Goal: Task Accomplishment & Management: Manage account settings

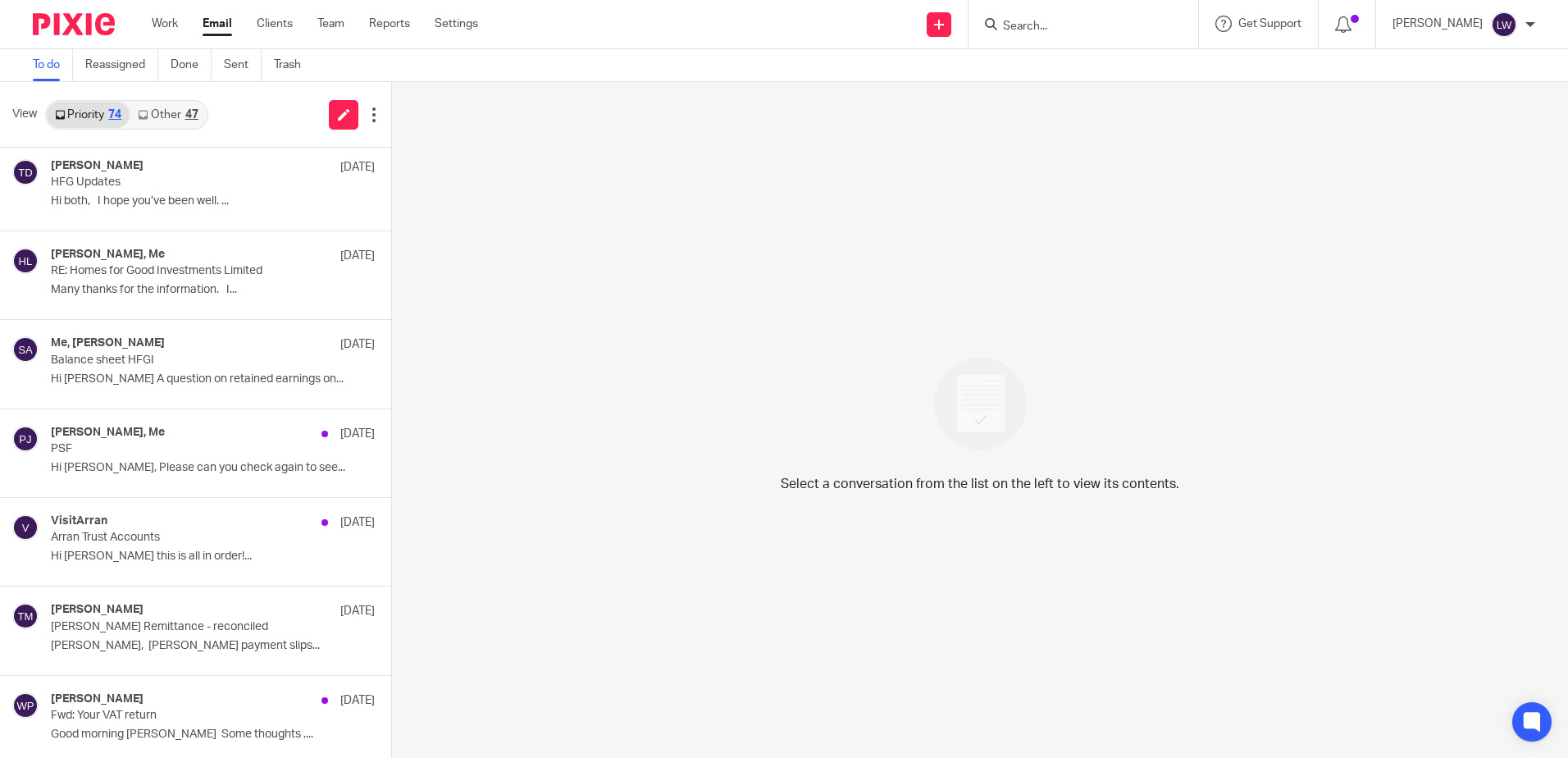
scroll to position [657, 0]
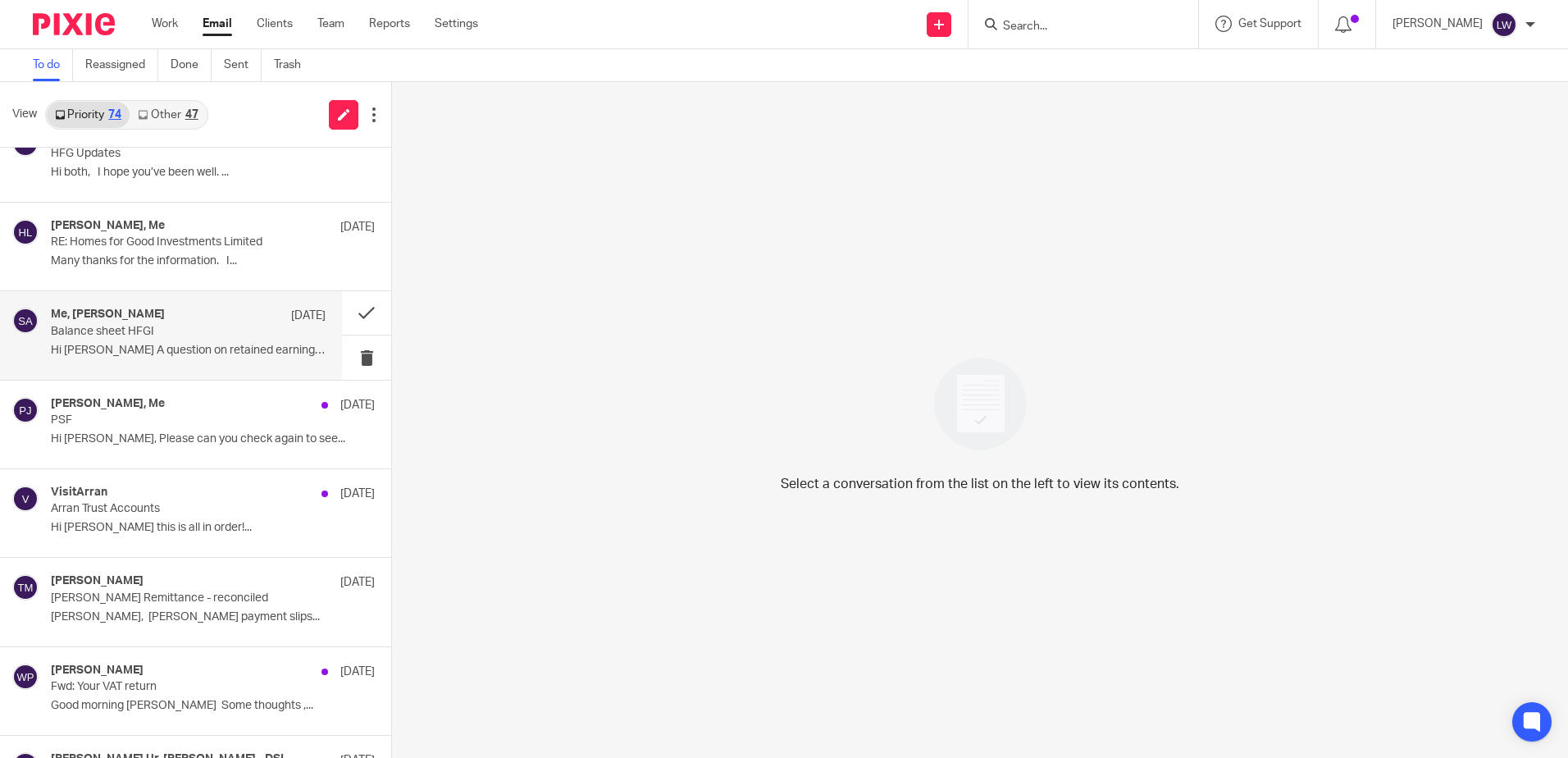
click at [131, 306] on div "Me, Susan Aktemel 13 Aug Balance sheet HFGI Hi Lorna A question on retained ear…" at bounding box center [171, 335] width 342 height 88
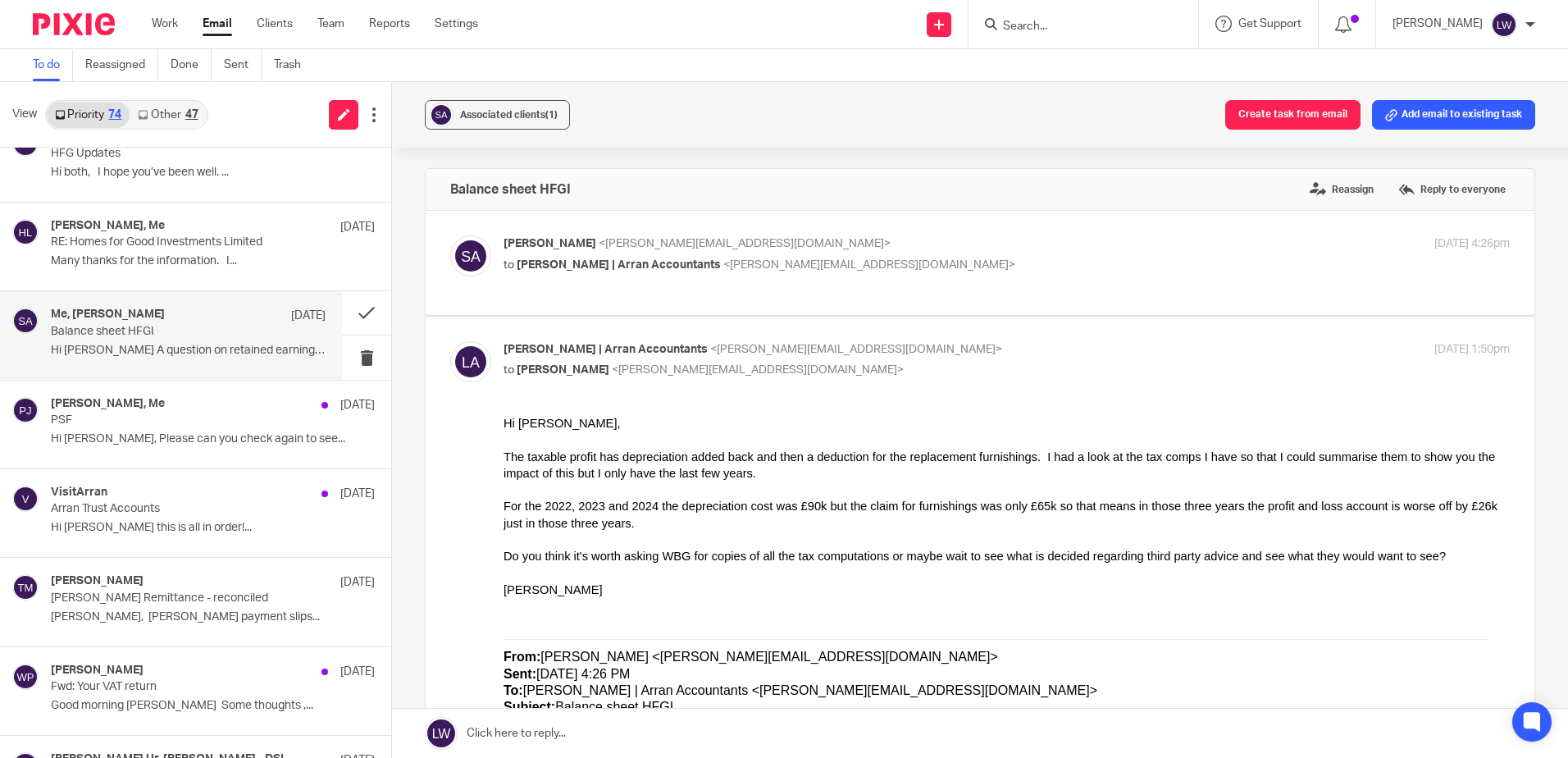
scroll to position [0, 0]
click at [494, 101] on button "Associated clients (1)" at bounding box center [497, 115] width 145 height 29
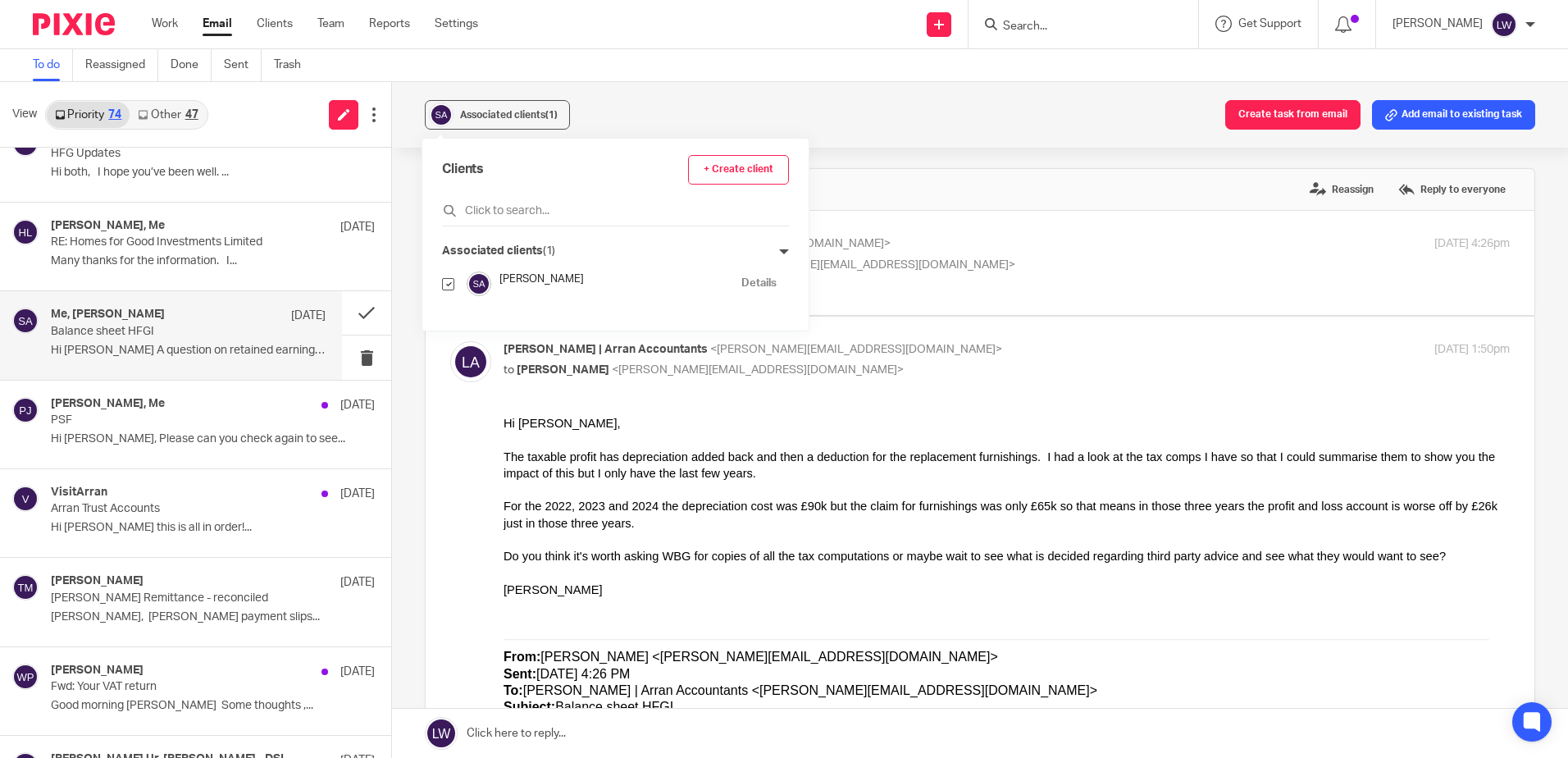
click at [451, 283] on input "checkbox" at bounding box center [448, 284] width 13 height 13
checkbox input "false"
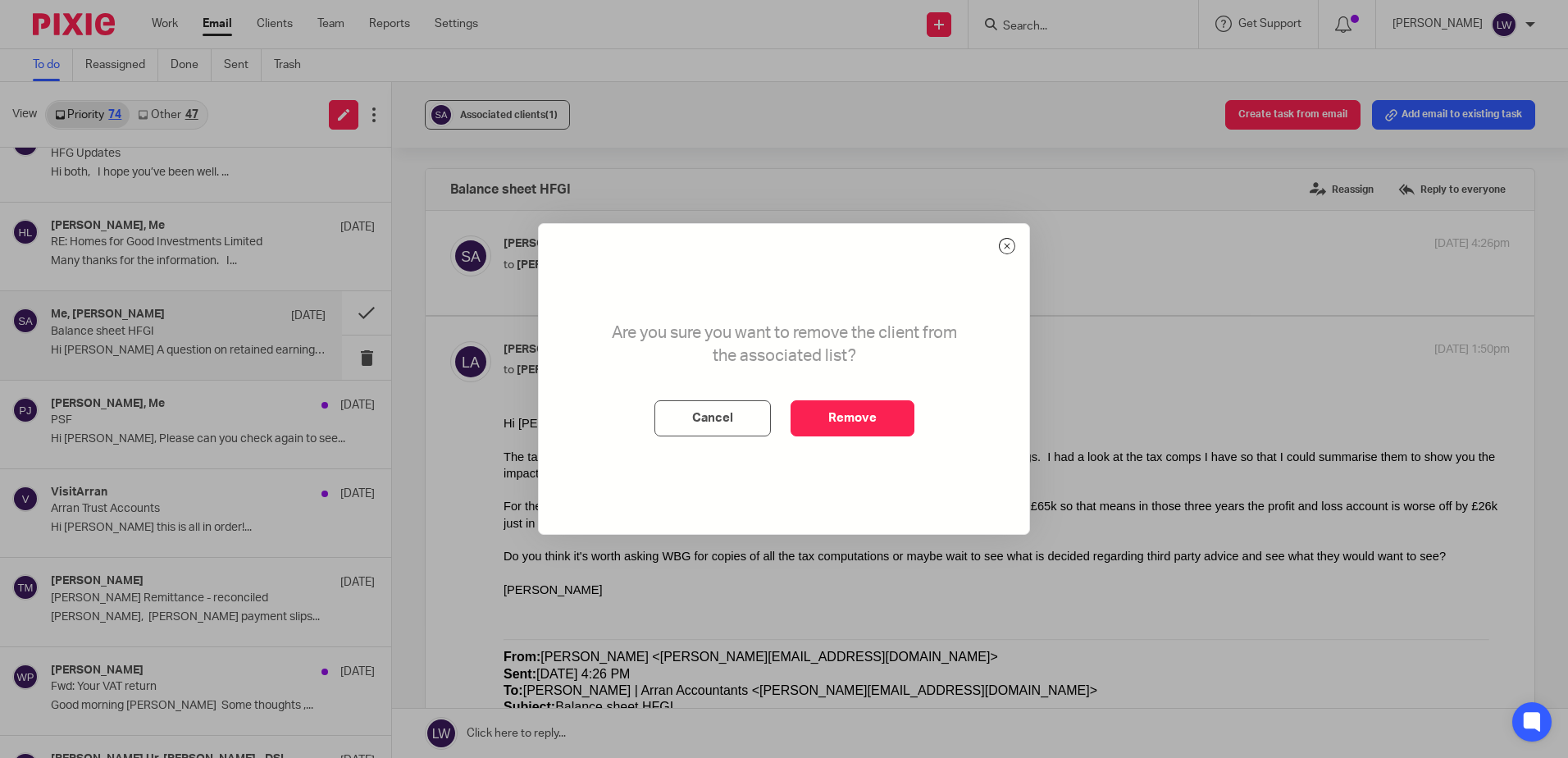
click at [910, 437] on div "Are you sure you want to remove the client from the associated list? Cancel Rem…" at bounding box center [784, 379] width 491 height 310
click at [825, 428] on button "Remove" at bounding box center [852, 418] width 124 height 36
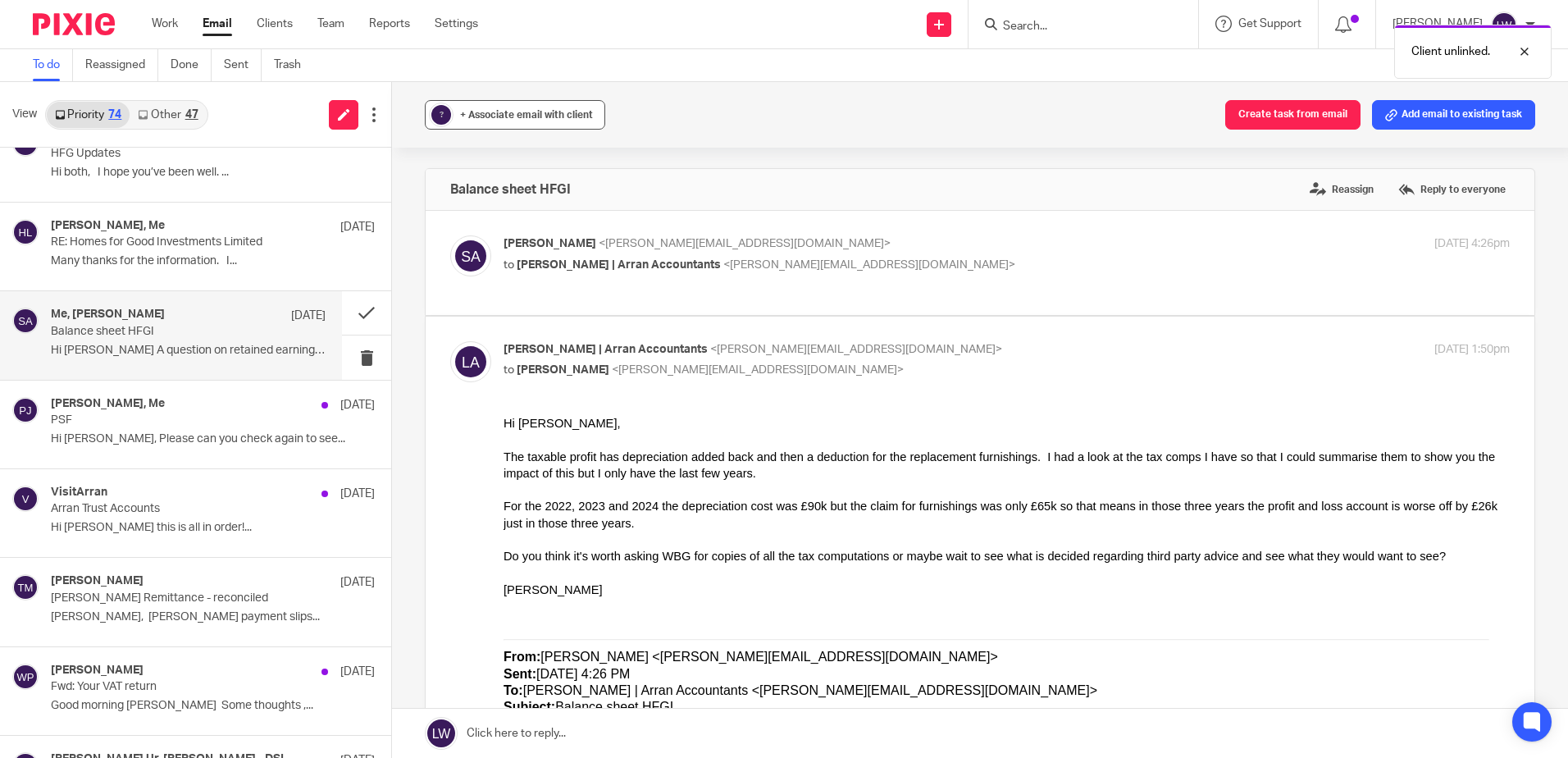
click at [492, 110] on span "+ Associate email with client" at bounding box center [527, 115] width 133 height 10
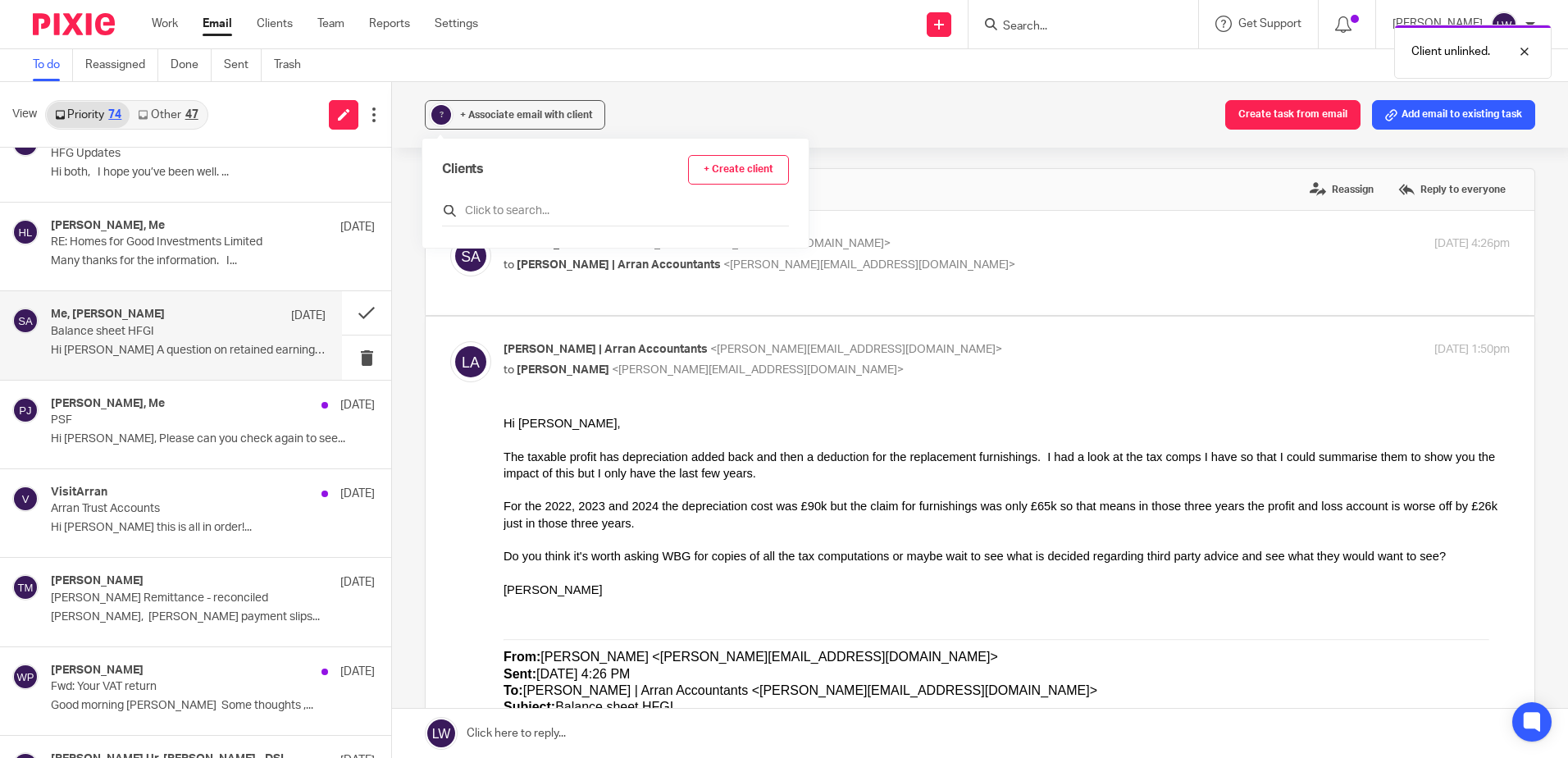
click at [540, 209] on input "text" at bounding box center [616, 211] width 347 height 17
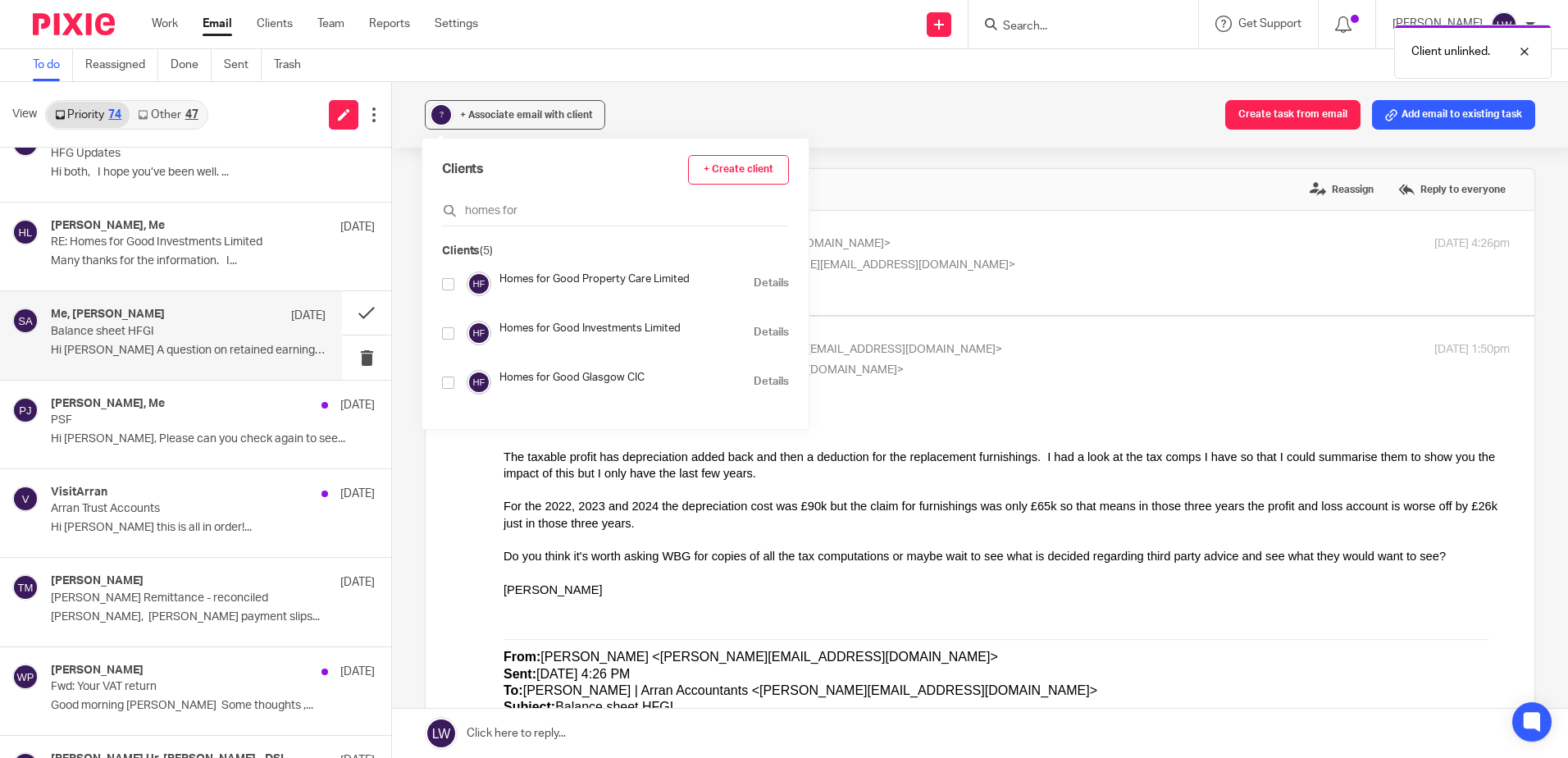
type input "homes for"
click at [445, 334] on input "checkbox" at bounding box center [448, 333] width 13 height 13
checkbox input "true"
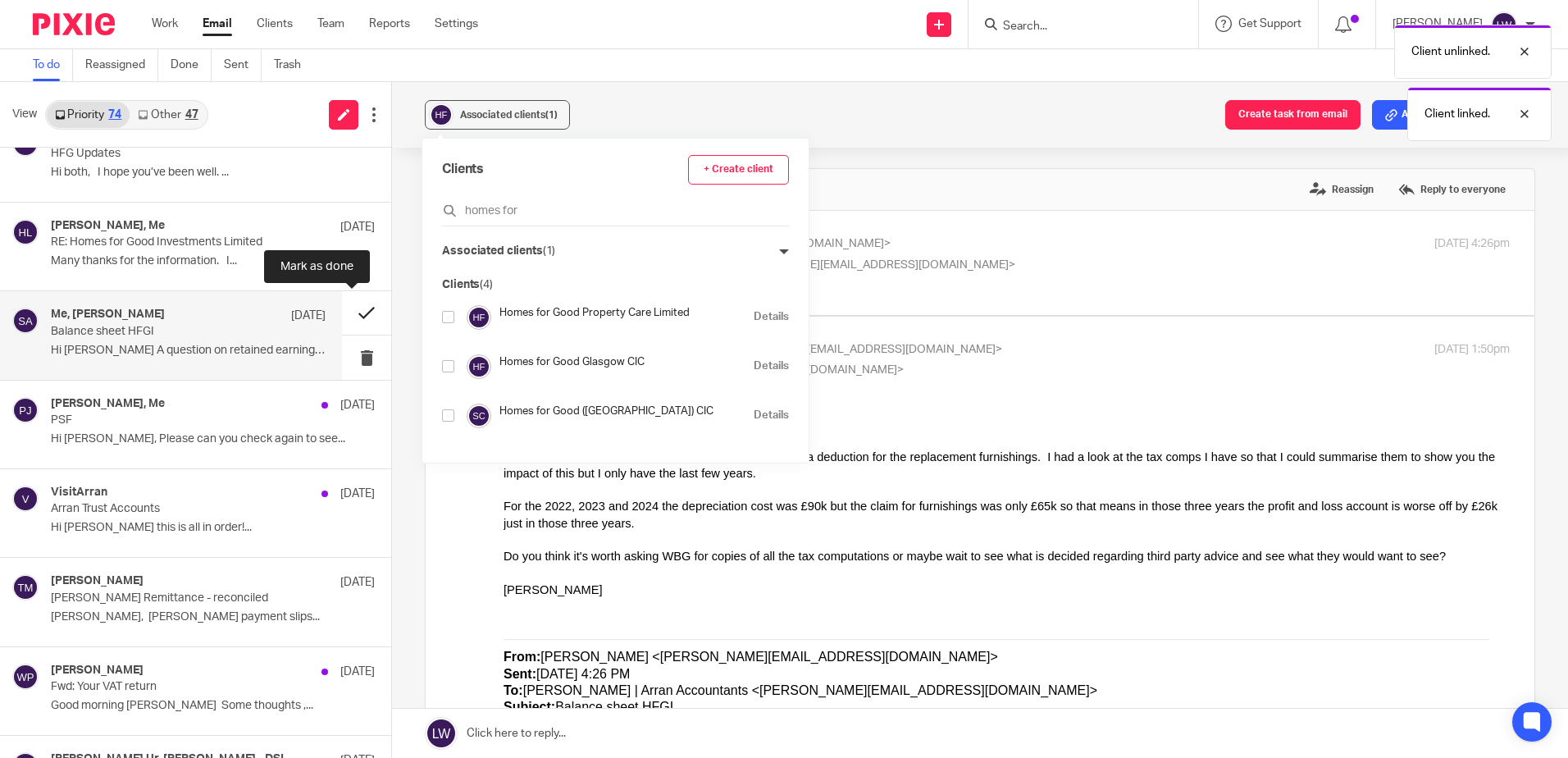
click at [347, 311] on button at bounding box center [367, 312] width 49 height 44
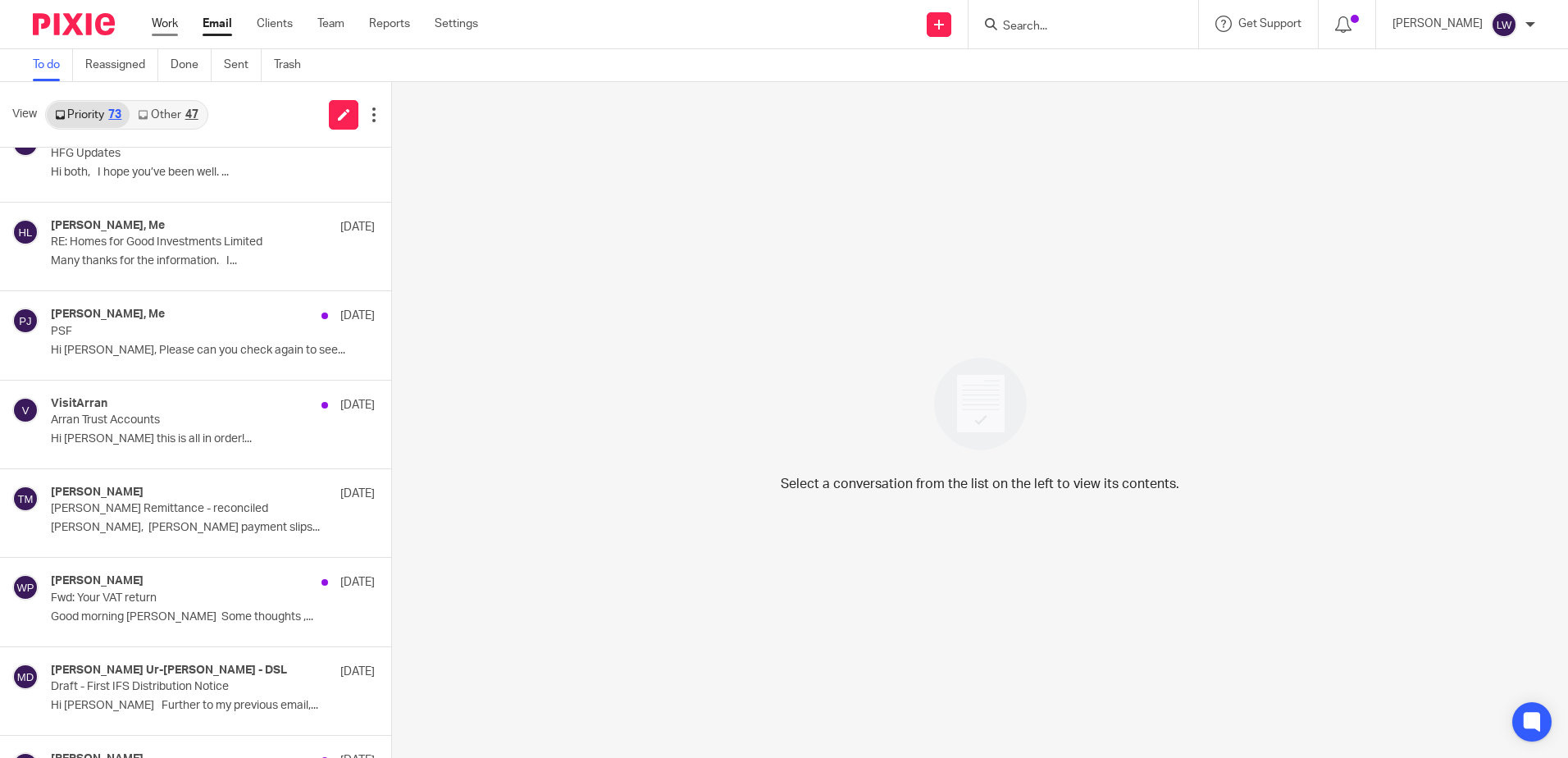
click at [168, 20] on link "Work" at bounding box center [165, 23] width 26 height 17
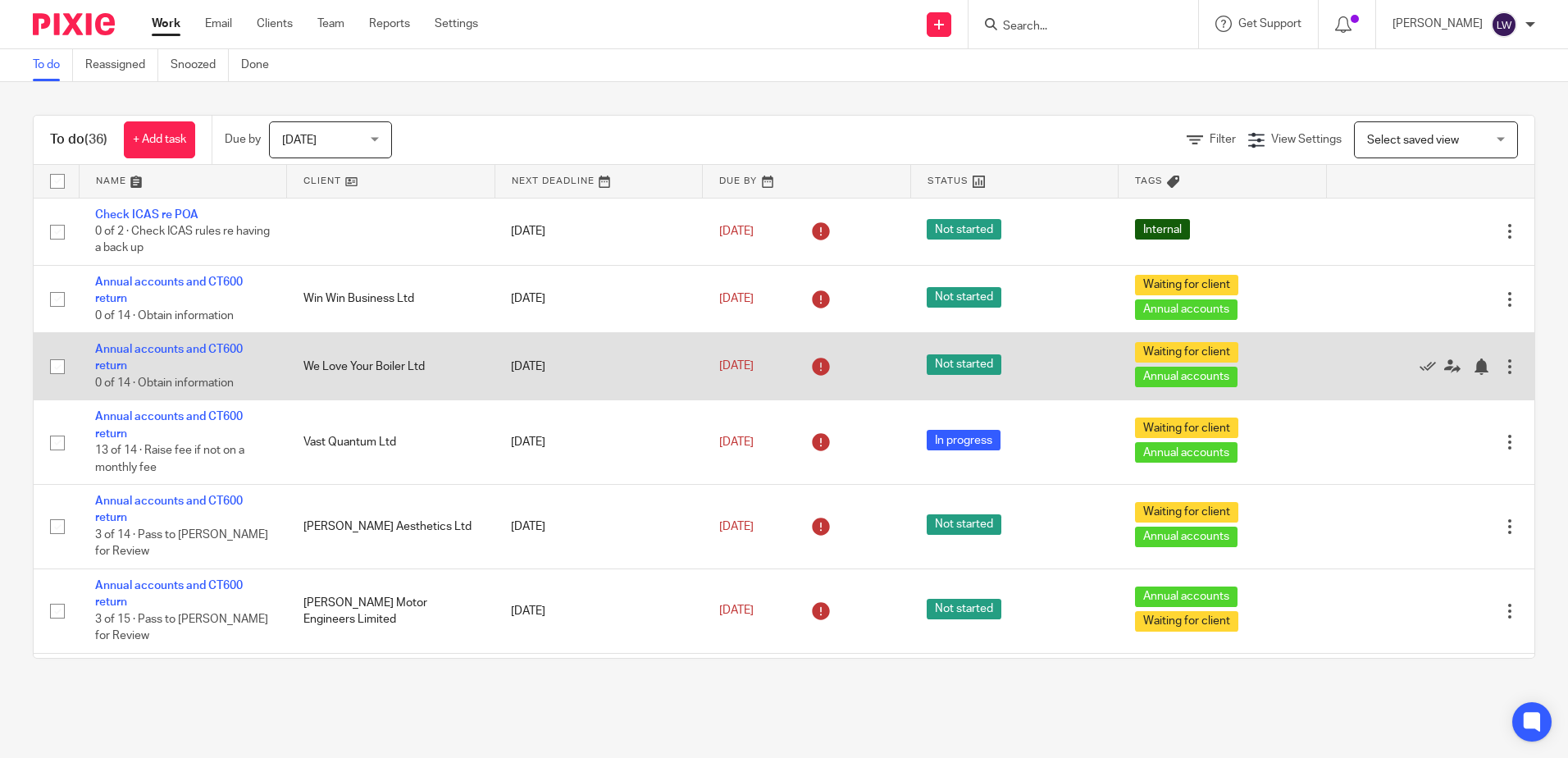
click at [1502, 368] on div at bounding box center [1509, 366] width 17 height 17
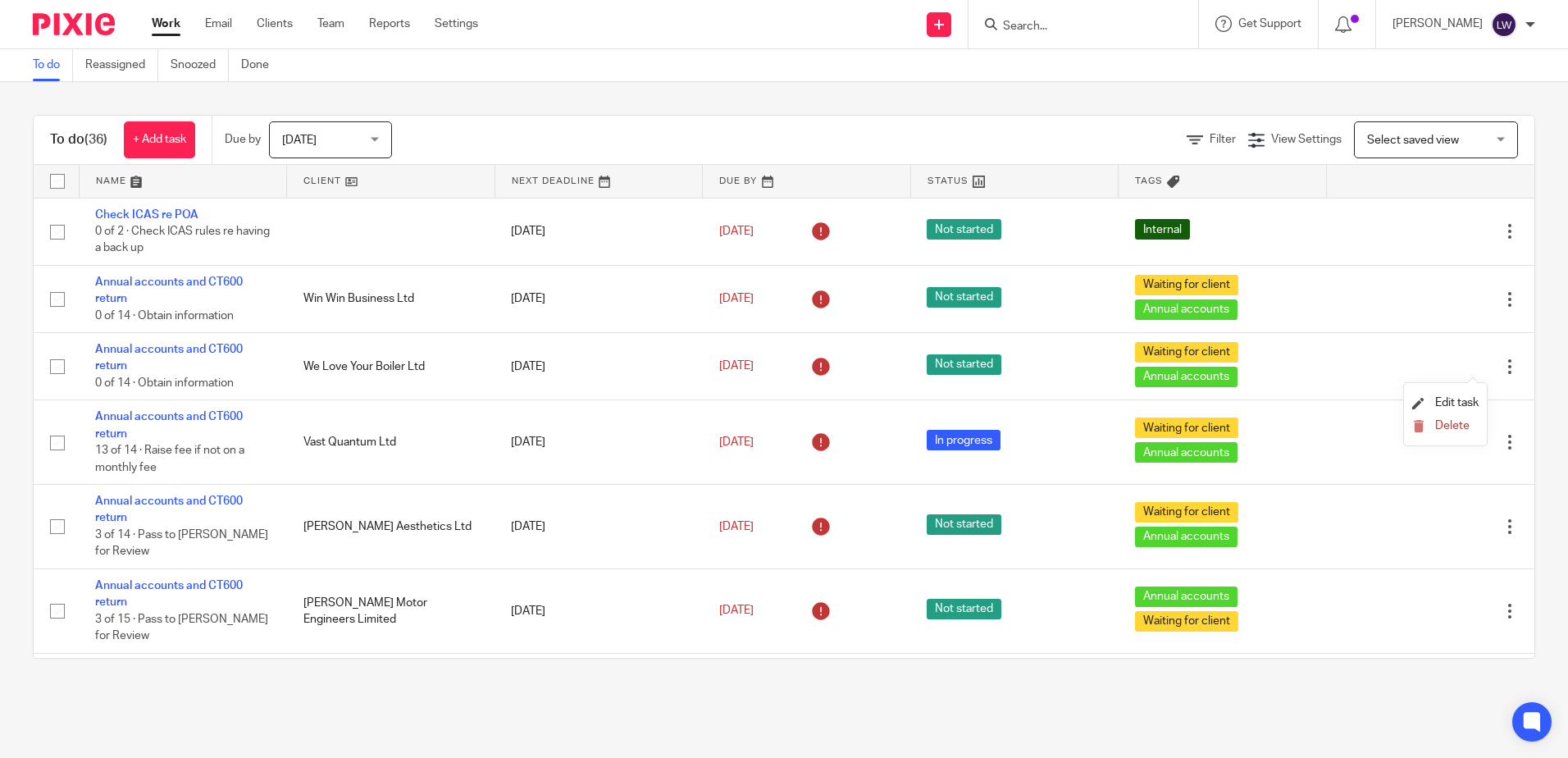
click at [1078, 54] on div "To do Reassigned Snoozed Done" at bounding box center [784, 65] width 1568 height 33
click at [1073, 23] on input "Search" at bounding box center [1074, 26] width 147 height 15
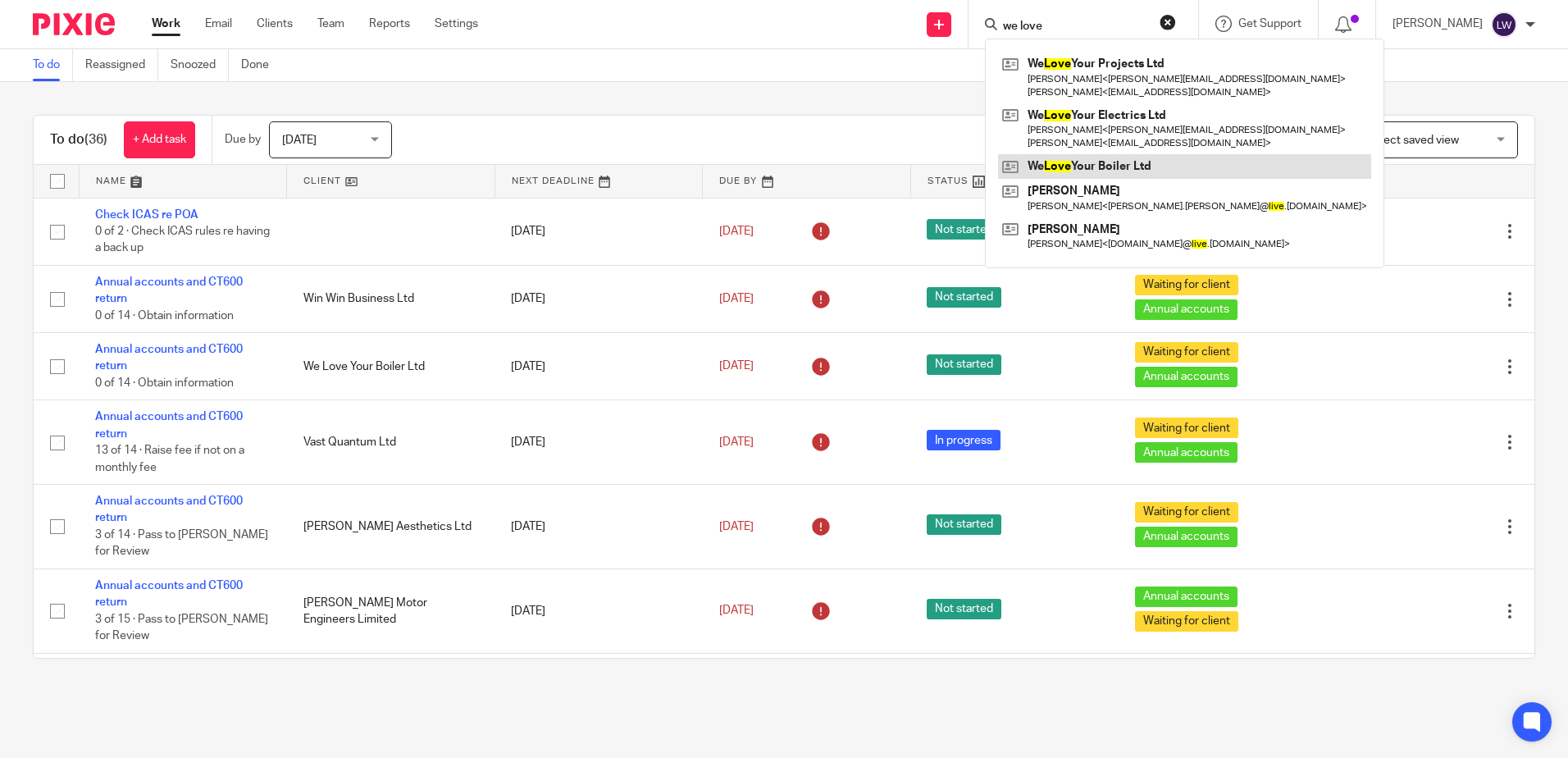
type input "we love"
click at [1144, 168] on link at bounding box center [1185, 166] width 373 height 24
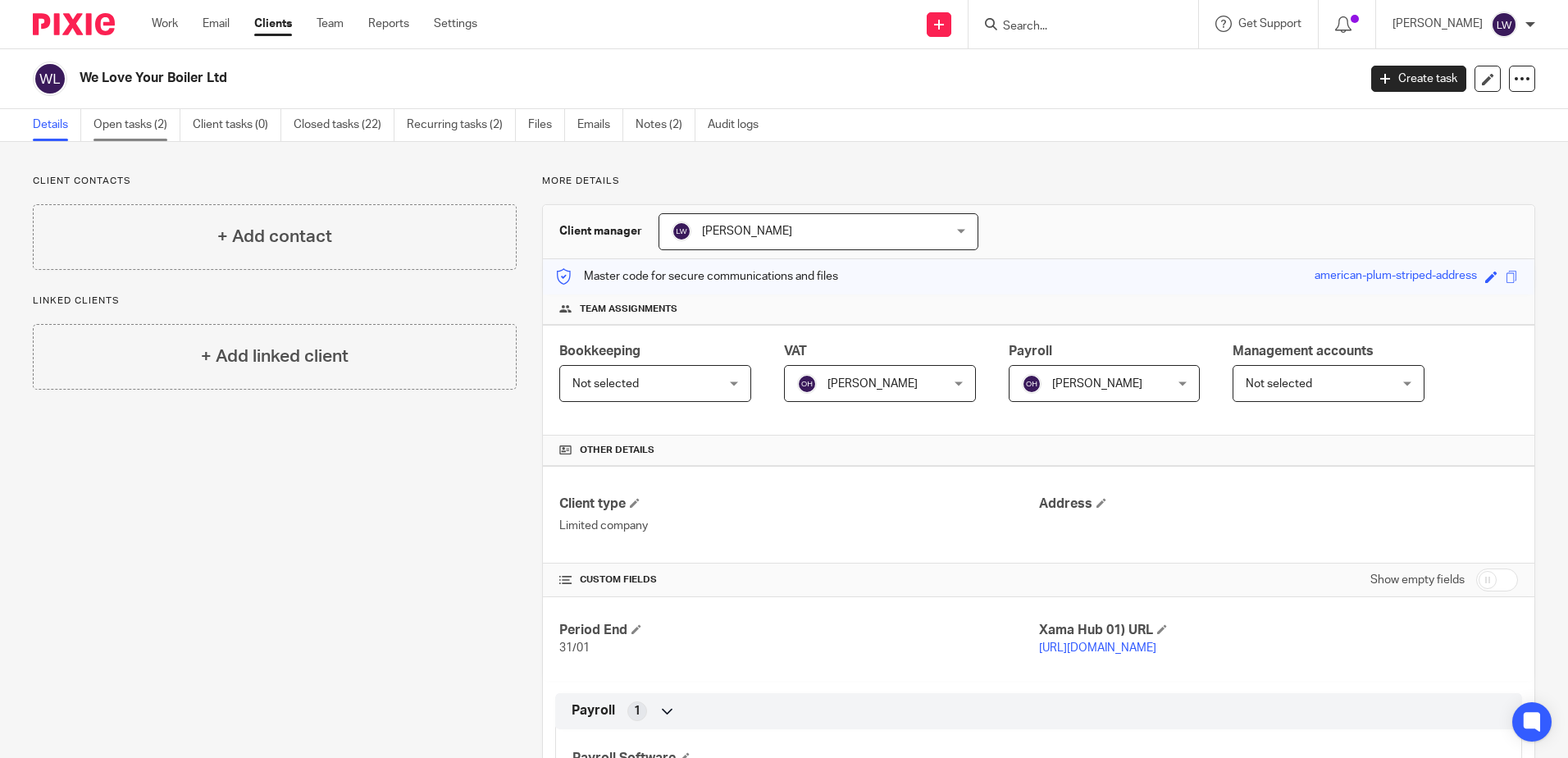
click at [156, 122] on link "Open tasks (2)" at bounding box center [137, 125] width 87 height 32
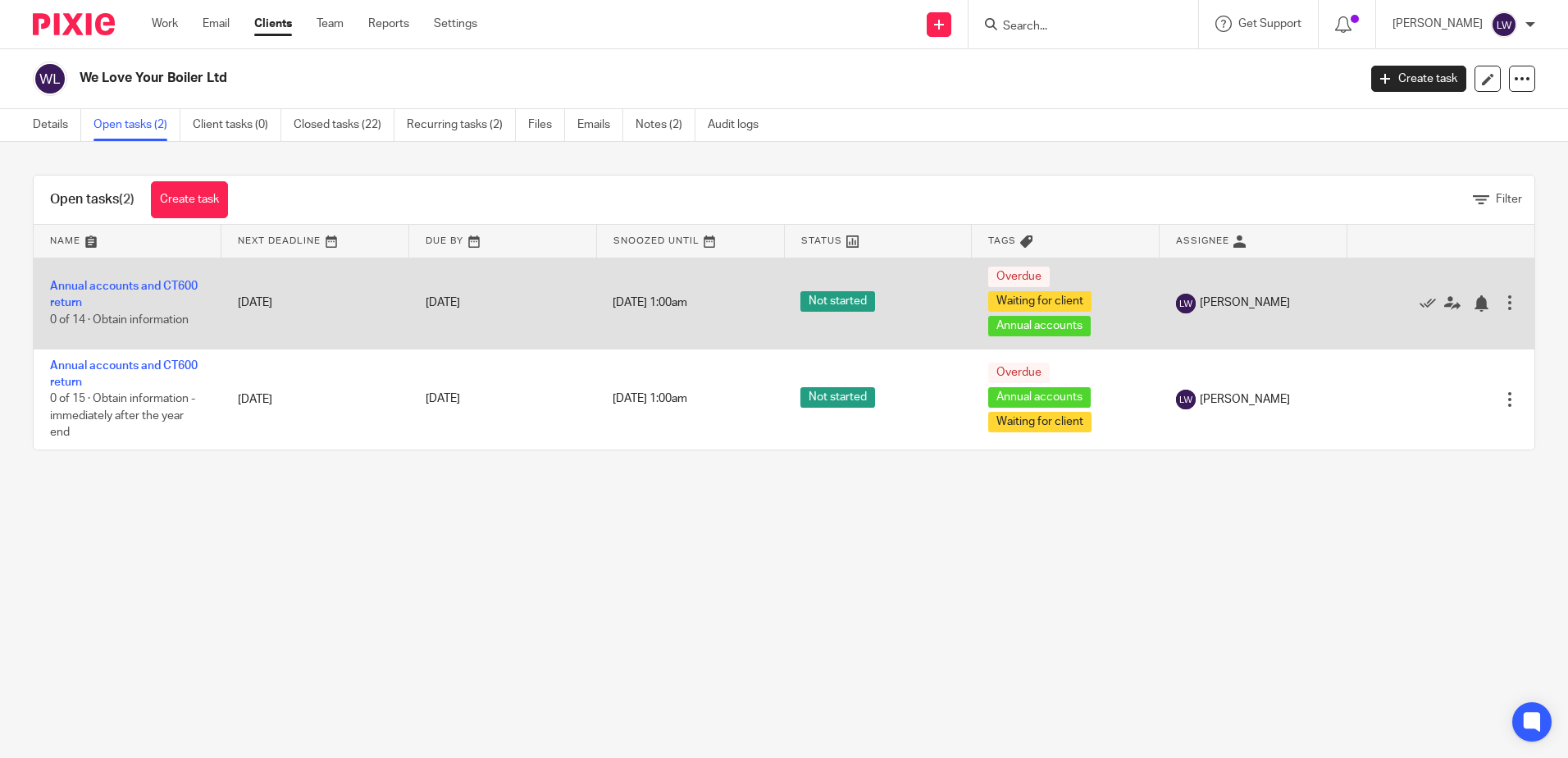
click at [1502, 296] on div at bounding box center [1509, 302] width 17 height 17
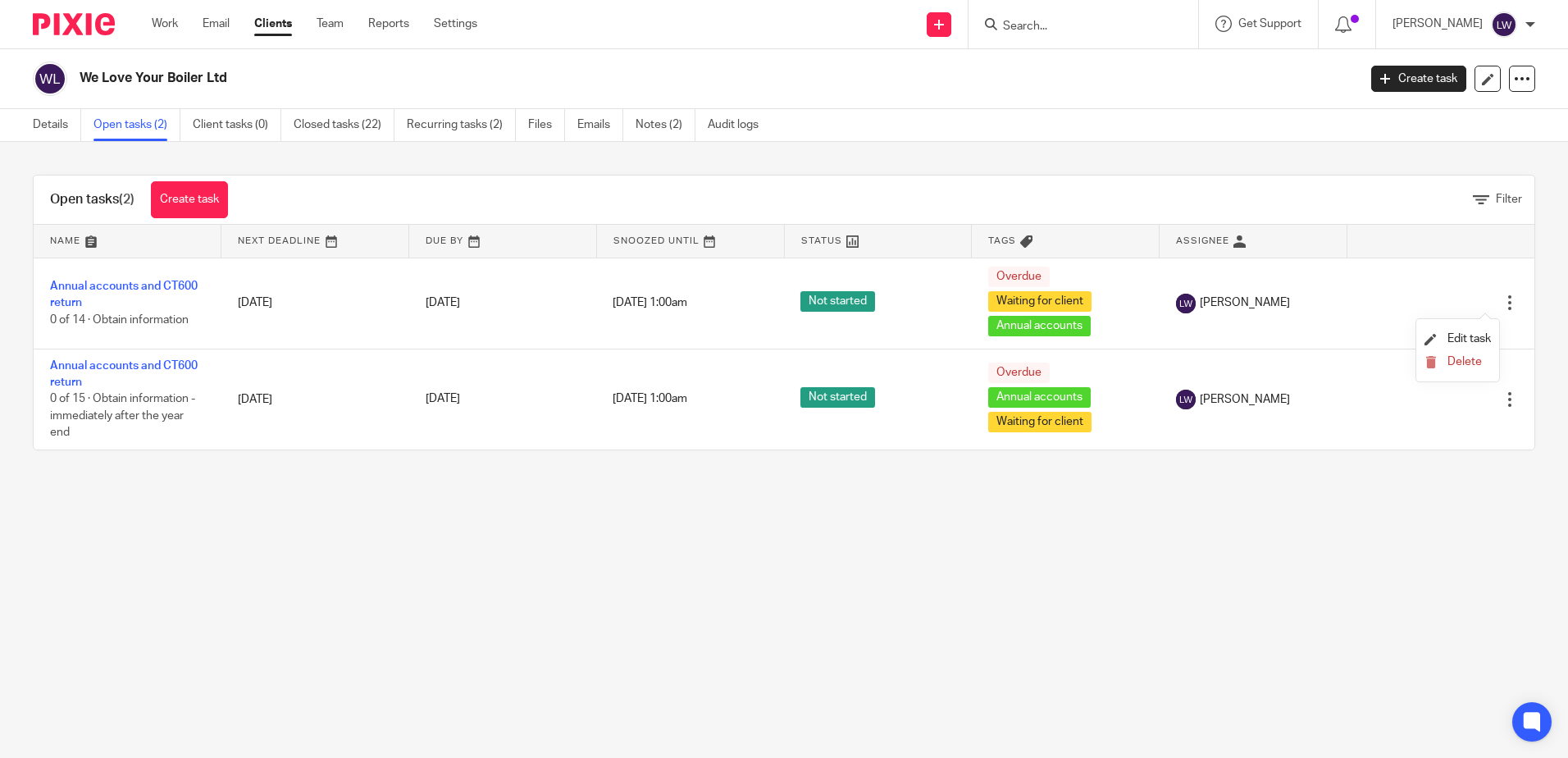
click at [1465, 352] on li "Delete" at bounding box center [1458, 363] width 66 height 21
click at [1454, 361] on span "Delete" at bounding box center [1465, 362] width 34 height 12
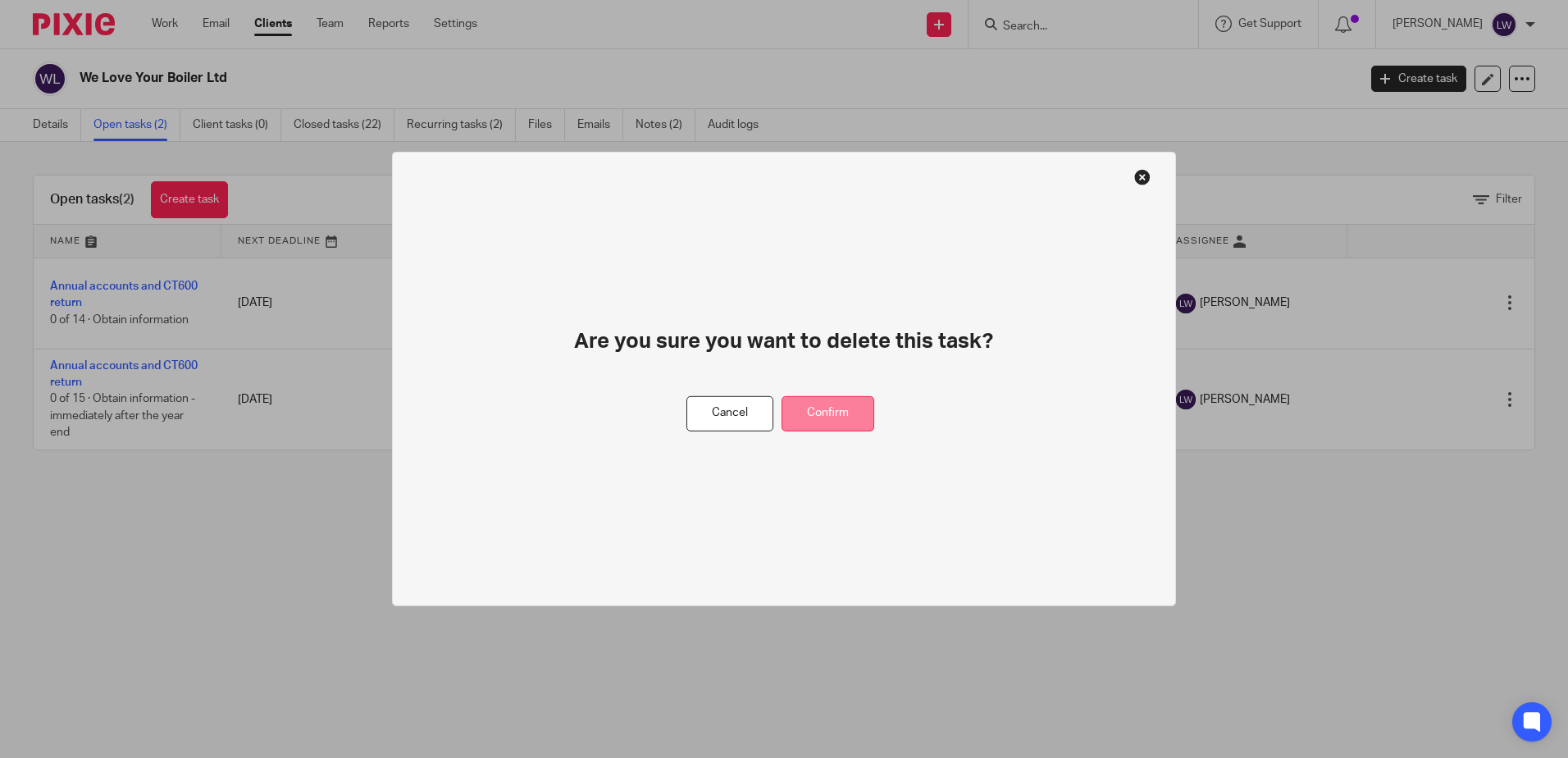
click at [838, 415] on button "Confirm" at bounding box center [827, 414] width 93 height 35
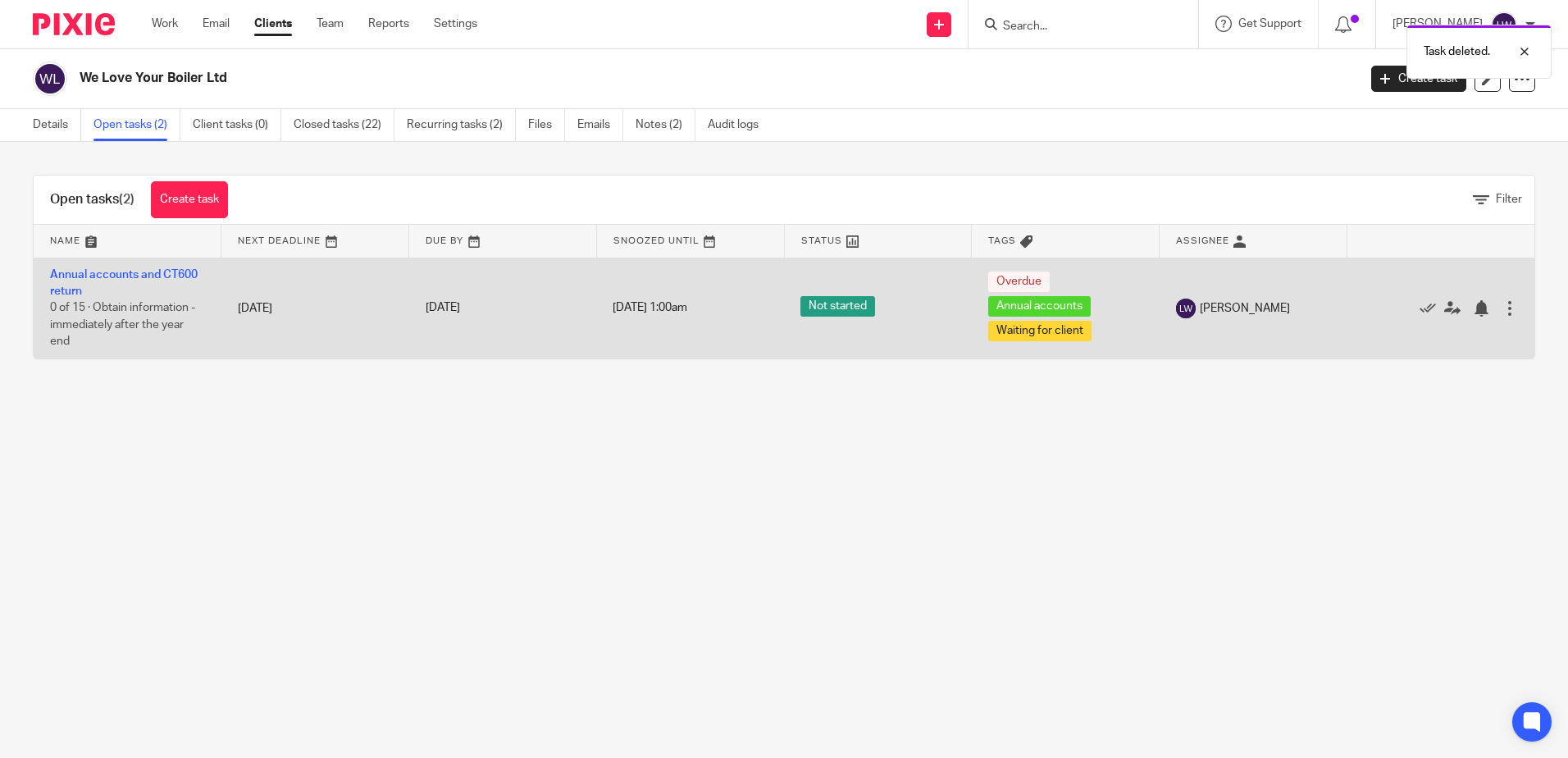
click at [1502, 311] on div at bounding box center [1509, 308] width 17 height 17
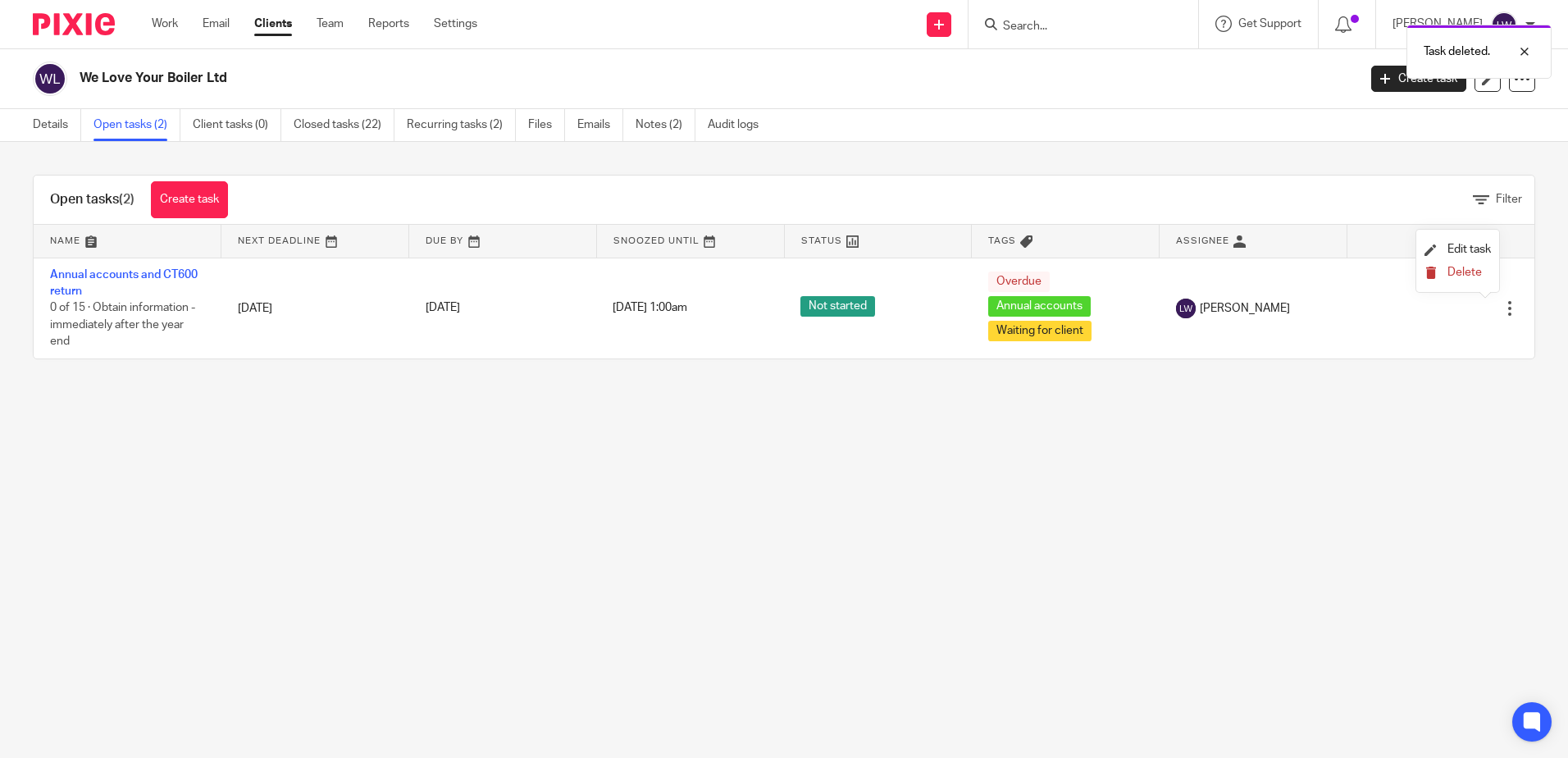
click at [1449, 279] on button "Delete" at bounding box center [1458, 272] width 66 height 13
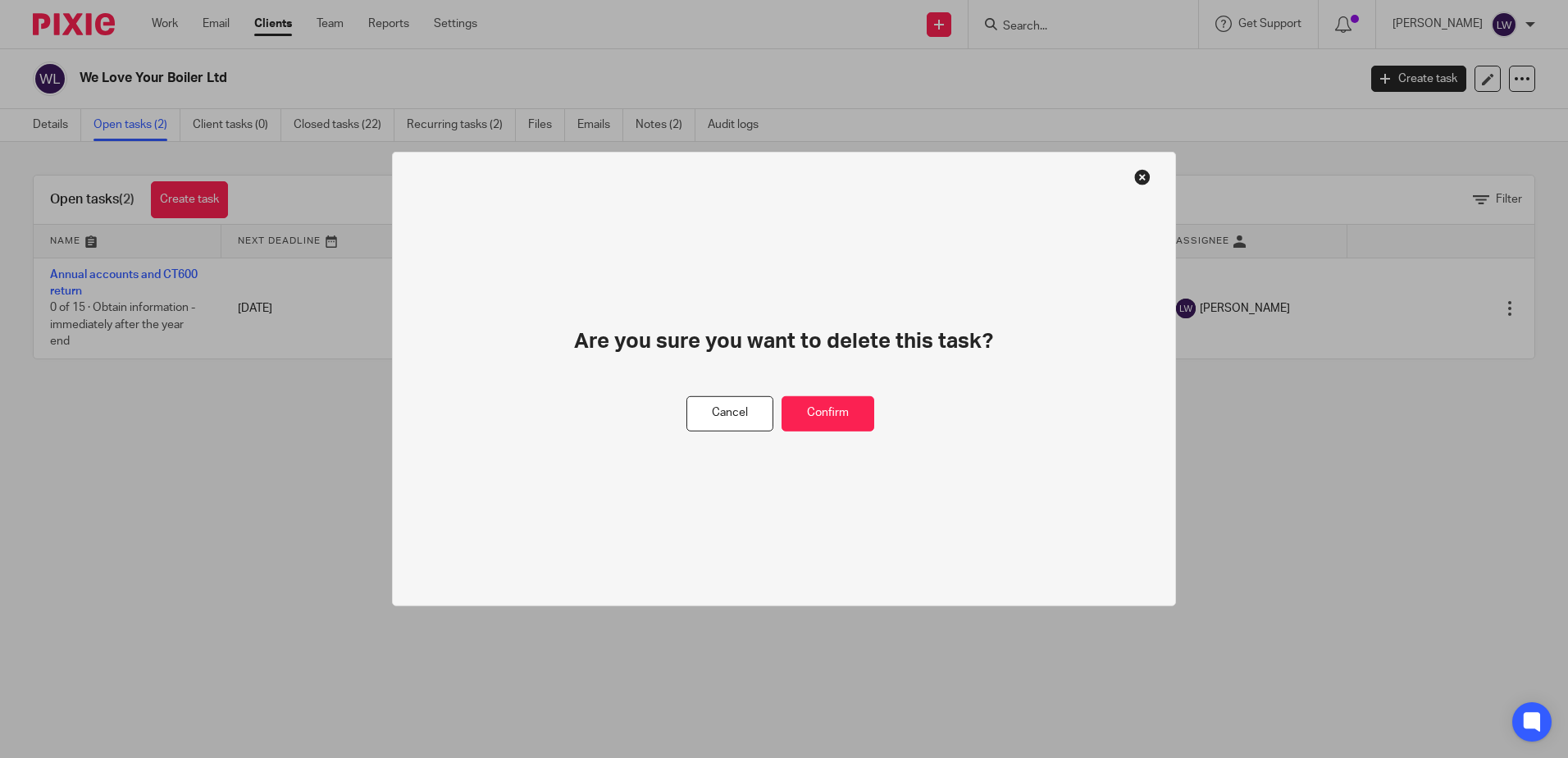
click at [878, 399] on div "Cancel Confirm" at bounding box center [784, 414] width 196 height 35
click at [842, 401] on button "Confirm" at bounding box center [827, 414] width 93 height 35
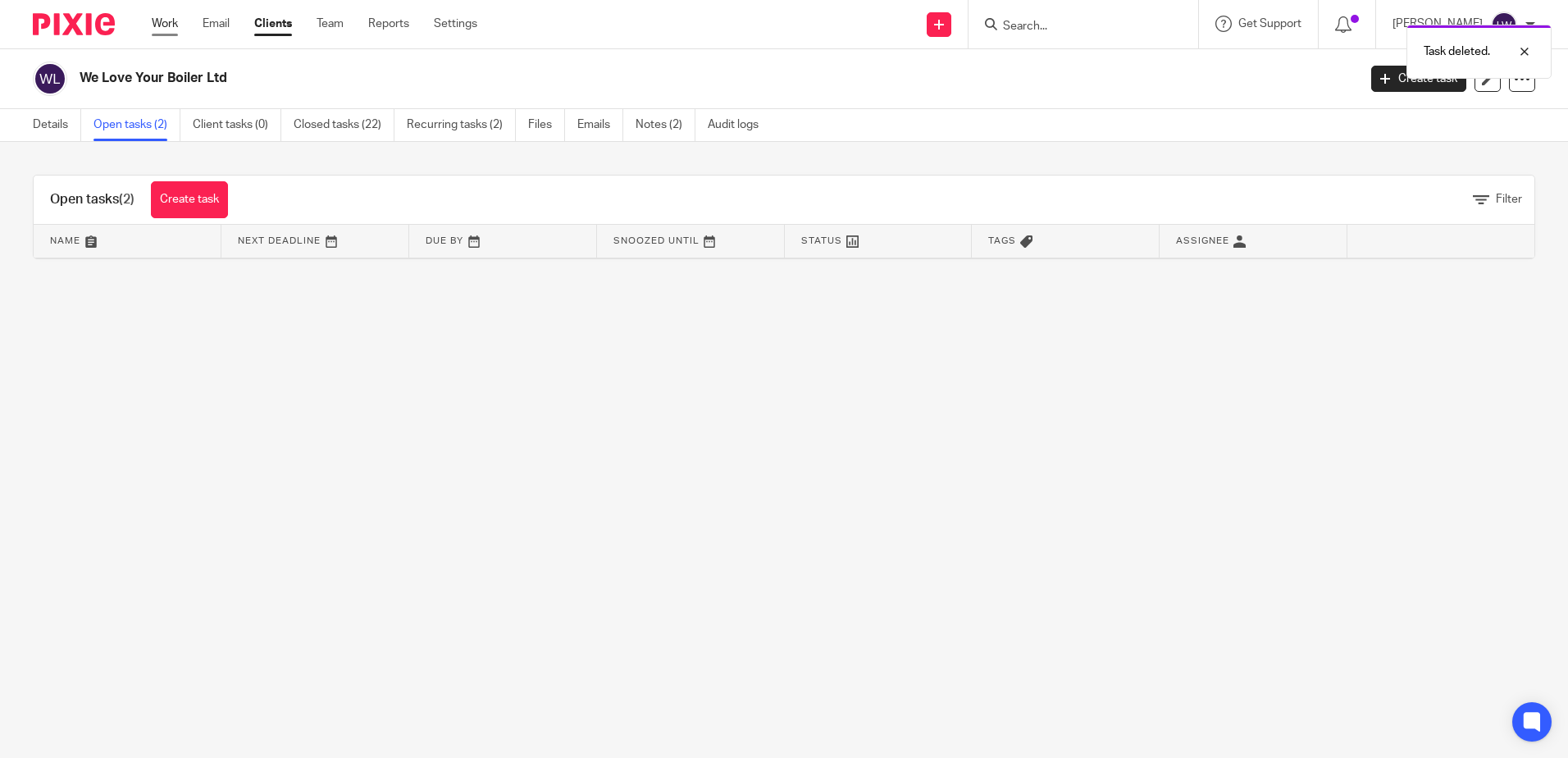
click at [169, 20] on link "Work" at bounding box center [165, 23] width 26 height 17
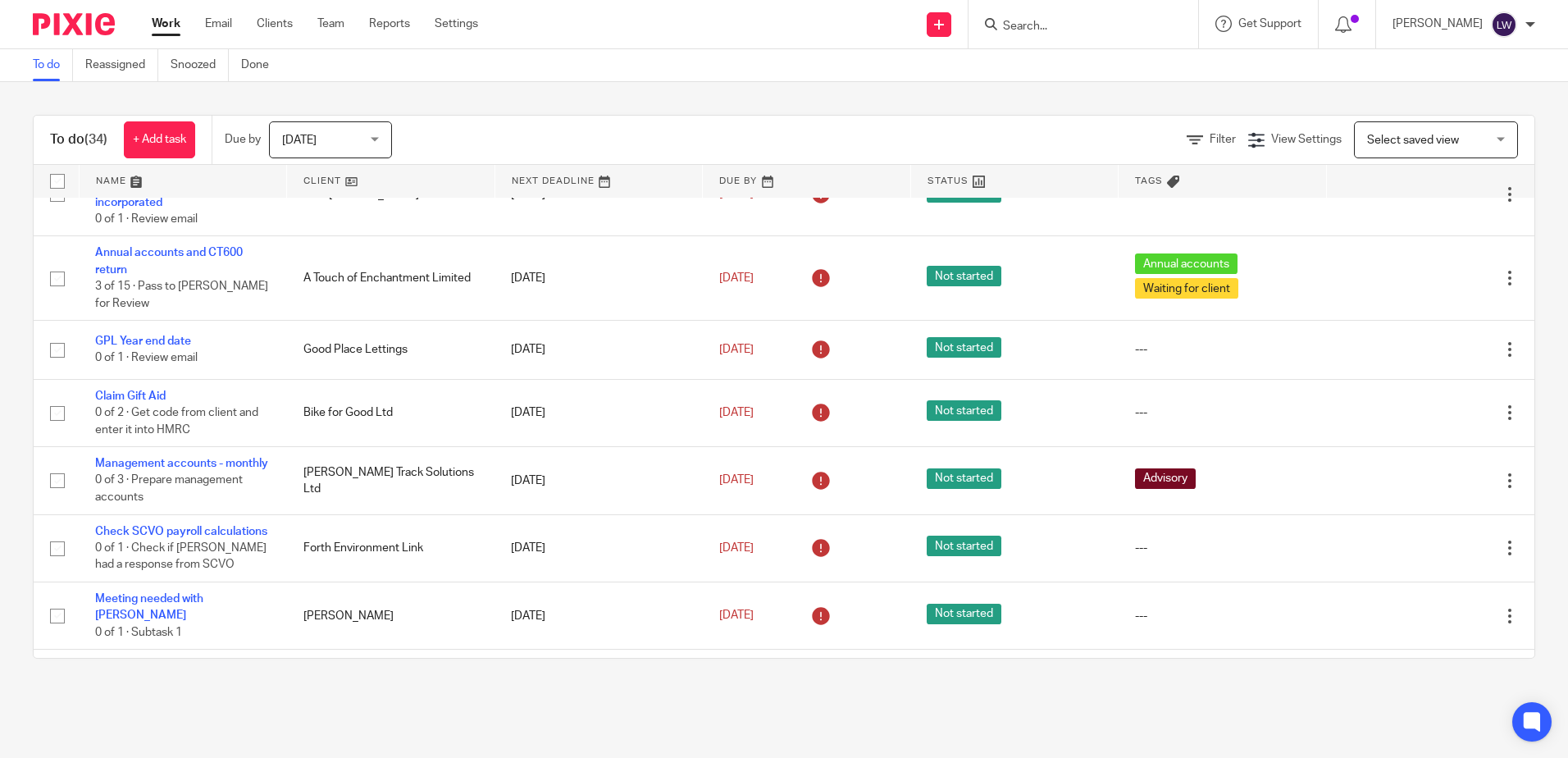
scroll to position [574, 0]
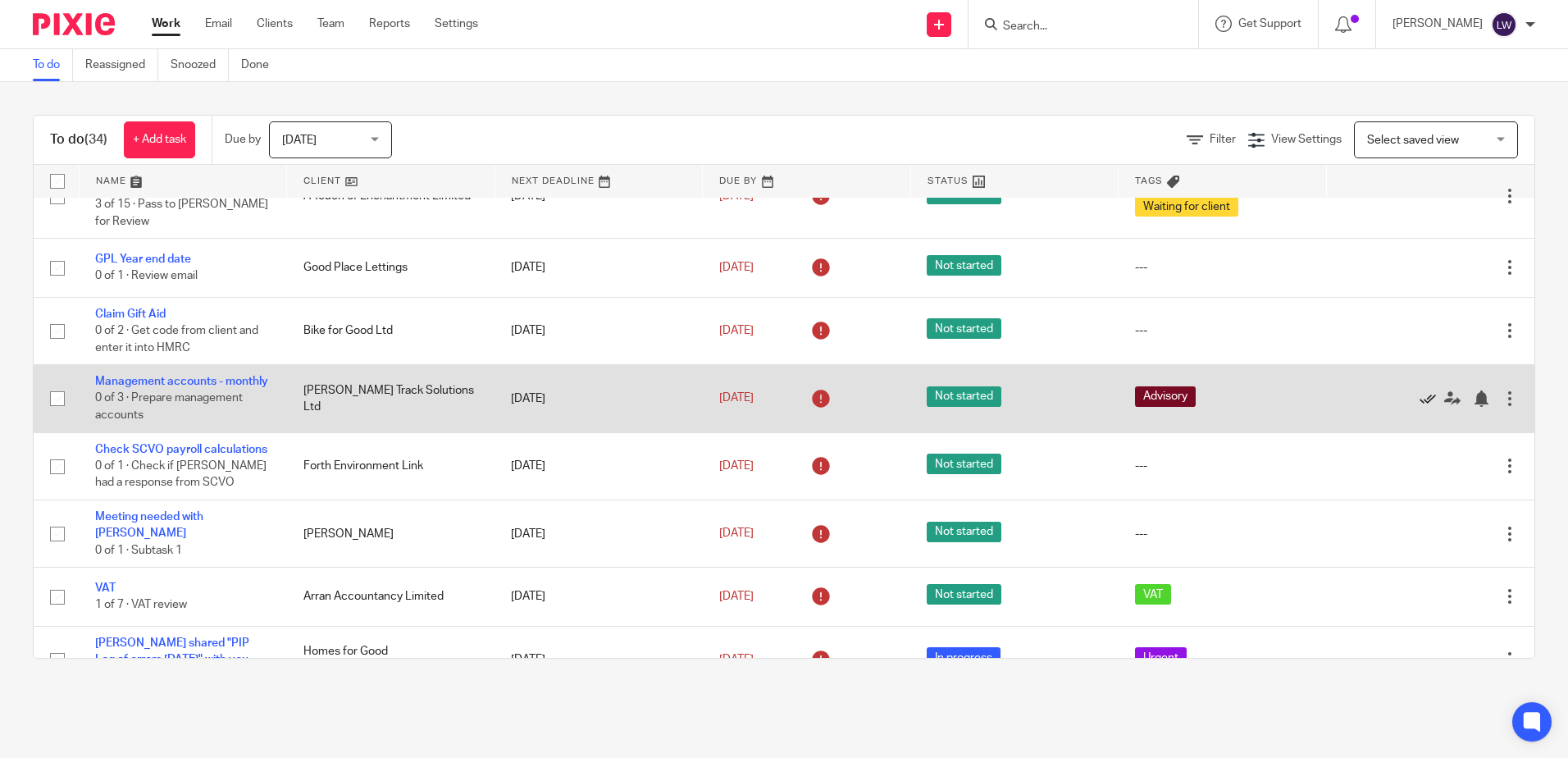
click at [1420, 390] on icon at bounding box center [1427, 398] width 17 height 17
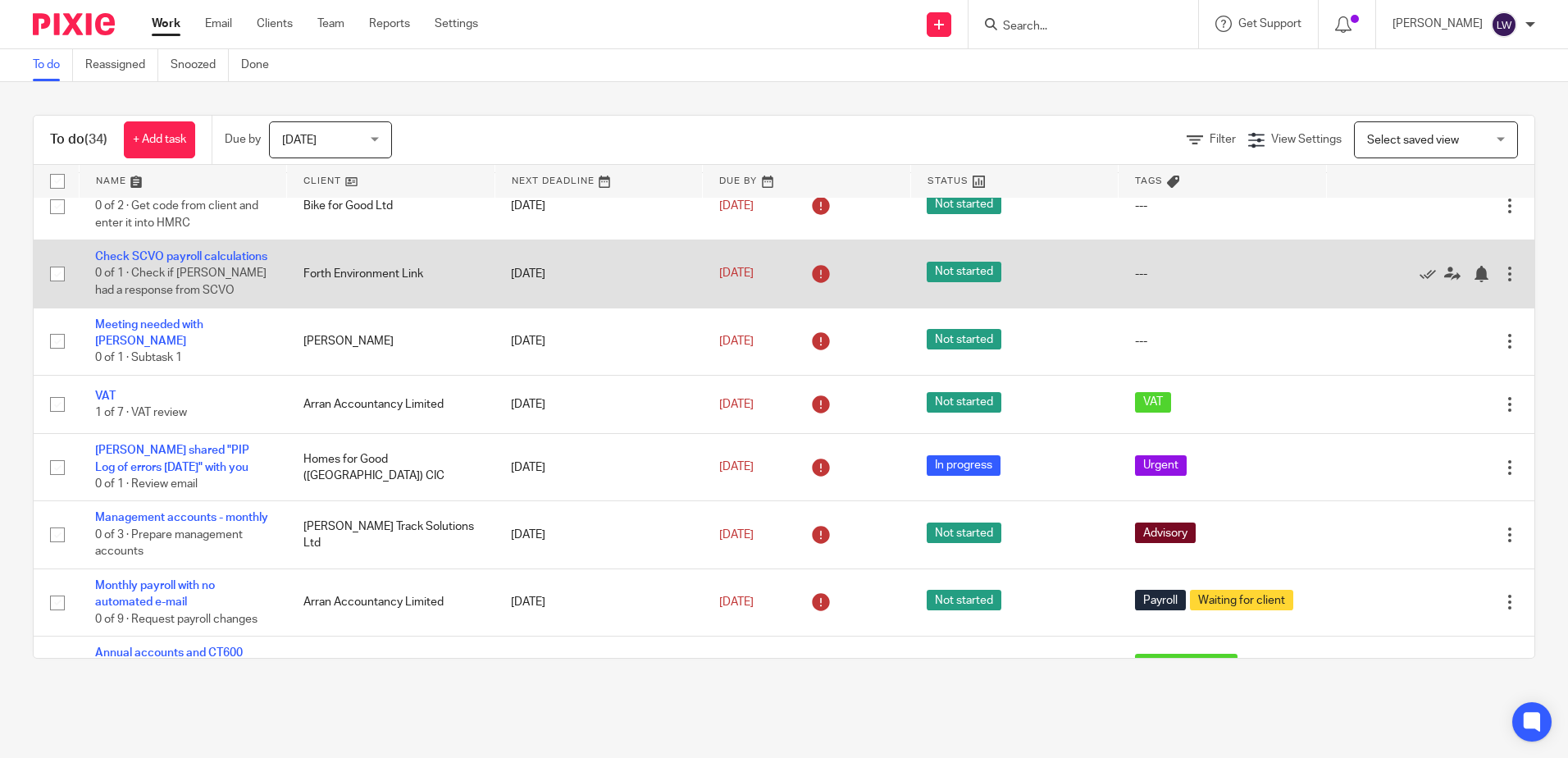
scroll to position [738, 0]
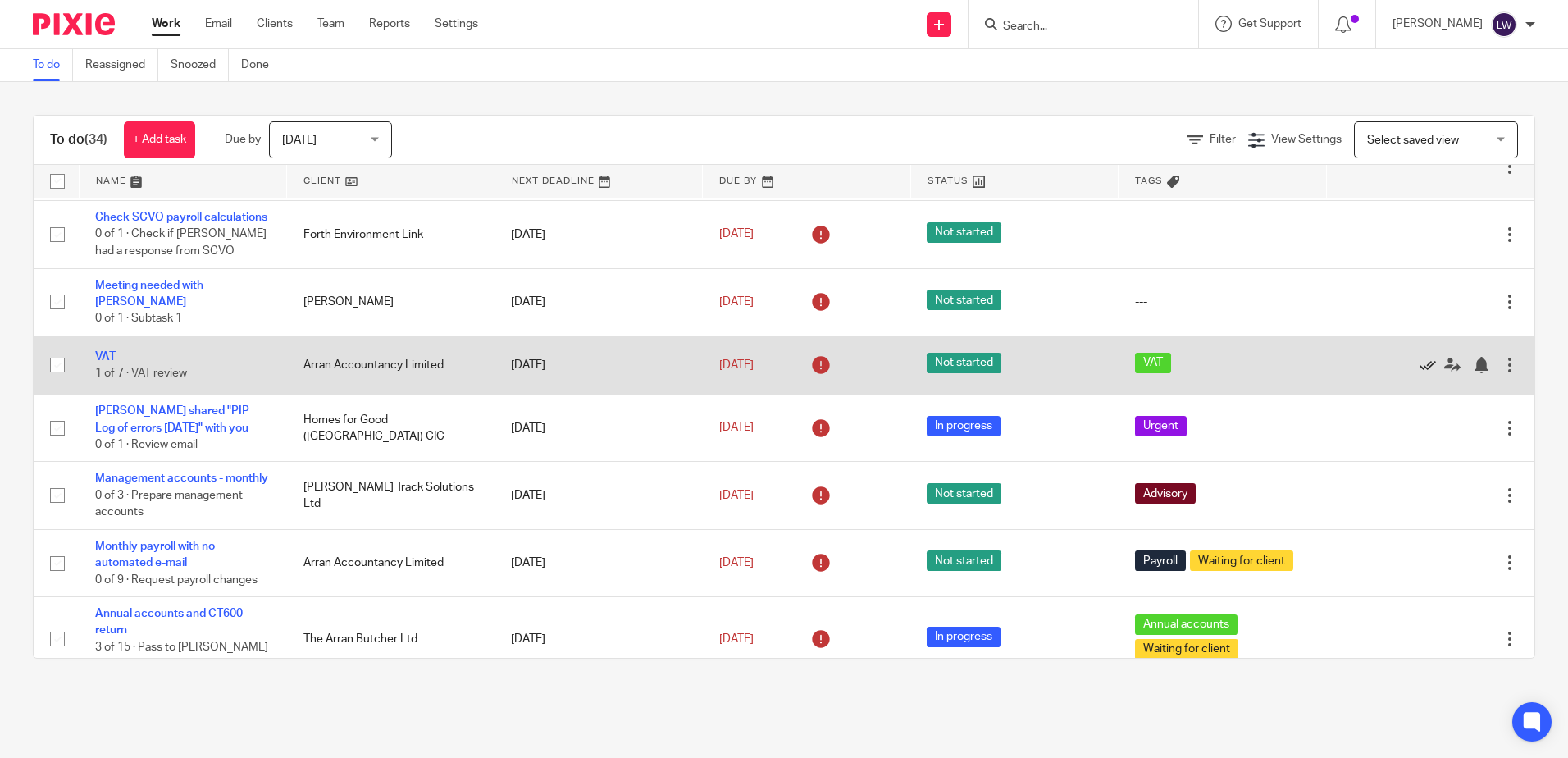
click at [1420, 357] on icon at bounding box center [1427, 365] width 17 height 17
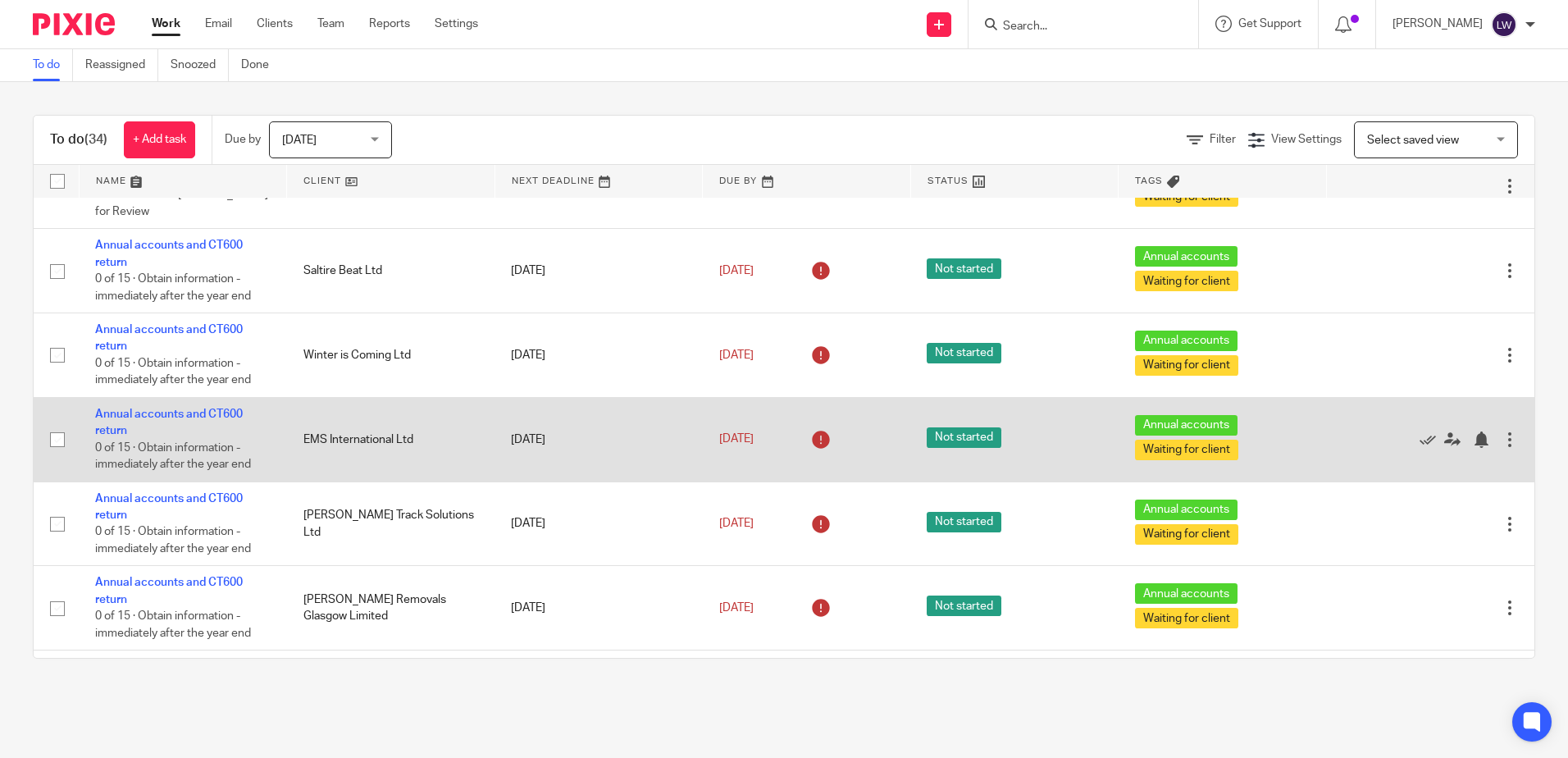
scroll to position [1722, 0]
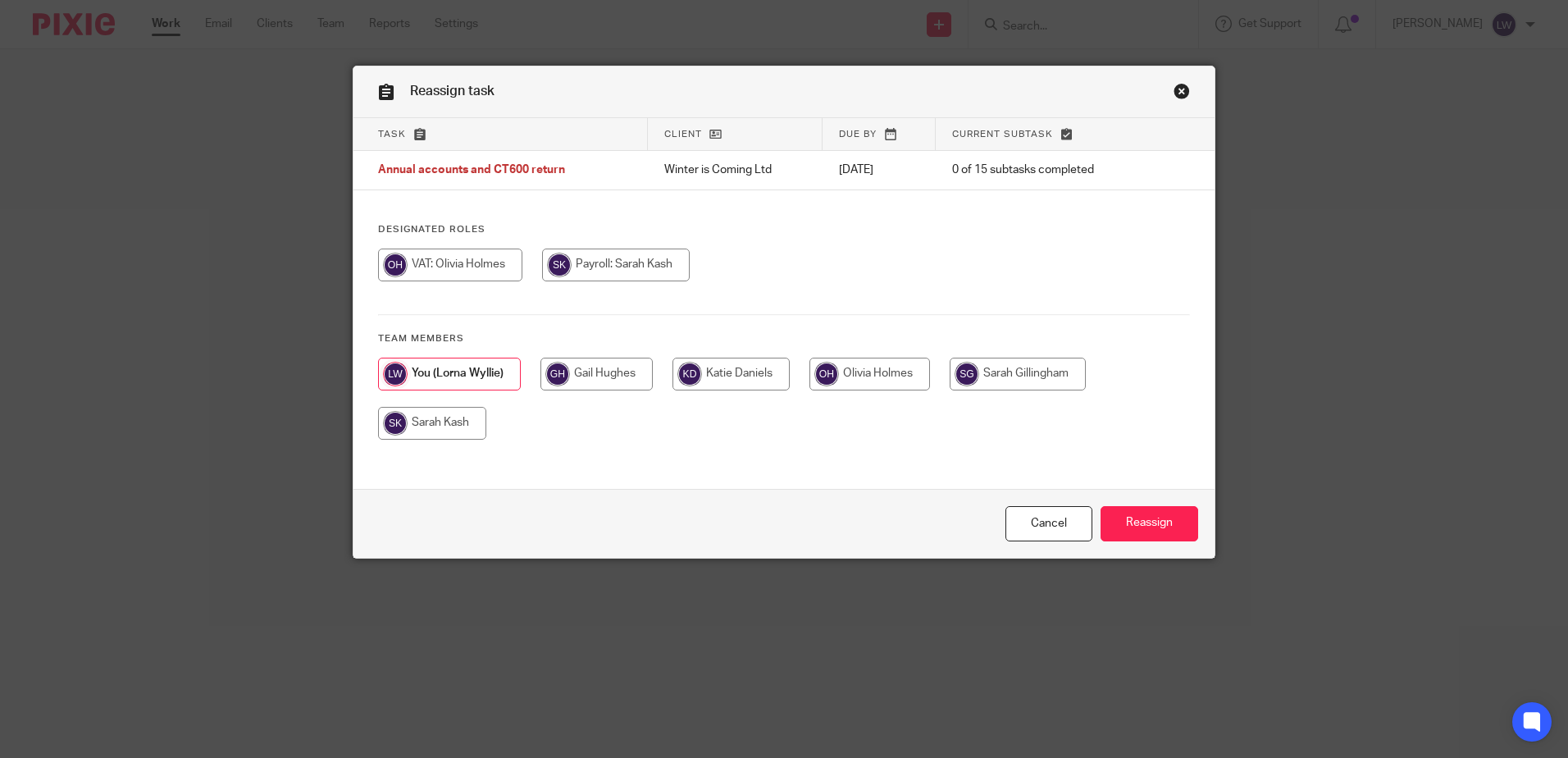
click at [593, 371] on input "radio" at bounding box center [596, 375] width 112 height 33
radio input "true"
click at [1141, 512] on input "Reassign" at bounding box center [1149, 524] width 98 height 35
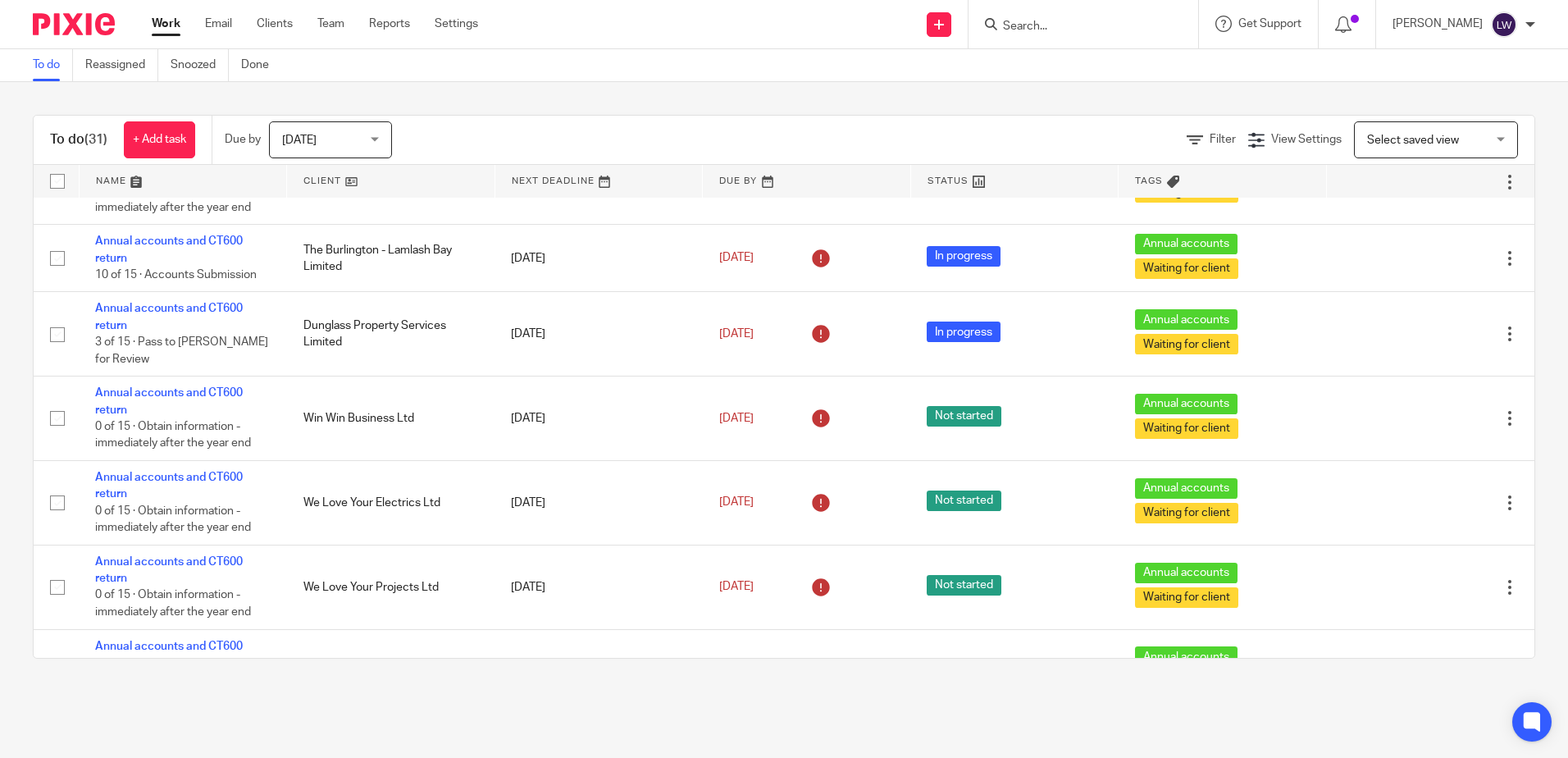
scroll to position [1230, 0]
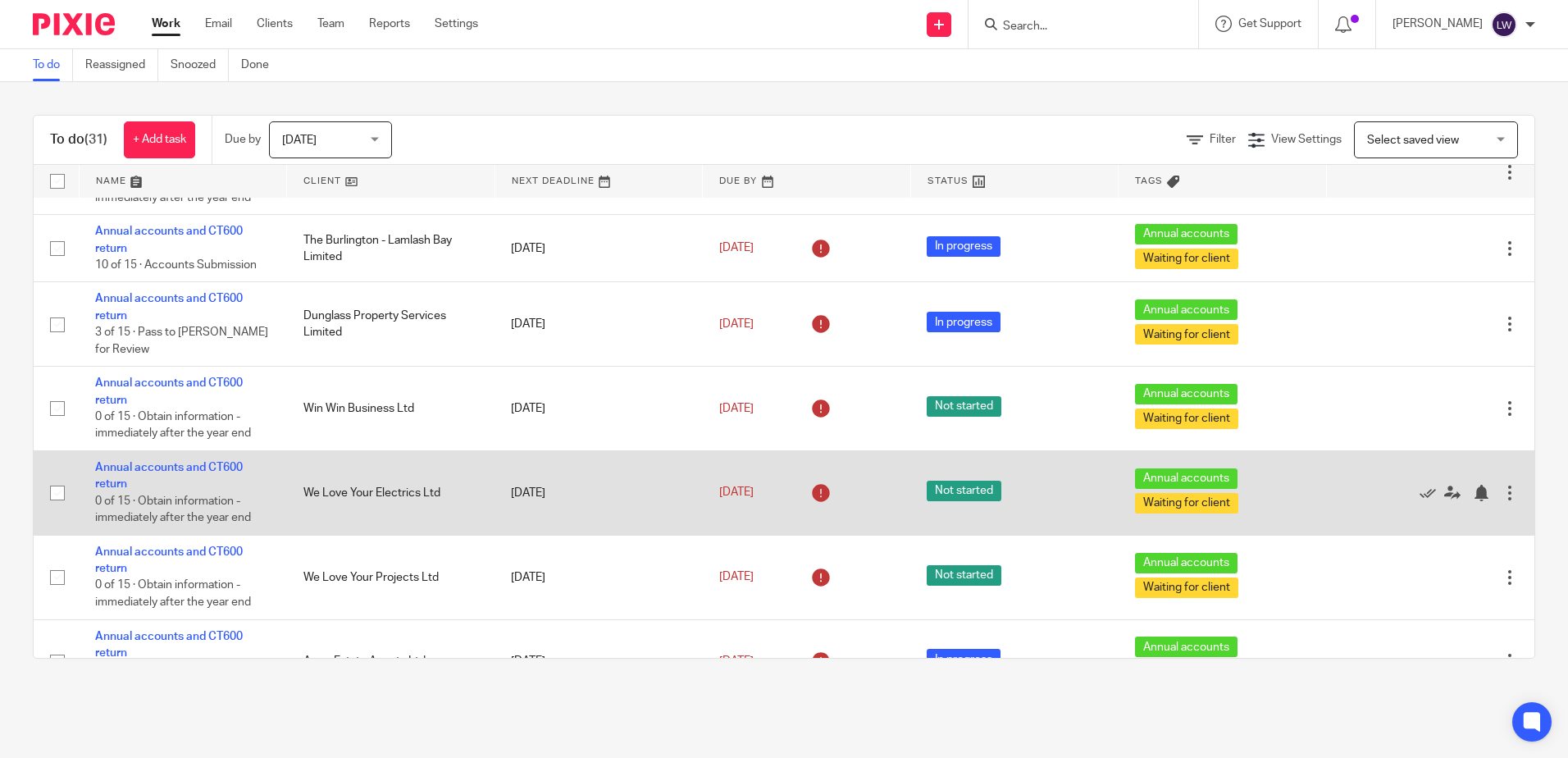
click at [1502, 485] on div at bounding box center [1509, 493] width 17 height 17
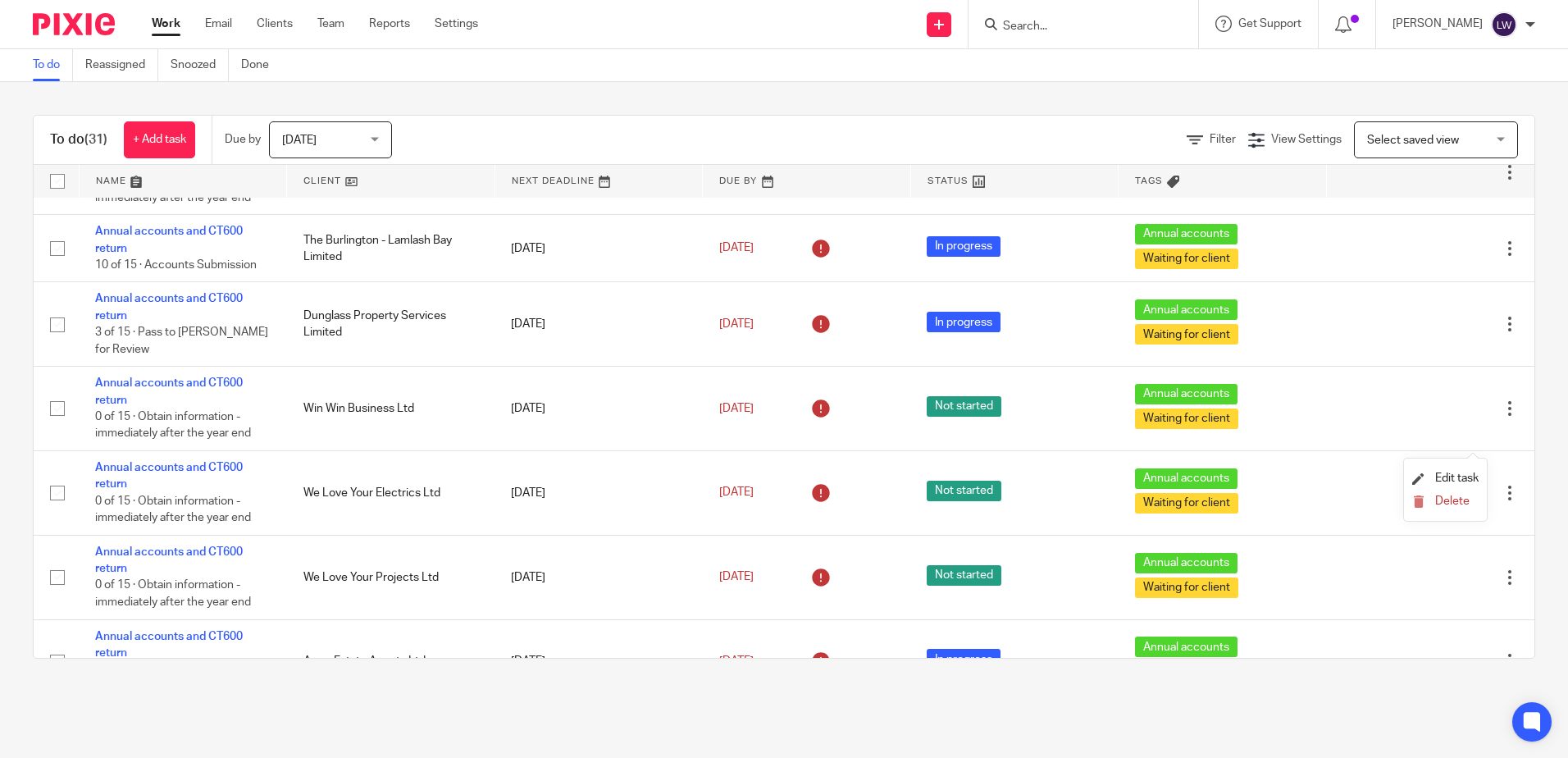
click at [1452, 494] on li "Delete" at bounding box center [1446, 502] width 66 height 21
click at [1449, 497] on span "Delete" at bounding box center [1452, 501] width 34 height 12
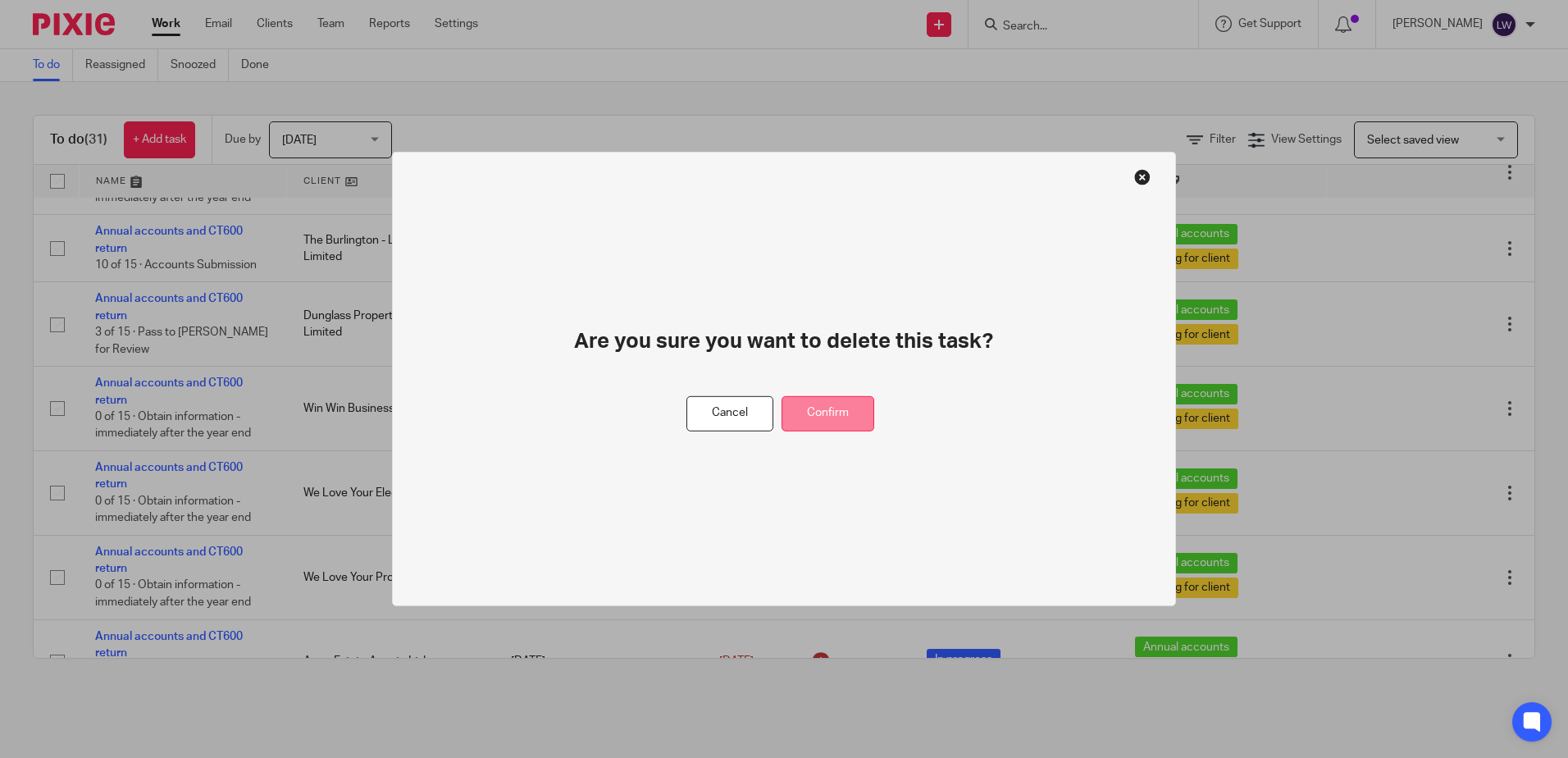
click at [796, 410] on button "Confirm" at bounding box center [827, 414] width 93 height 35
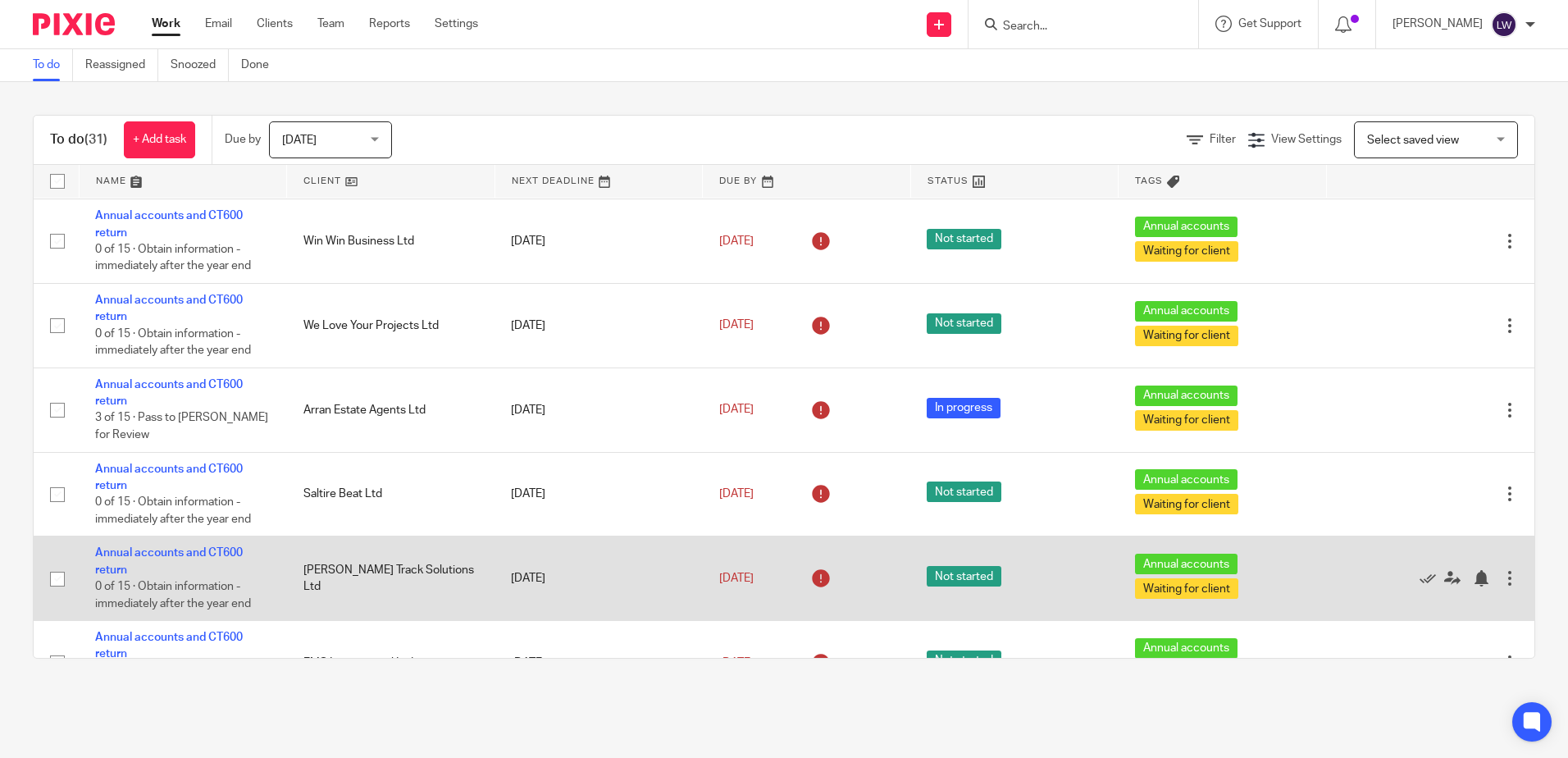
scroll to position [1387, 0]
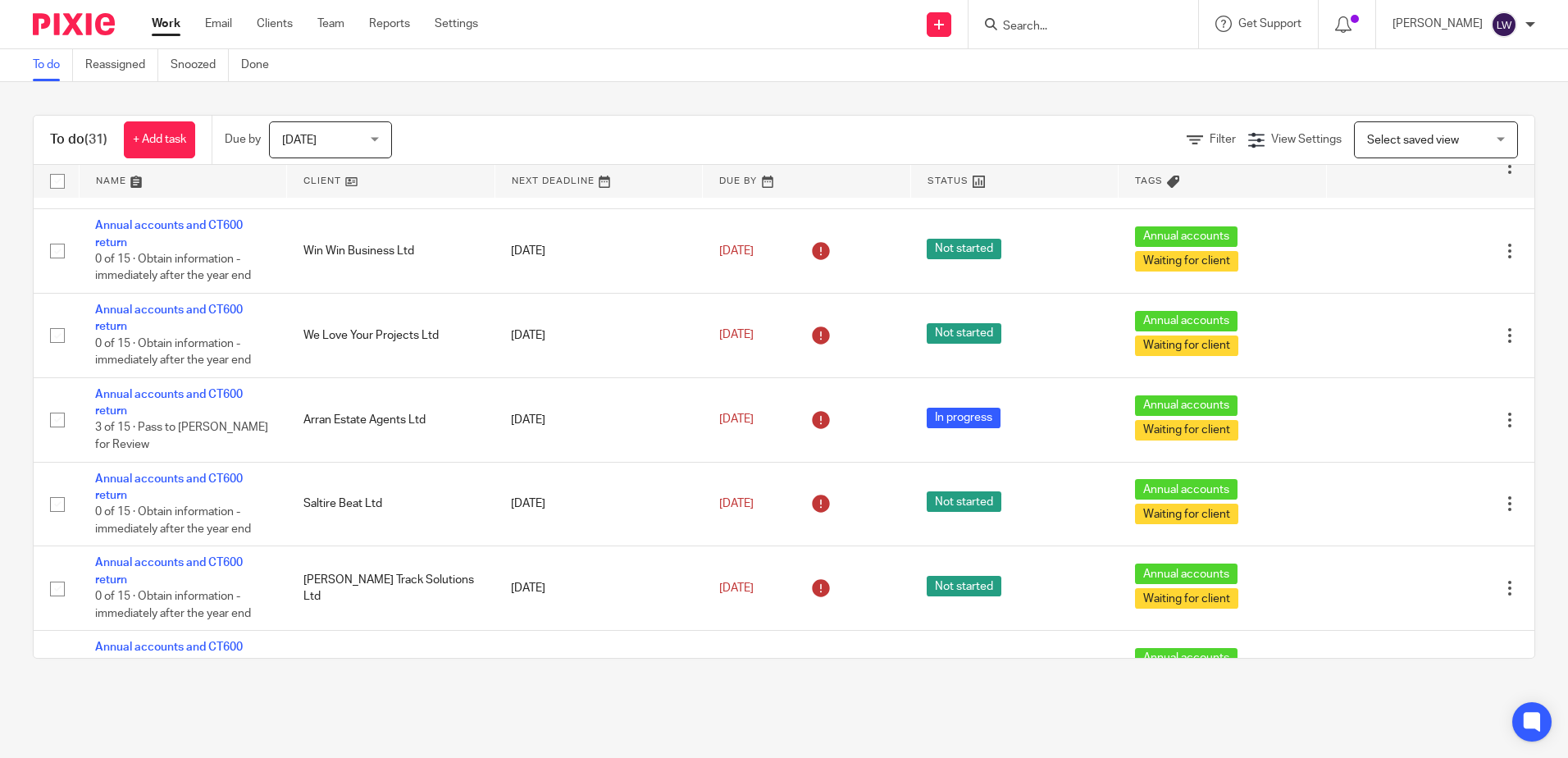
click at [1041, 27] on input "Search" at bounding box center [1074, 26] width 147 height 15
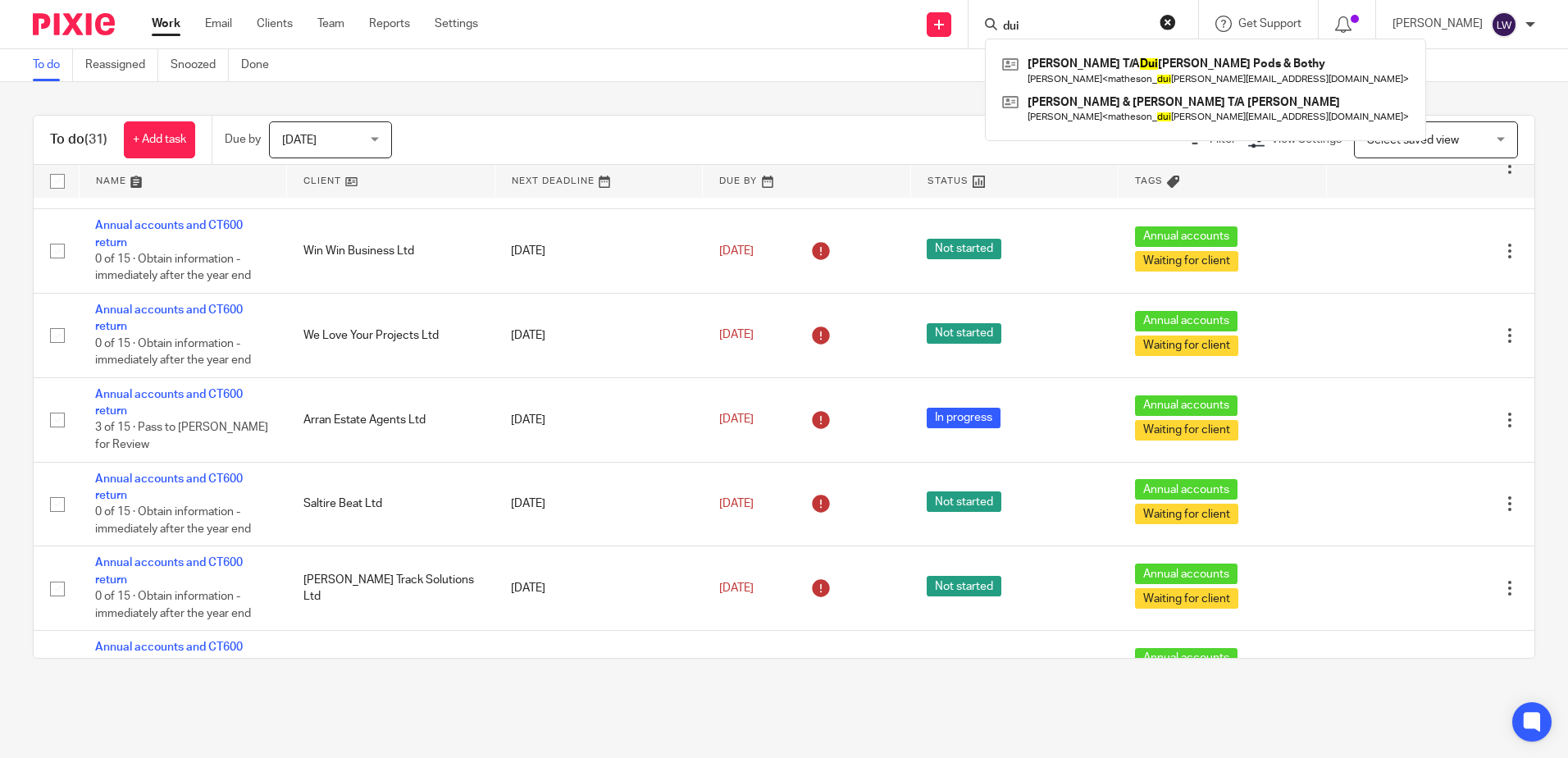
type input "dui"
drag, startPoint x: 1066, startPoint y: 22, endPoint x: 897, endPoint y: 22, distance: 169.0
click at [897, 22] on div "Send new email Create task Add client Request signature dui Michael Matheson T/…" at bounding box center [1035, 24] width 1065 height 49
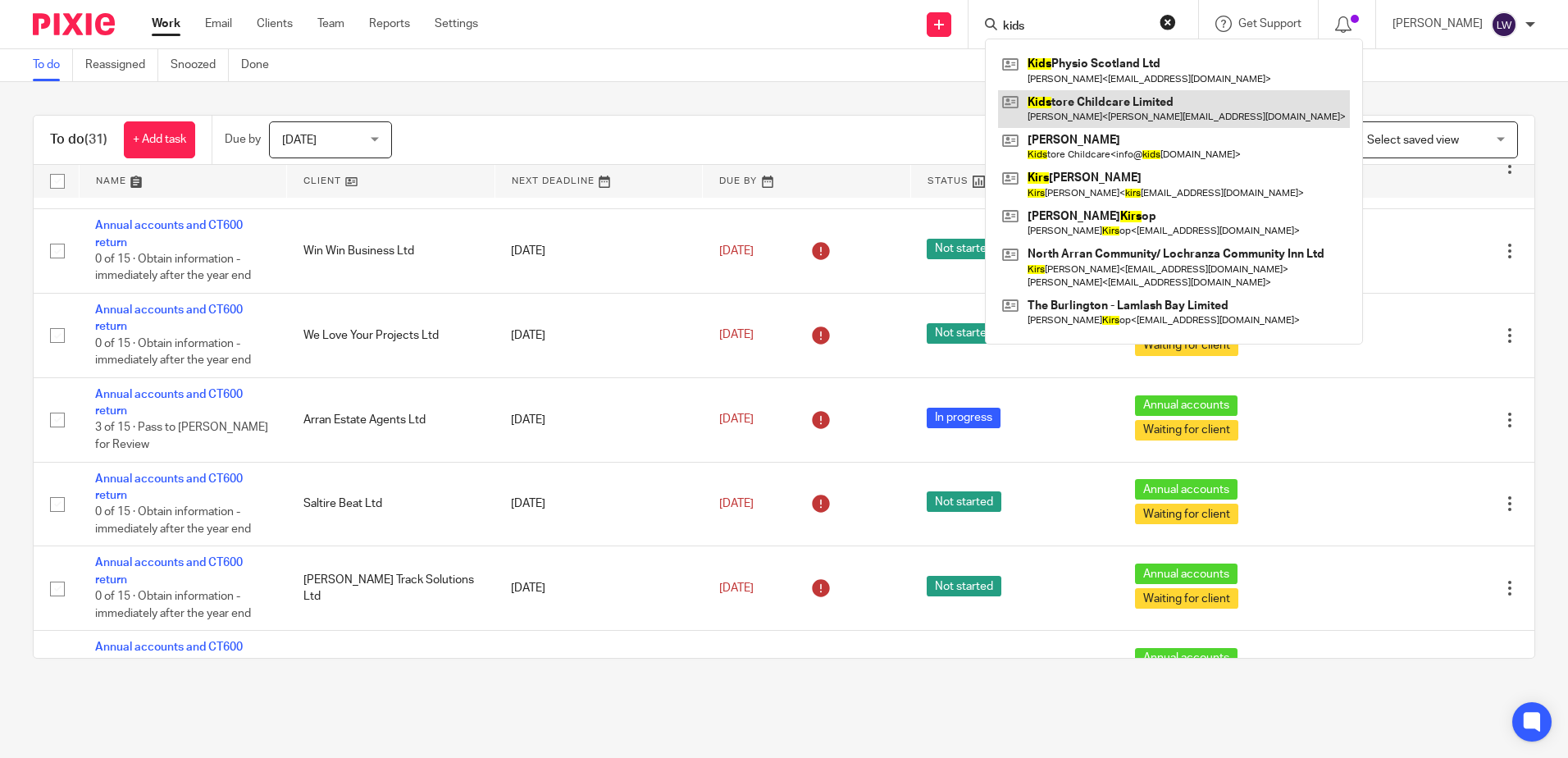
type input "kids"
click at [1115, 110] on link at bounding box center [1174, 108] width 352 height 38
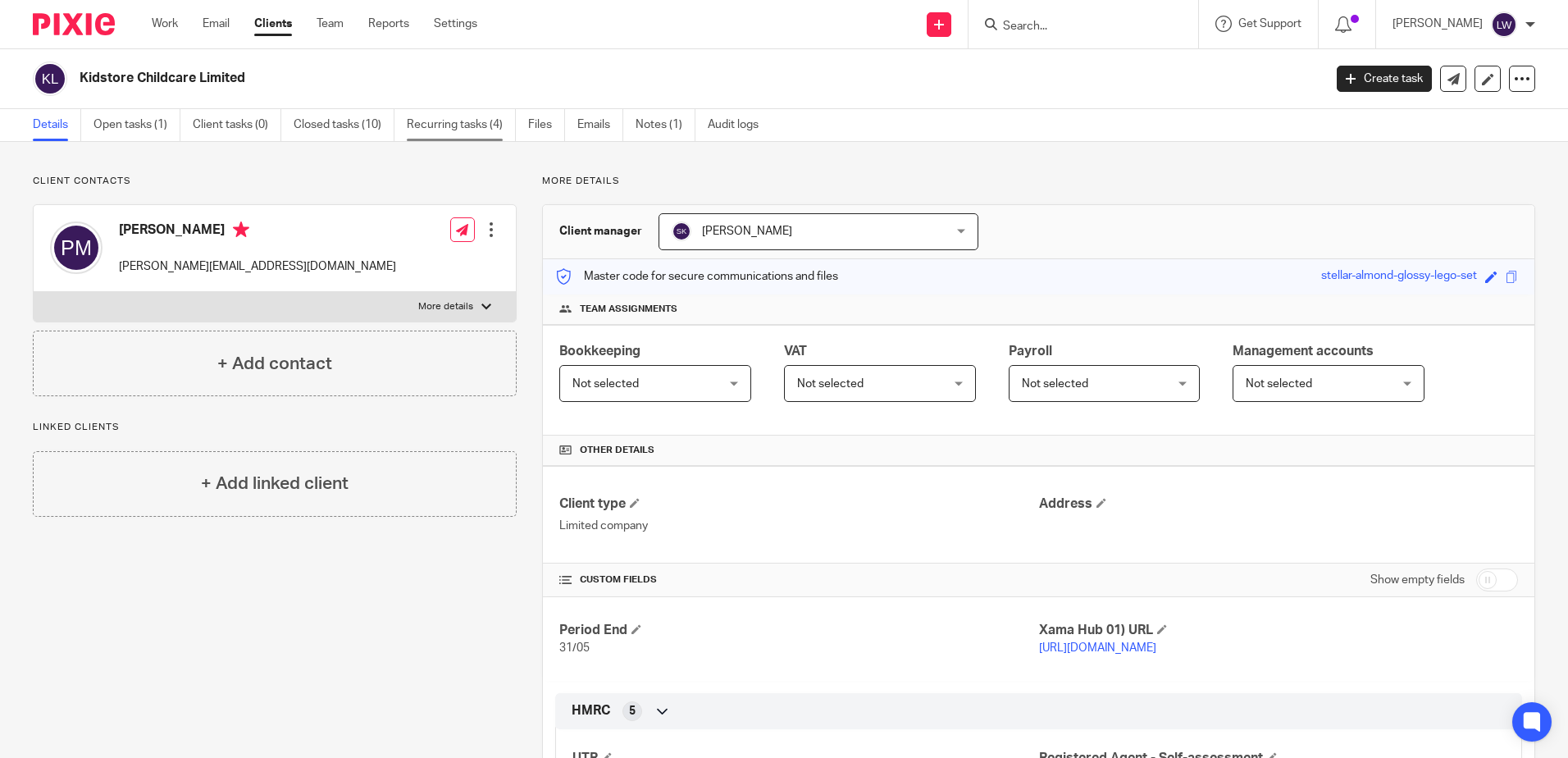
click at [455, 129] on link "Recurring tasks (4)" at bounding box center [462, 125] width 109 height 32
click at [325, 124] on link "Closed tasks (10)" at bounding box center [343, 125] width 101 height 32
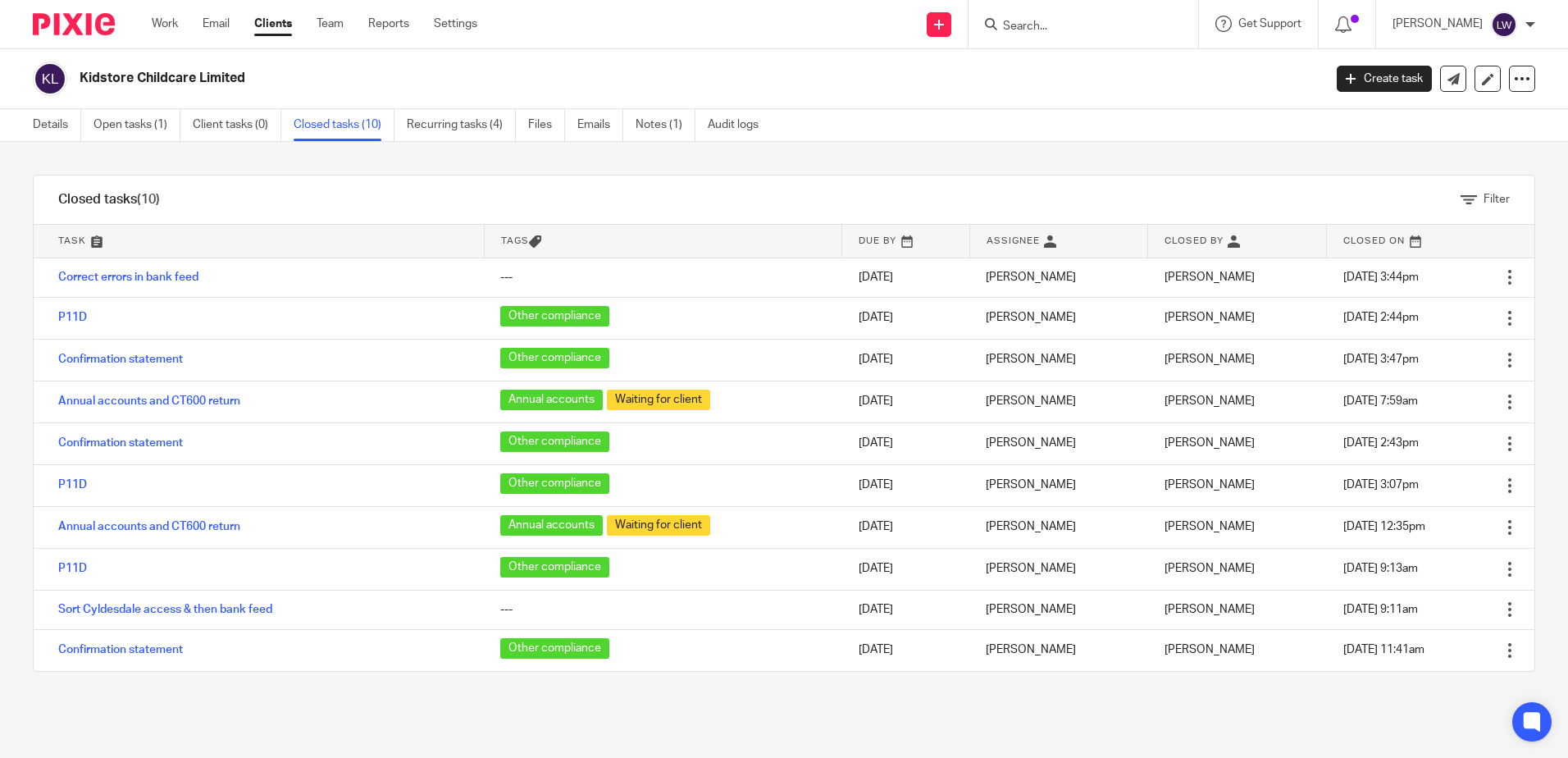
click at [117, 107] on div "Kidstore Childcare Limited Create task Update from Companies House Export data …" at bounding box center [784, 78] width 1568 height 60
click at [117, 123] on link "Open tasks (1)" at bounding box center [137, 125] width 87 height 32
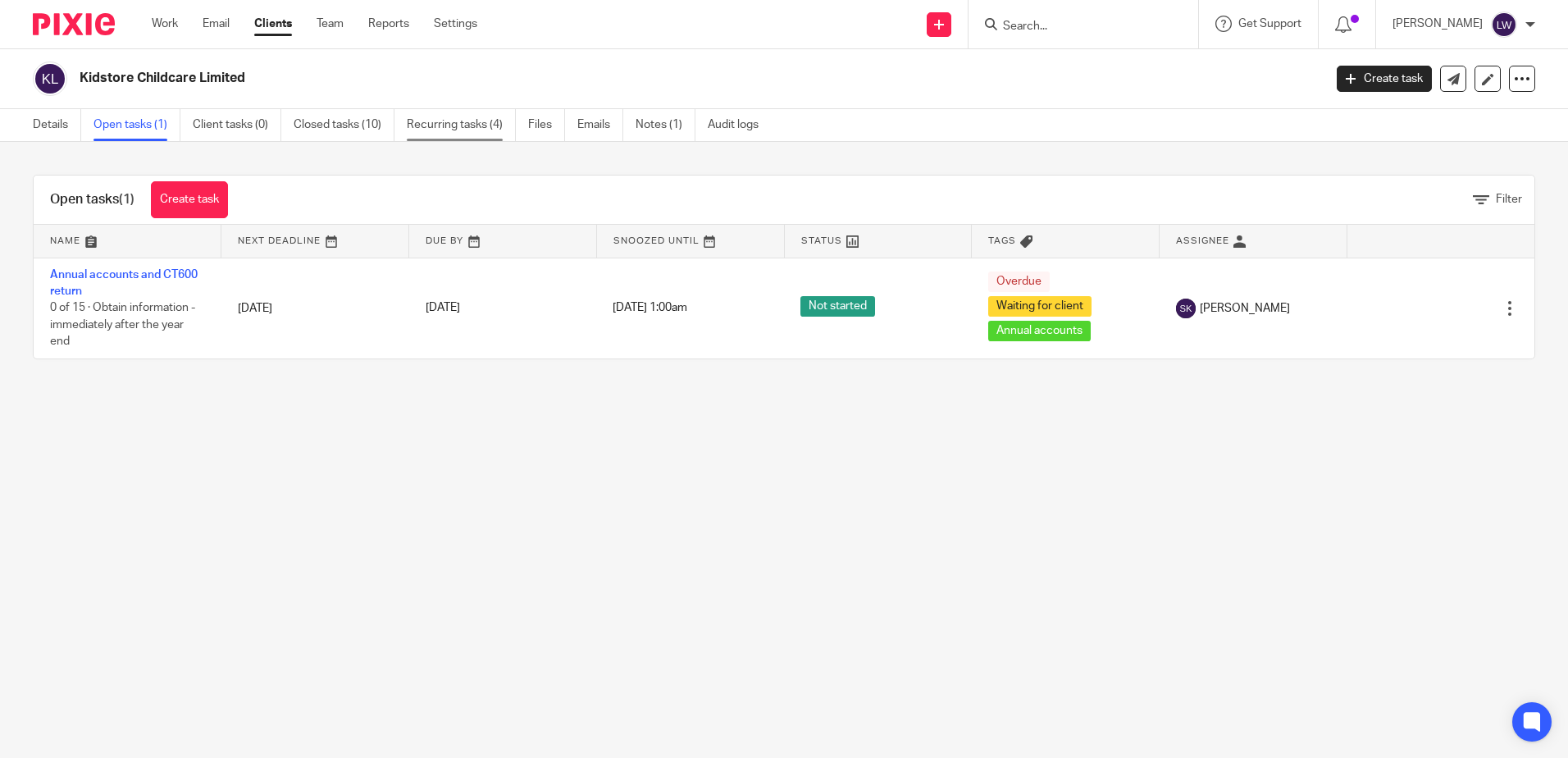
click at [448, 128] on link "Recurring tasks (4)" at bounding box center [462, 125] width 109 height 32
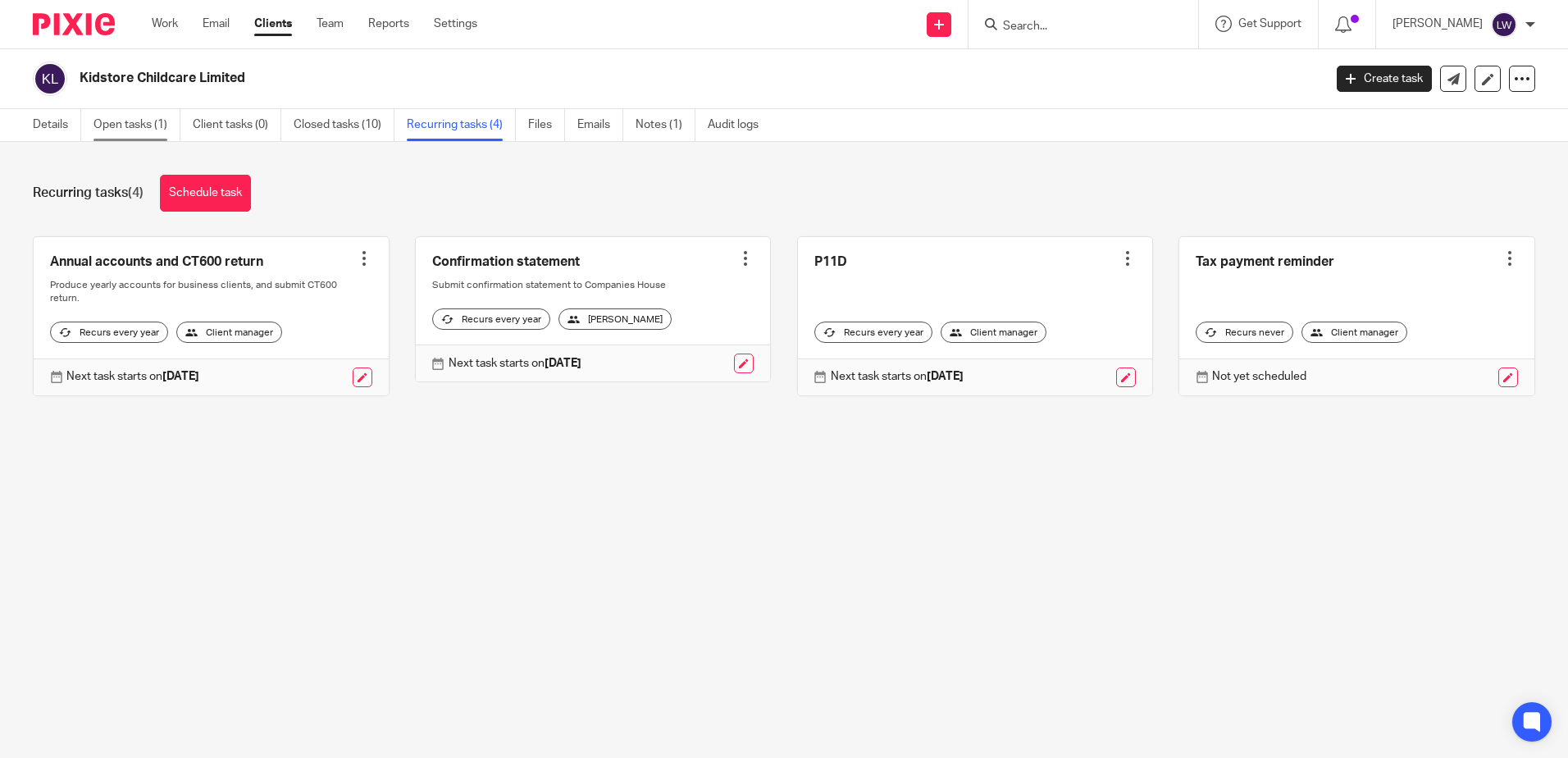
click at [157, 136] on link "Open tasks (1)" at bounding box center [137, 125] width 87 height 32
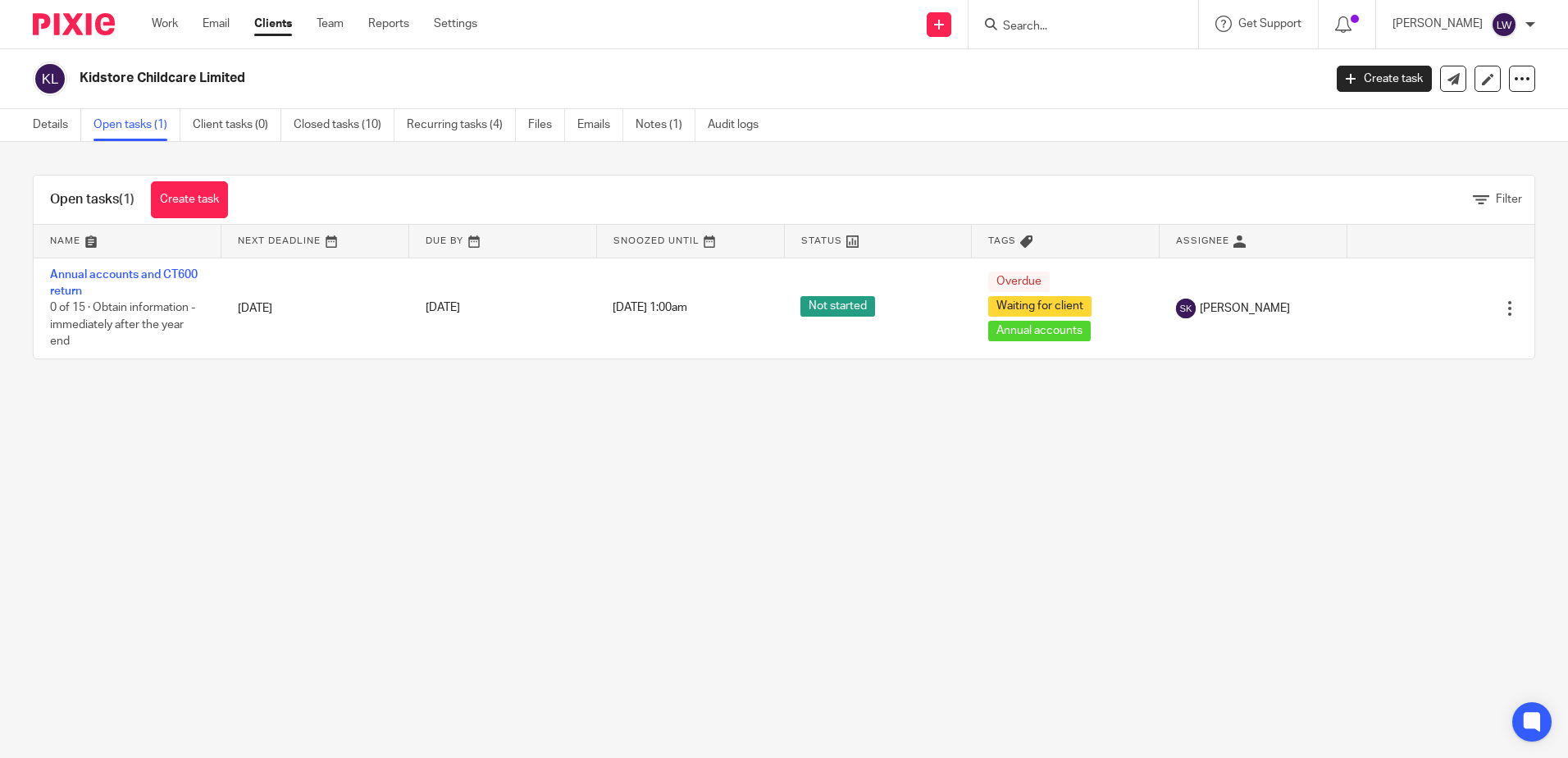
click at [1099, 36] on div at bounding box center [1083, 24] width 229 height 49
click at [1103, 27] on input "Search" at bounding box center [1074, 26] width 147 height 15
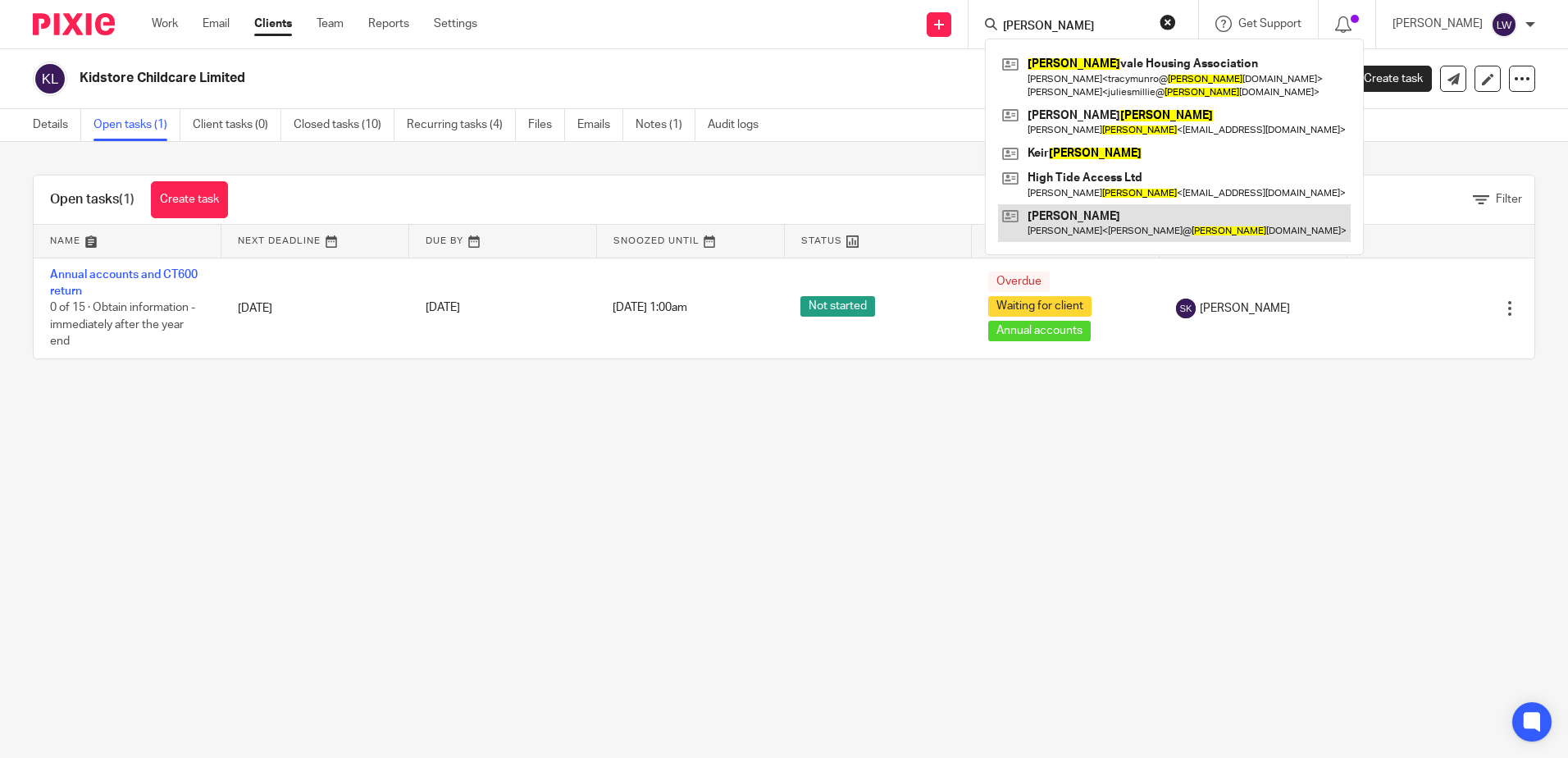
type input "[PERSON_NAME]"
click at [1150, 224] on link at bounding box center [1174, 222] width 352 height 38
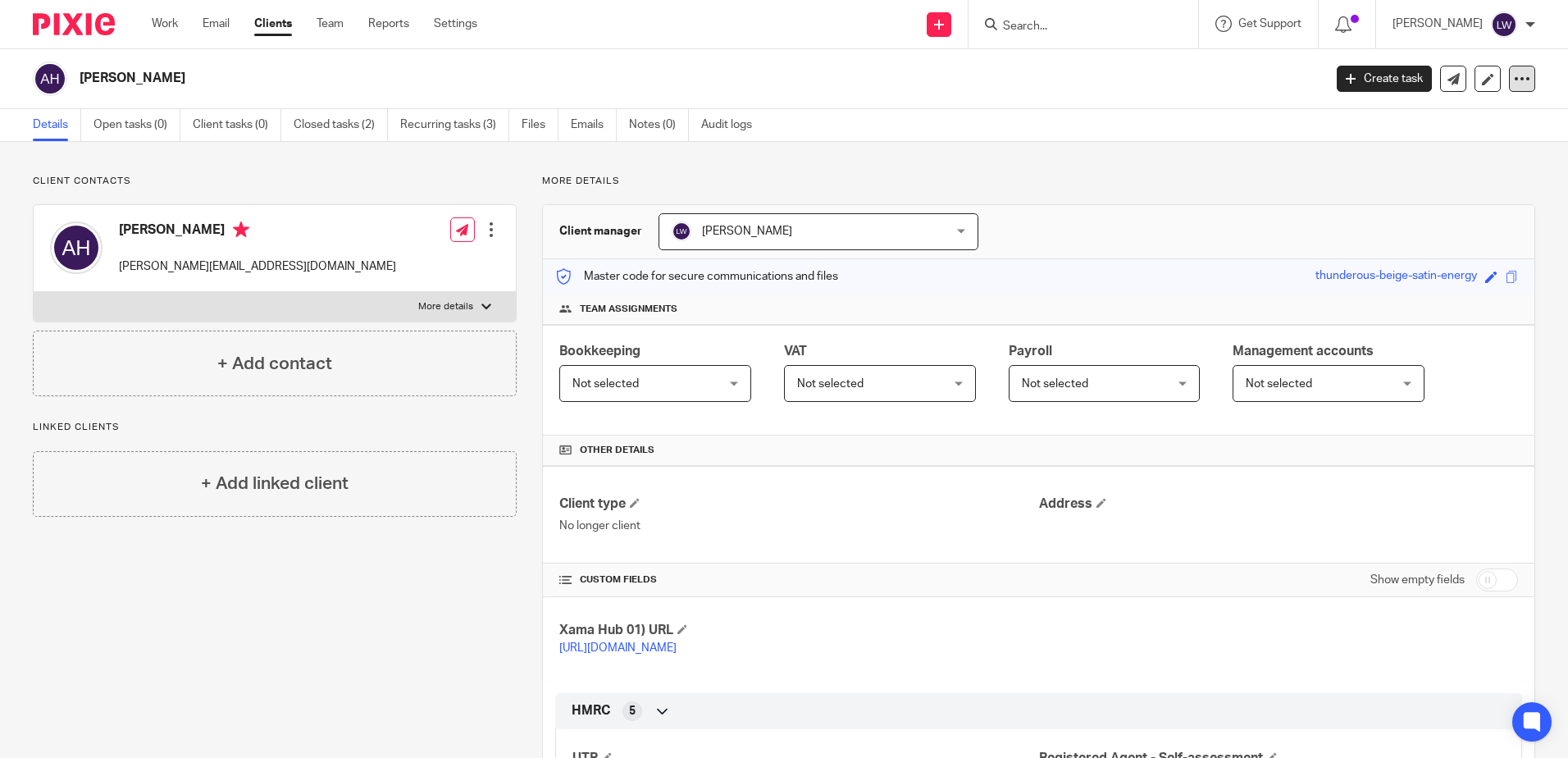
click at [1514, 77] on icon at bounding box center [1522, 78] width 17 height 17
click at [1379, 192] on button "Archive client" at bounding box center [1421, 191] width 181 height 21
click at [208, 26] on link "Email" at bounding box center [217, 23] width 27 height 17
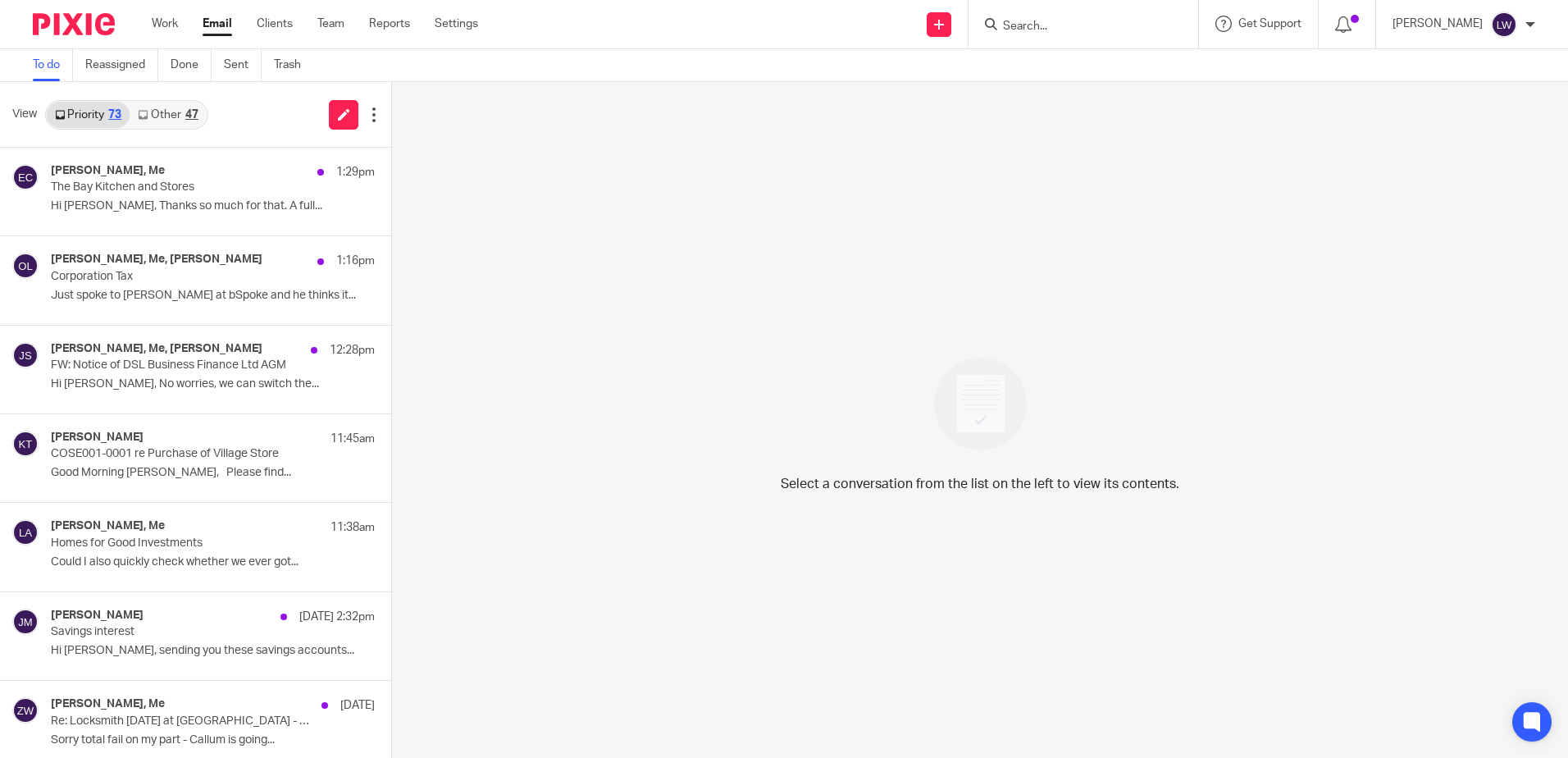
click at [1127, 32] on input "Search" at bounding box center [1074, 26] width 147 height 15
type input "a"
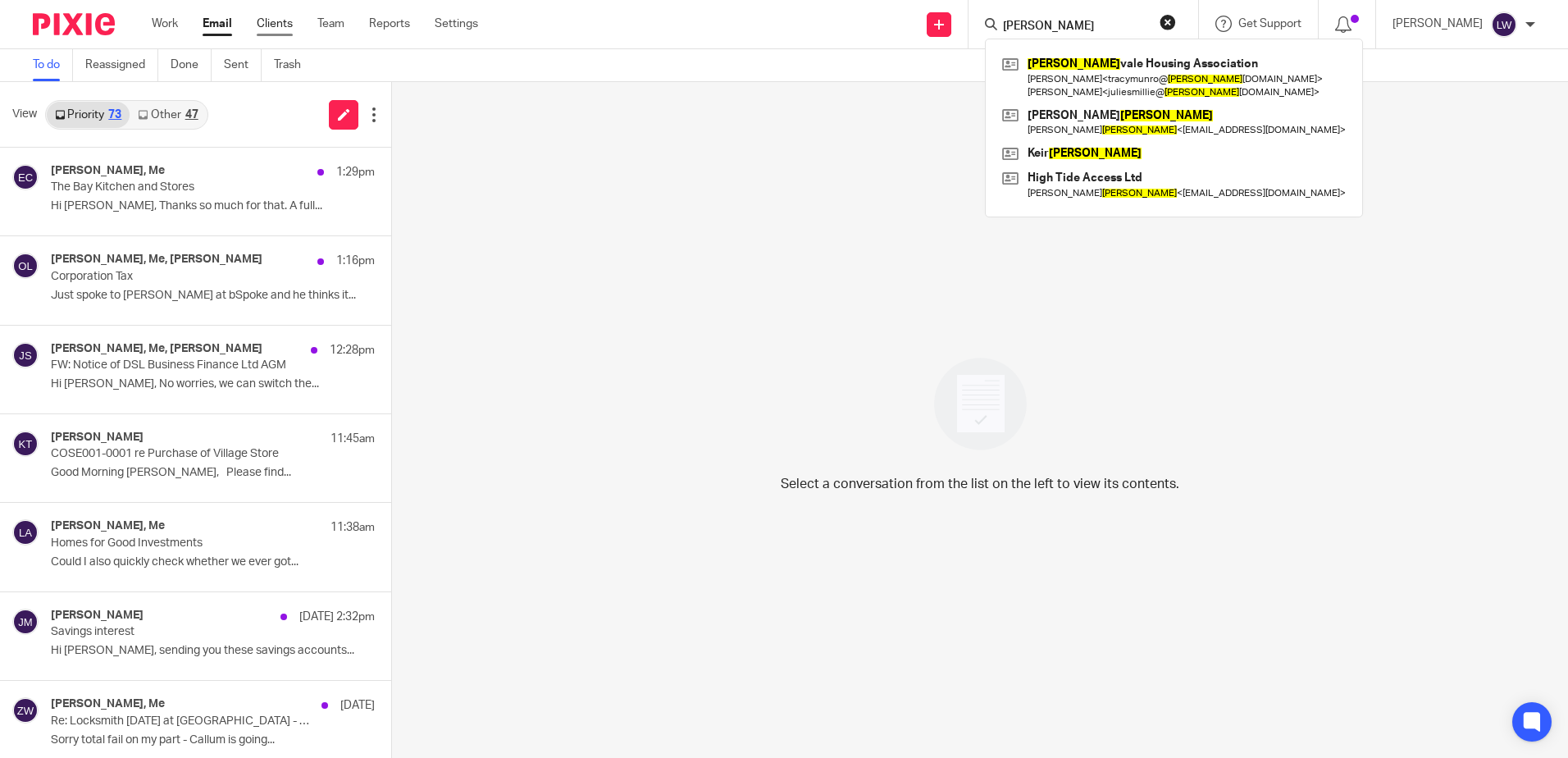
type input "[PERSON_NAME]"
click at [281, 17] on link "Clients" at bounding box center [274, 23] width 36 height 17
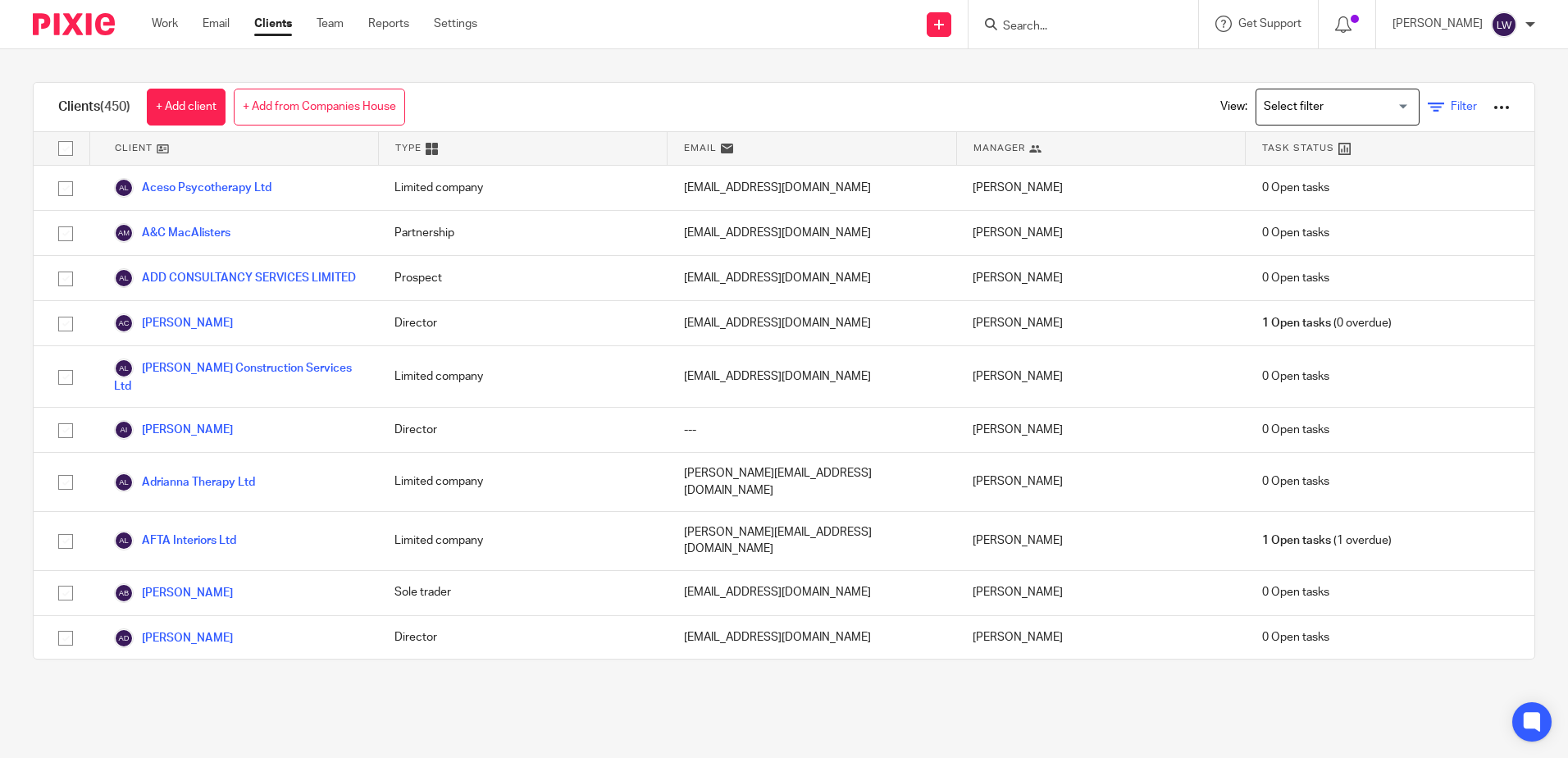
click at [1451, 103] on span "Filter" at bounding box center [1464, 106] width 26 height 12
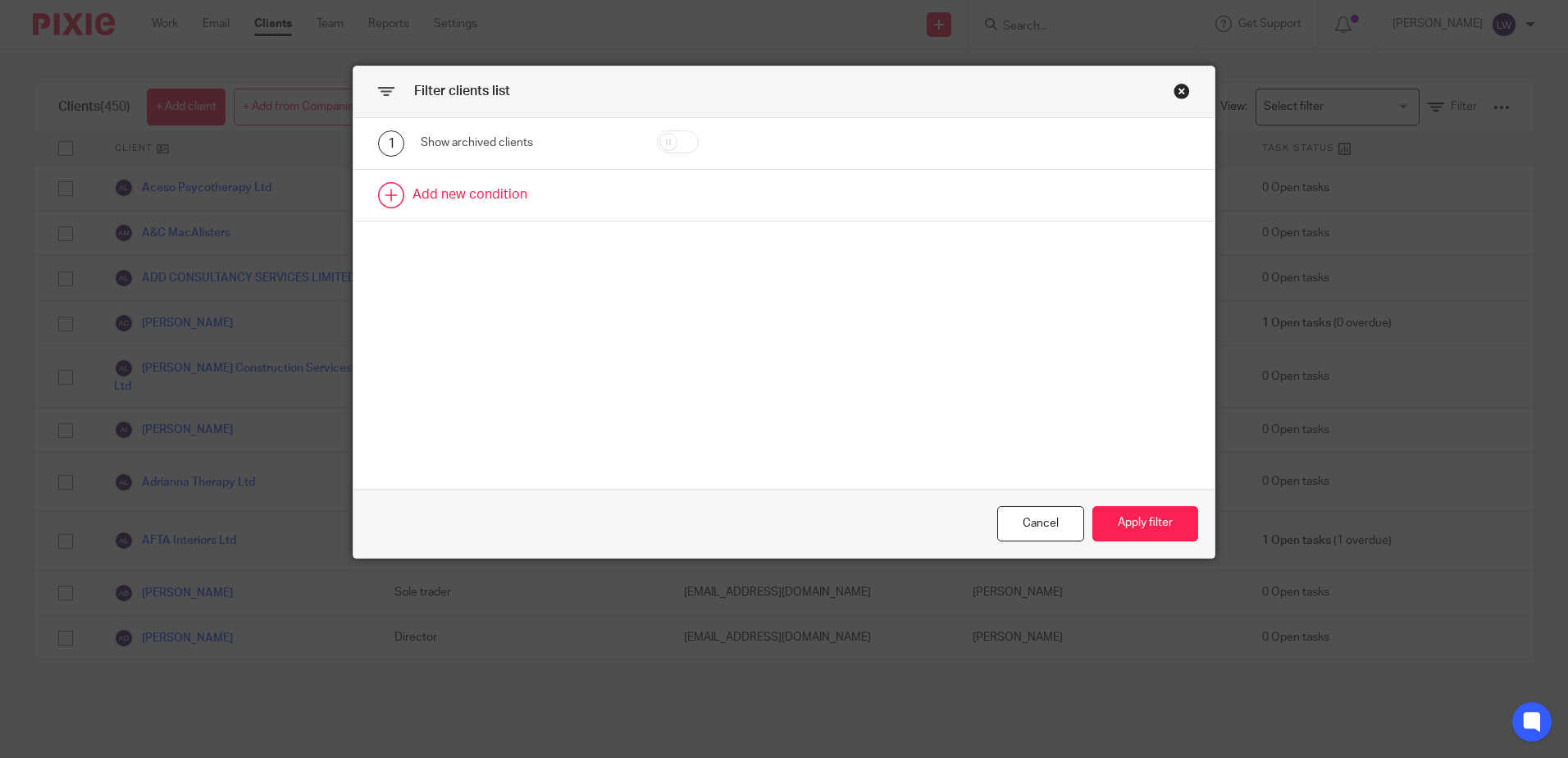
click at [464, 196] on link at bounding box center [784, 195] width 862 height 51
click at [464, 200] on div "Field" at bounding box center [512, 199] width 157 height 34
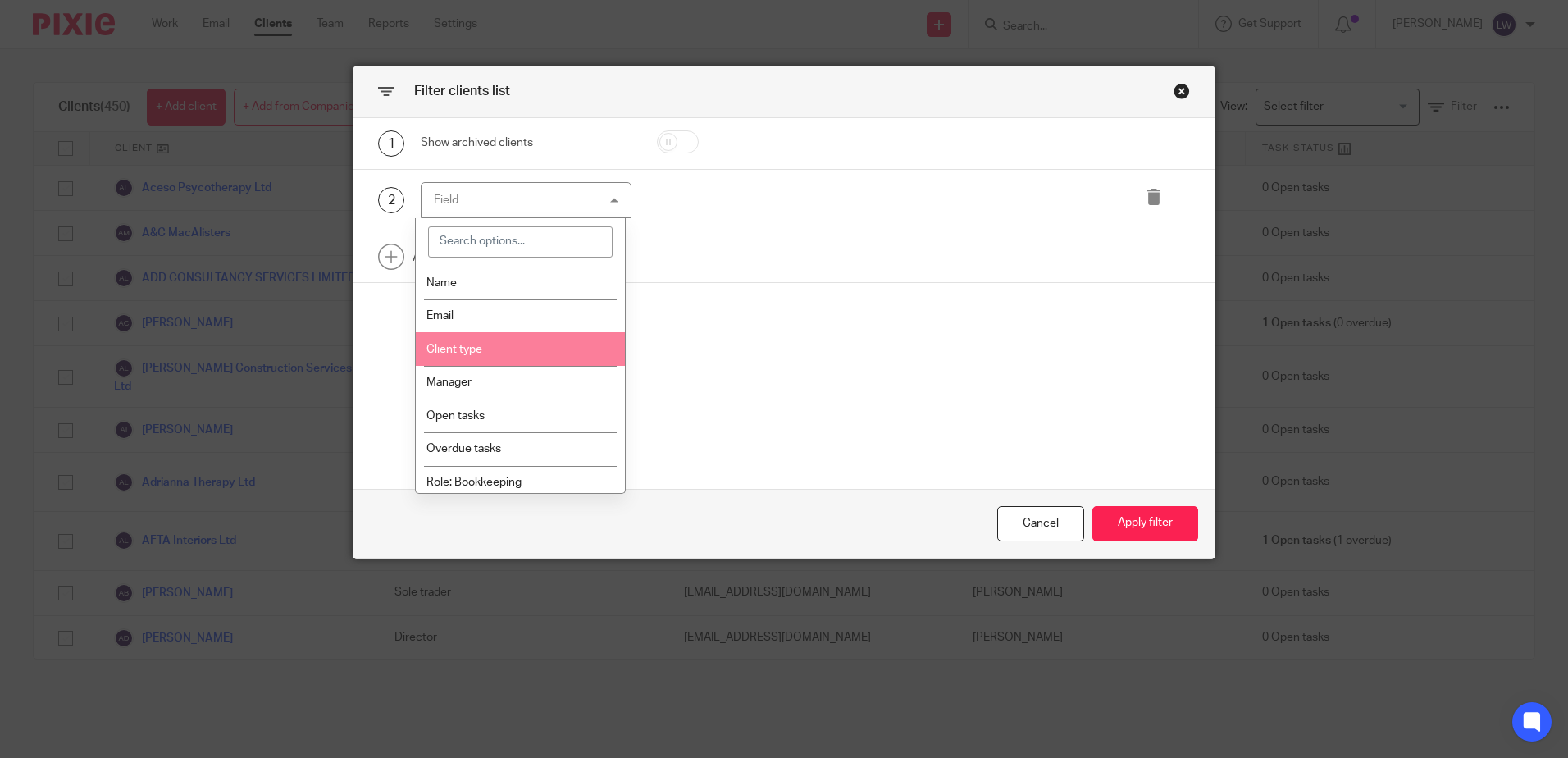
click at [482, 340] on li "Client type" at bounding box center [520, 348] width 209 height 33
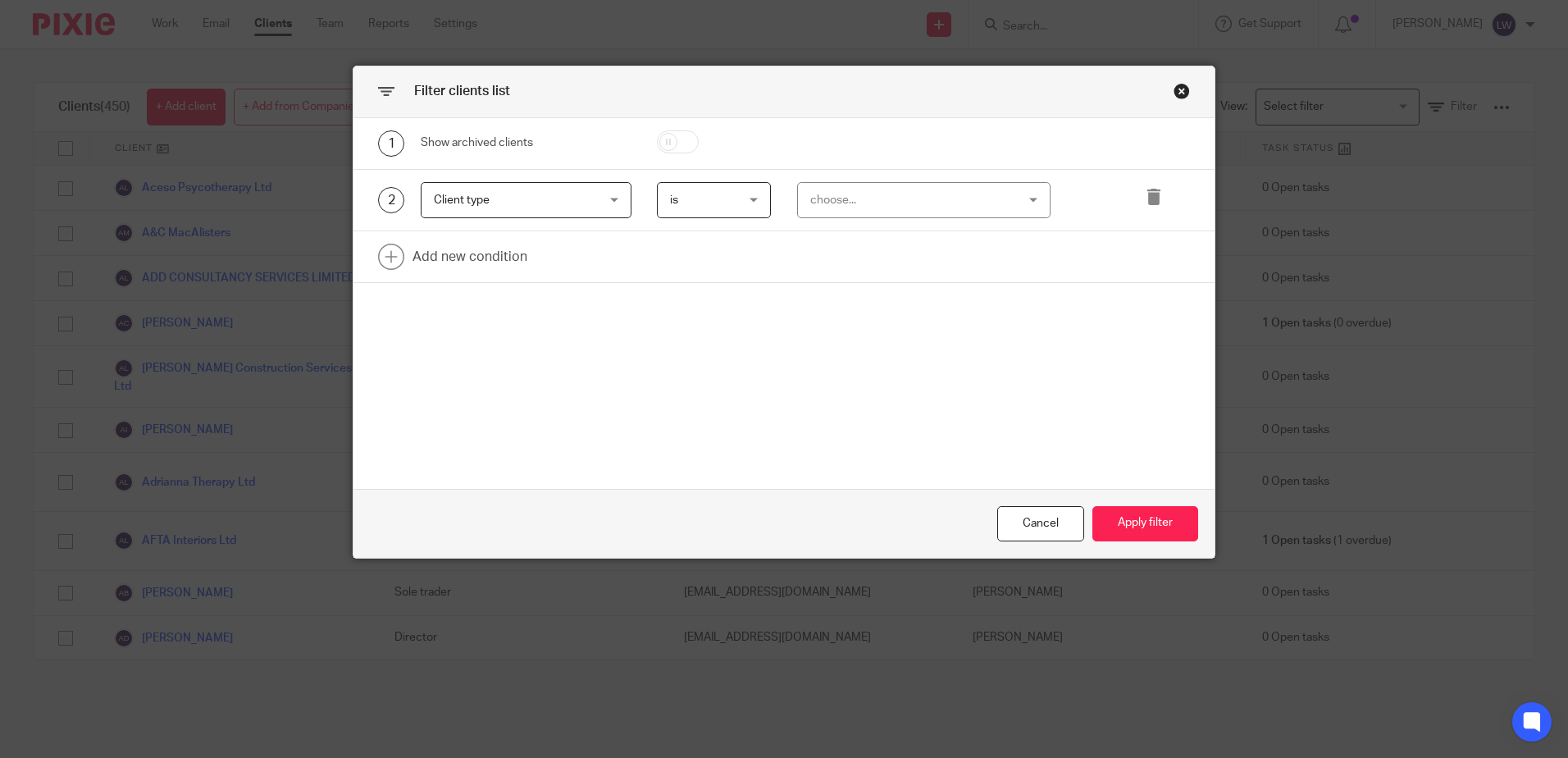
click at [707, 198] on span "is" at bounding box center [710, 199] width 80 height 34
click at [703, 246] on li "is" at bounding box center [707, 235] width 112 height 33
click at [890, 204] on div "choose..." at bounding box center [906, 199] width 192 height 34
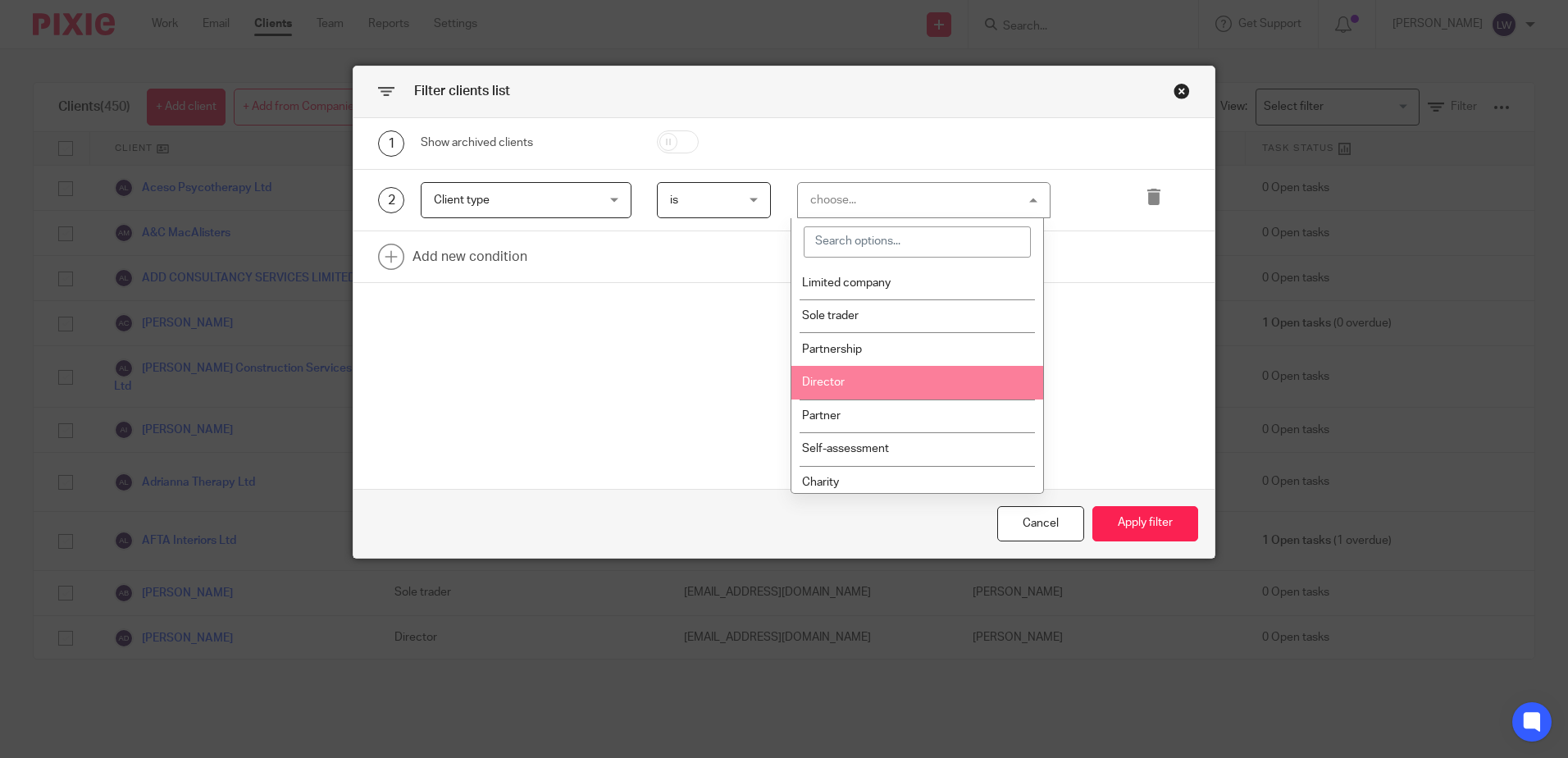
click at [838, 383] on span "Director" at bounding box center [824, 382] width 43 height 12
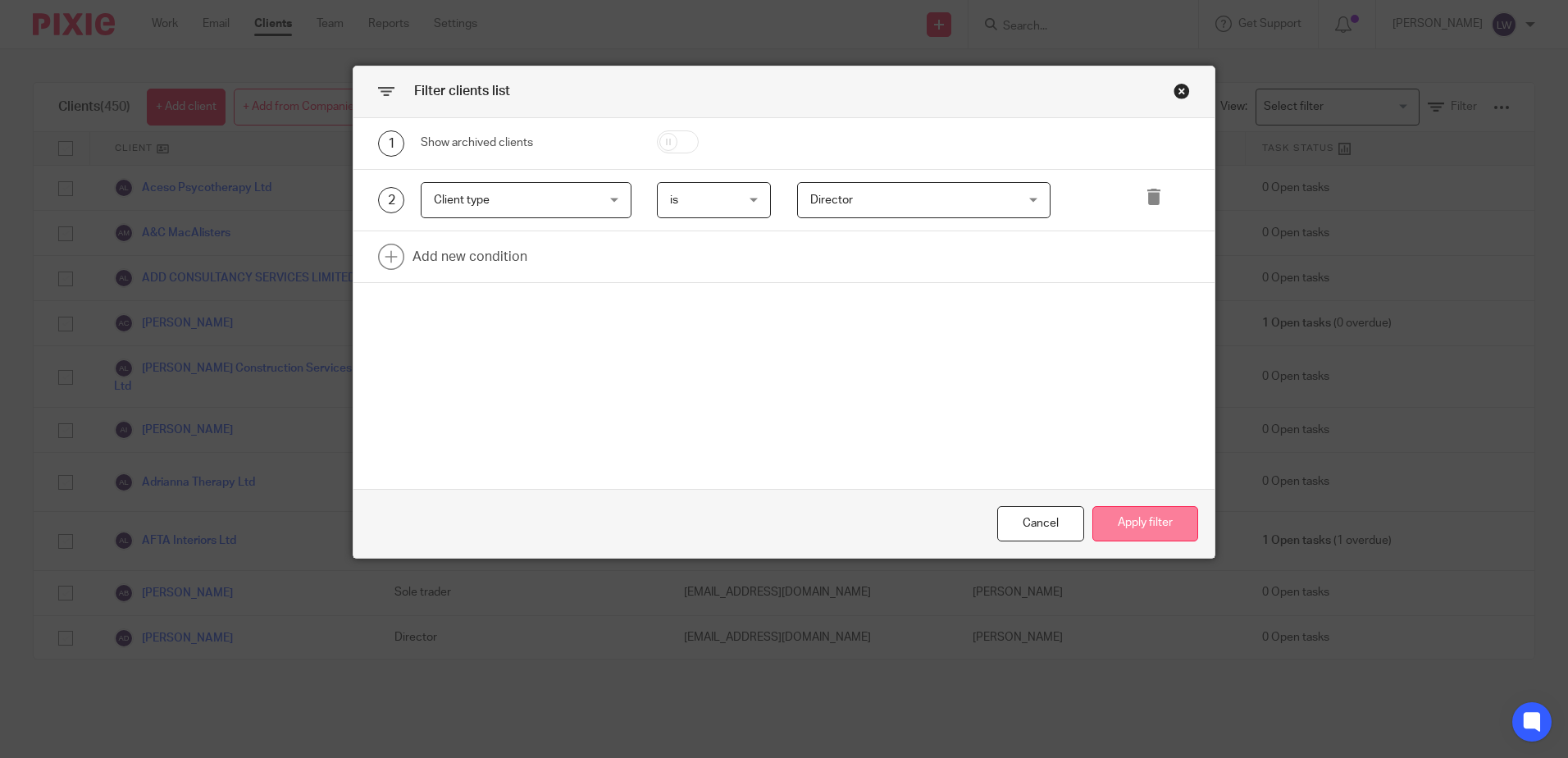
click at [1144, 528] on button "Apply filter" at bounding box center [1146, 524] width 105 height 35
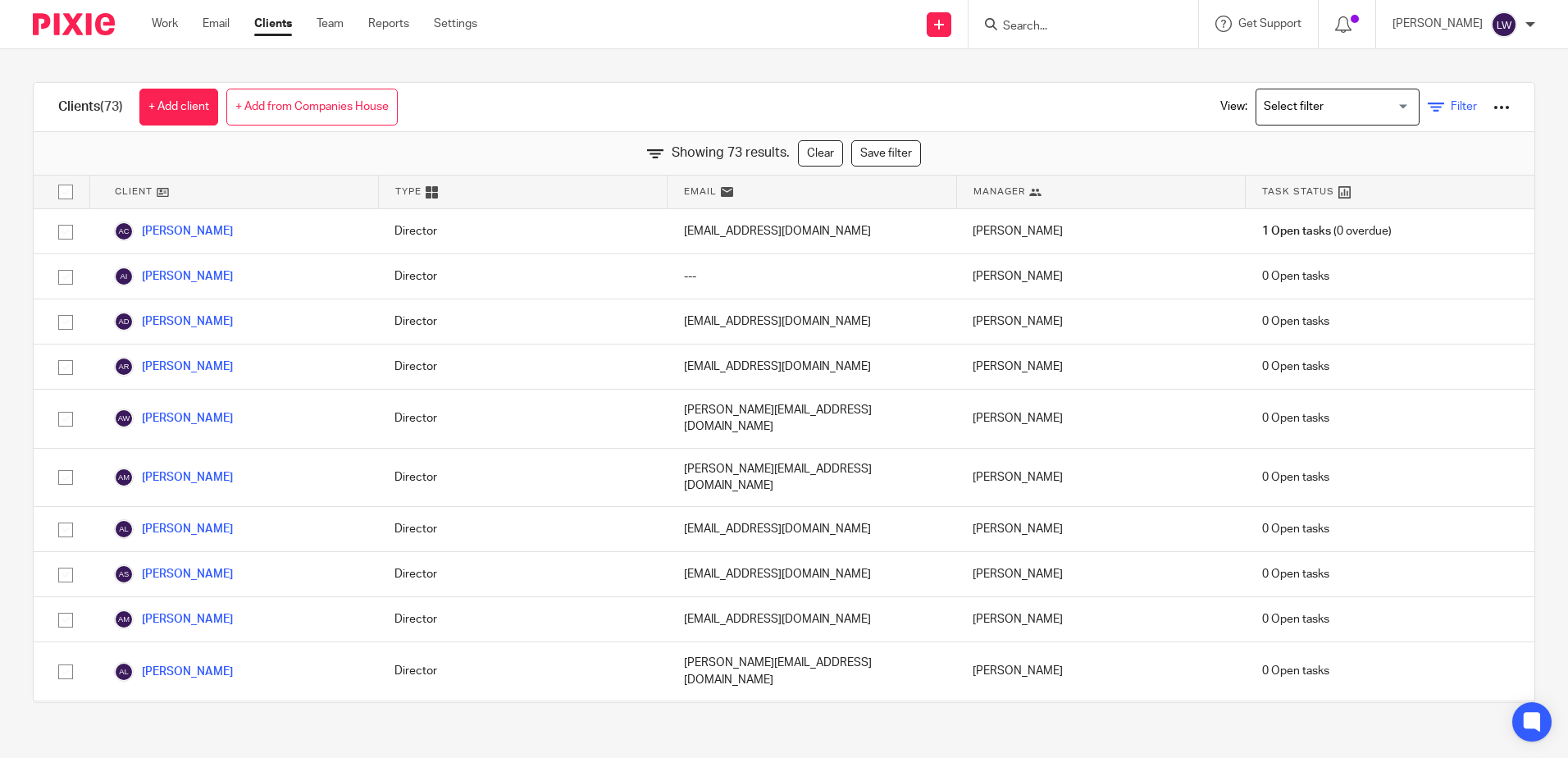
click at [1444, 113] on link "Filter" at bounding box center [1453, 107] width 49 height 18
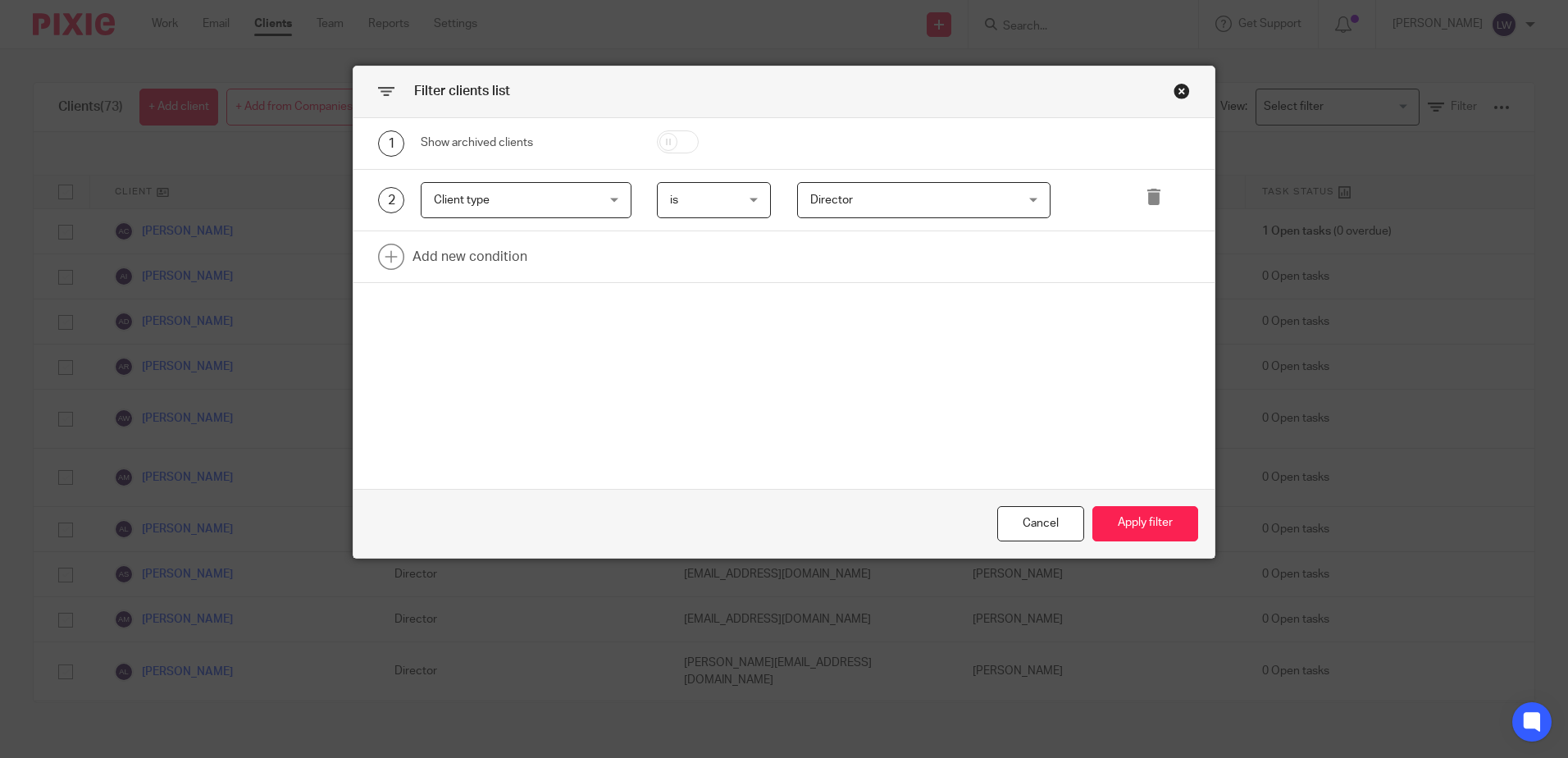
click at [841, 198] on span "Director" at bounding box center [832, 200] width 43 height 12
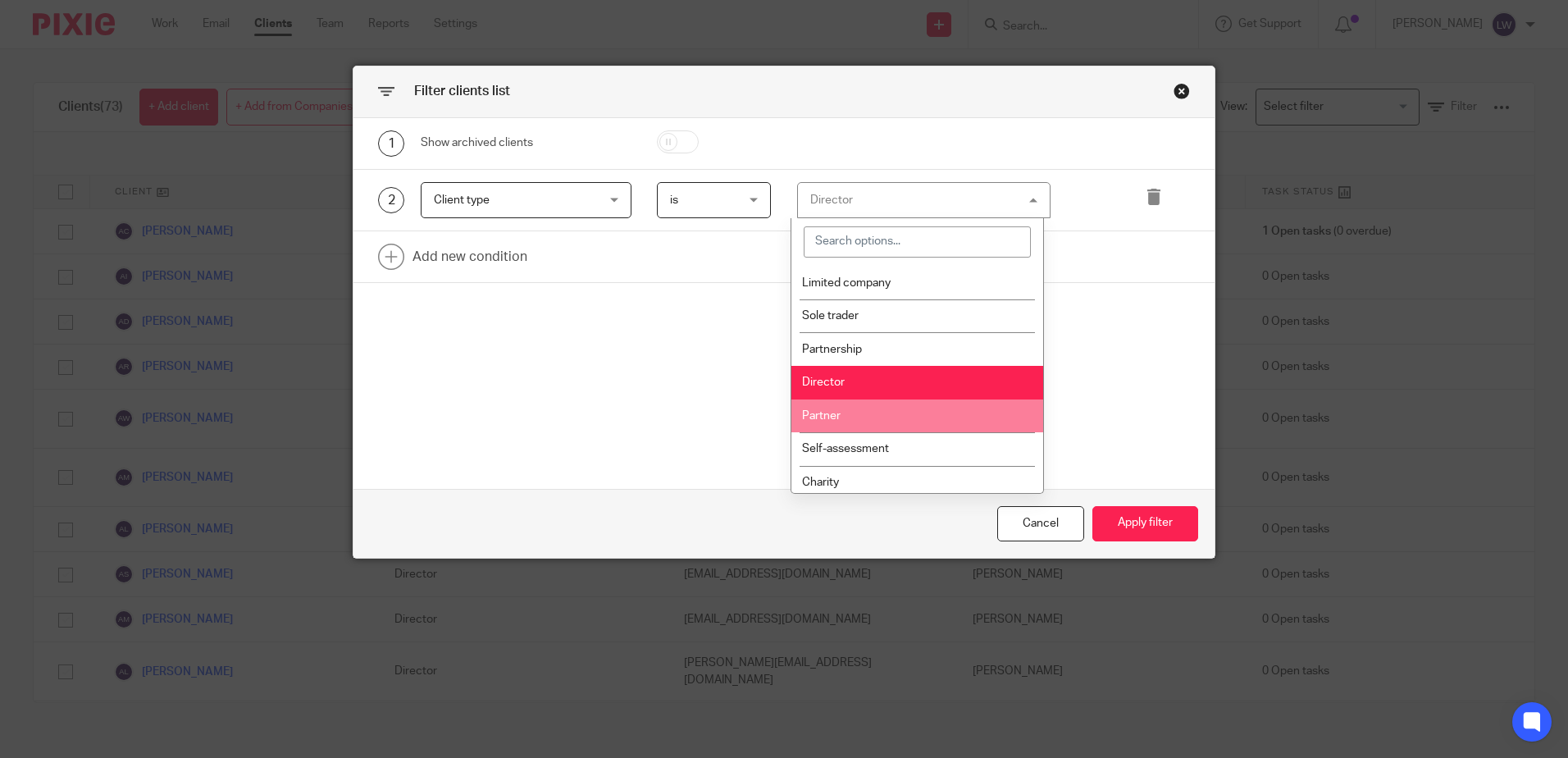
click at [842, 410] on li "Partner" at bounding box center [917, 416] width 252 height 33
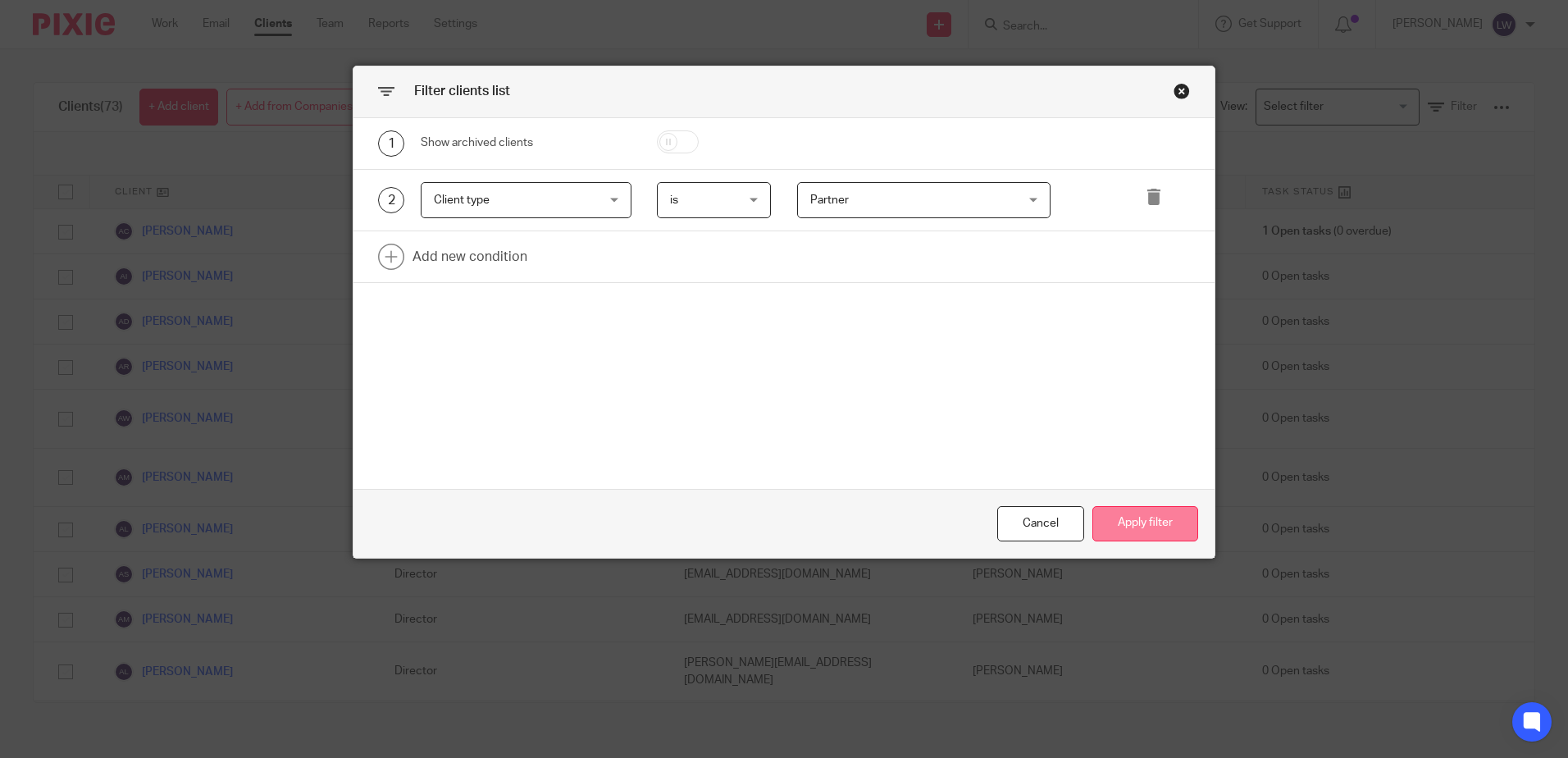
click at [1132, 531] on button "Apply filter" at bounding box center [1146, 524] width 105 height 35
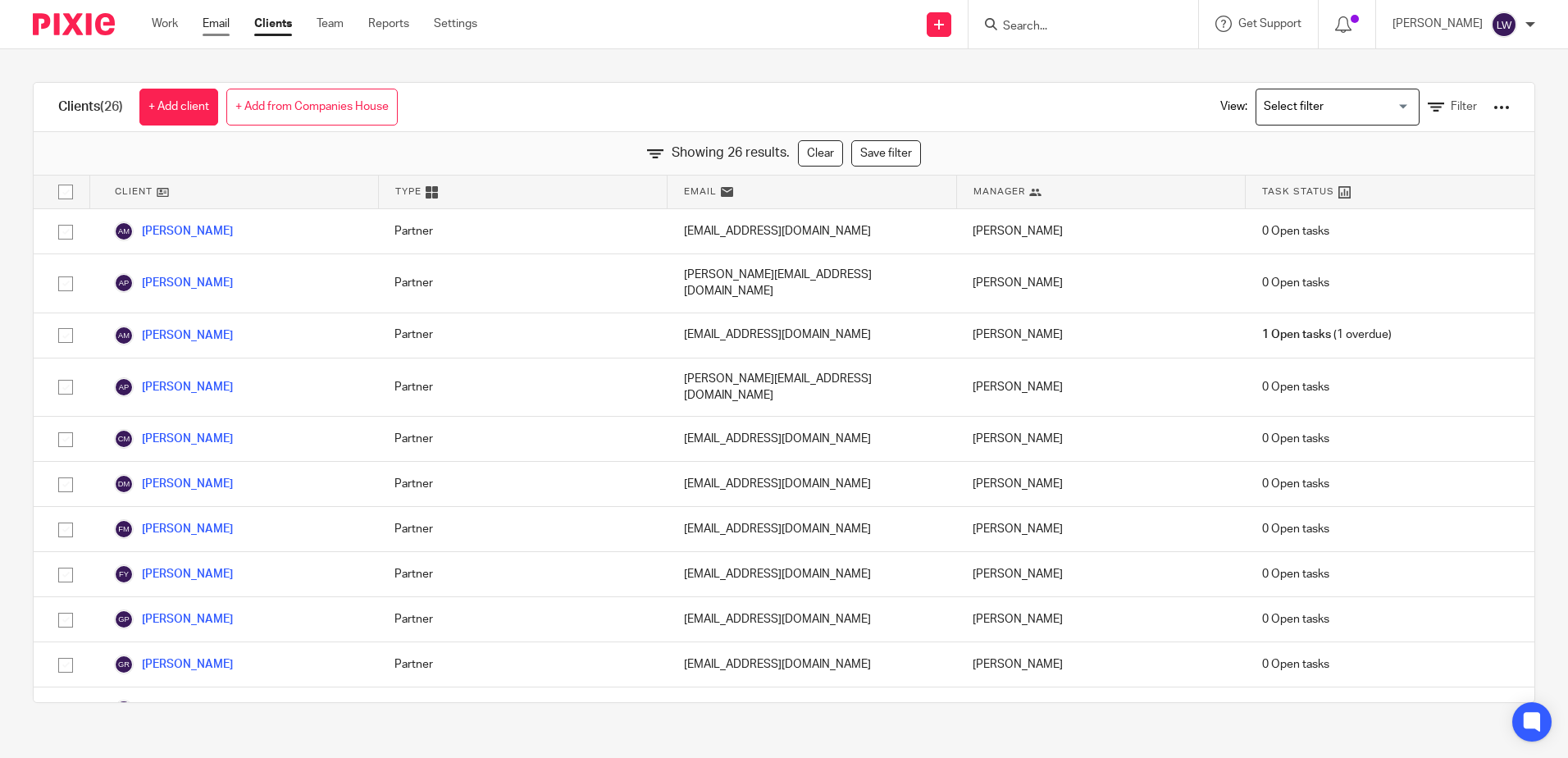
click at [210, 32] on link "Email" at bounding box center [217, 23] width 27 height 17
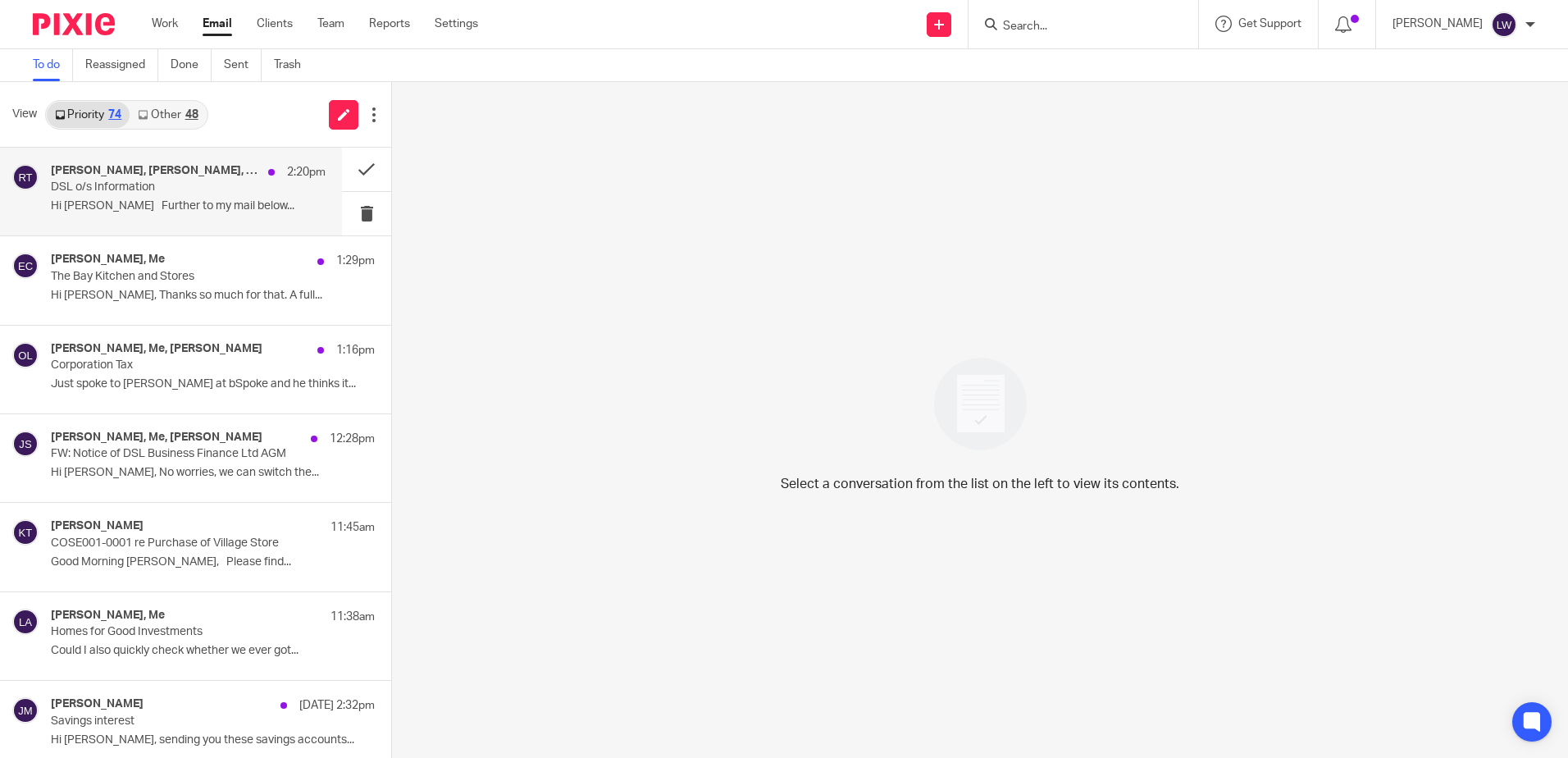
click at [189, 182] on p "DSL o/s Information" at bounding box center [160, 187] width 220 height 14
click at [350, 216] on button at bounding box center [367, 214] width 49 height 44
click at [183, 109] on link "Other 48" at bounding box center [168, 114] width 76 height 26
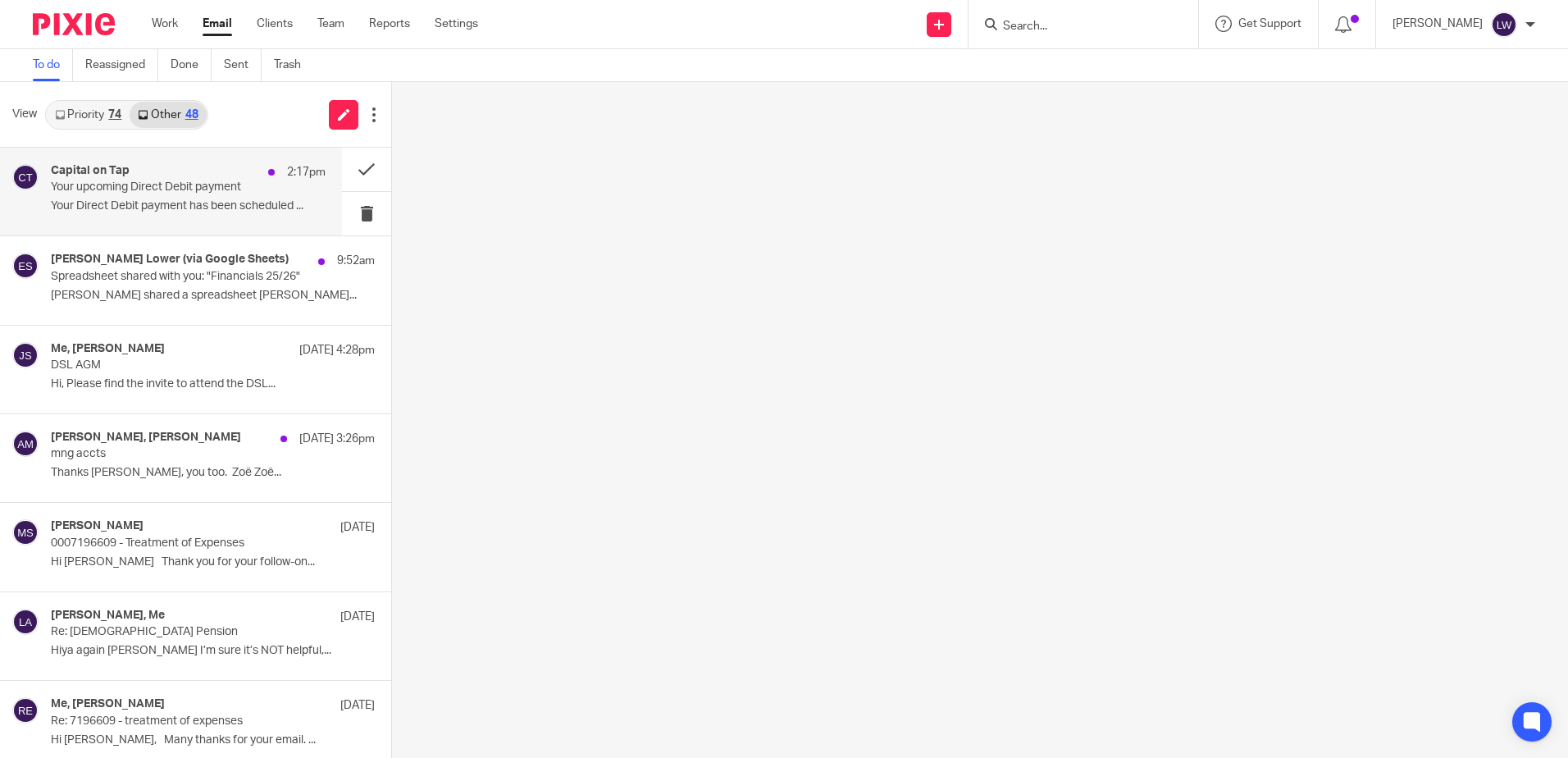
drag, startPoint x: 173, startPoint y: 175, endPoint x: 267, endPoint y: 195, distance: 96.1
click at [173, 175] on div "Capital on Tap 2:17pm" at bounding box center [188, 172] width 275 height 17
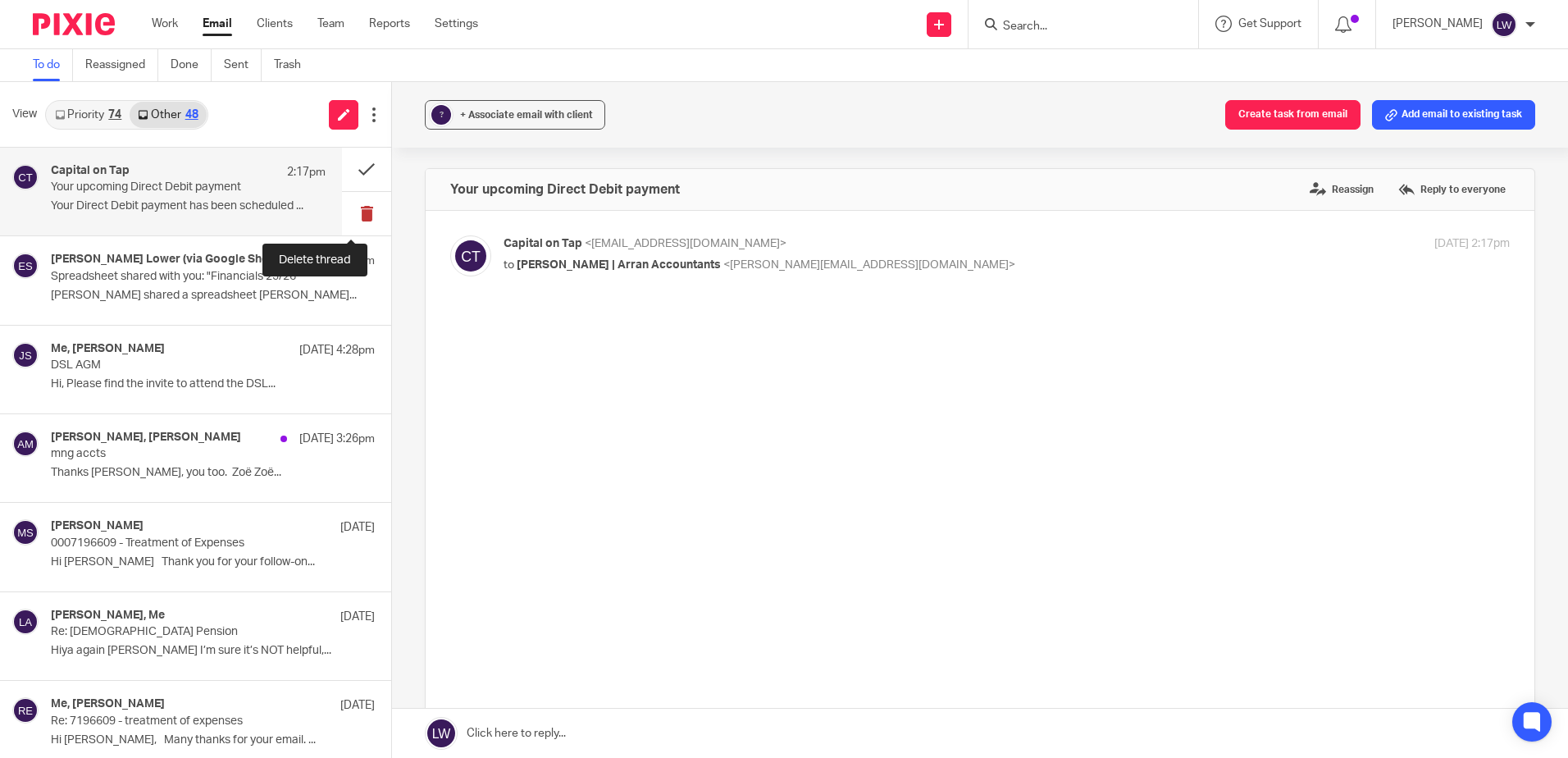
click at [342, 216] on button at bounding box center [367, 214] width 49 height 44
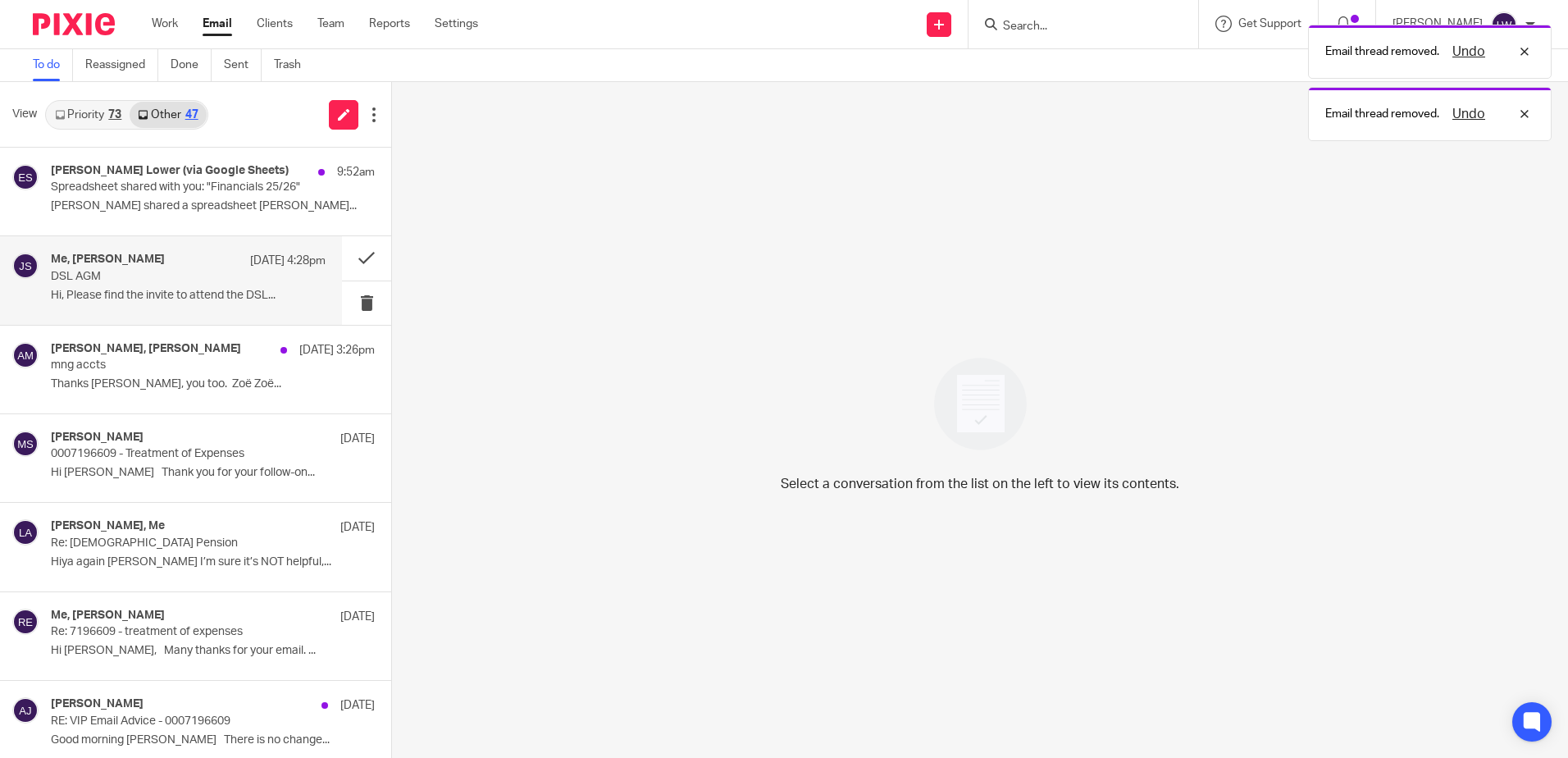
click at [171, 277] on p "DSL AGM" at bounding box center [160, 277] width 220 height 14
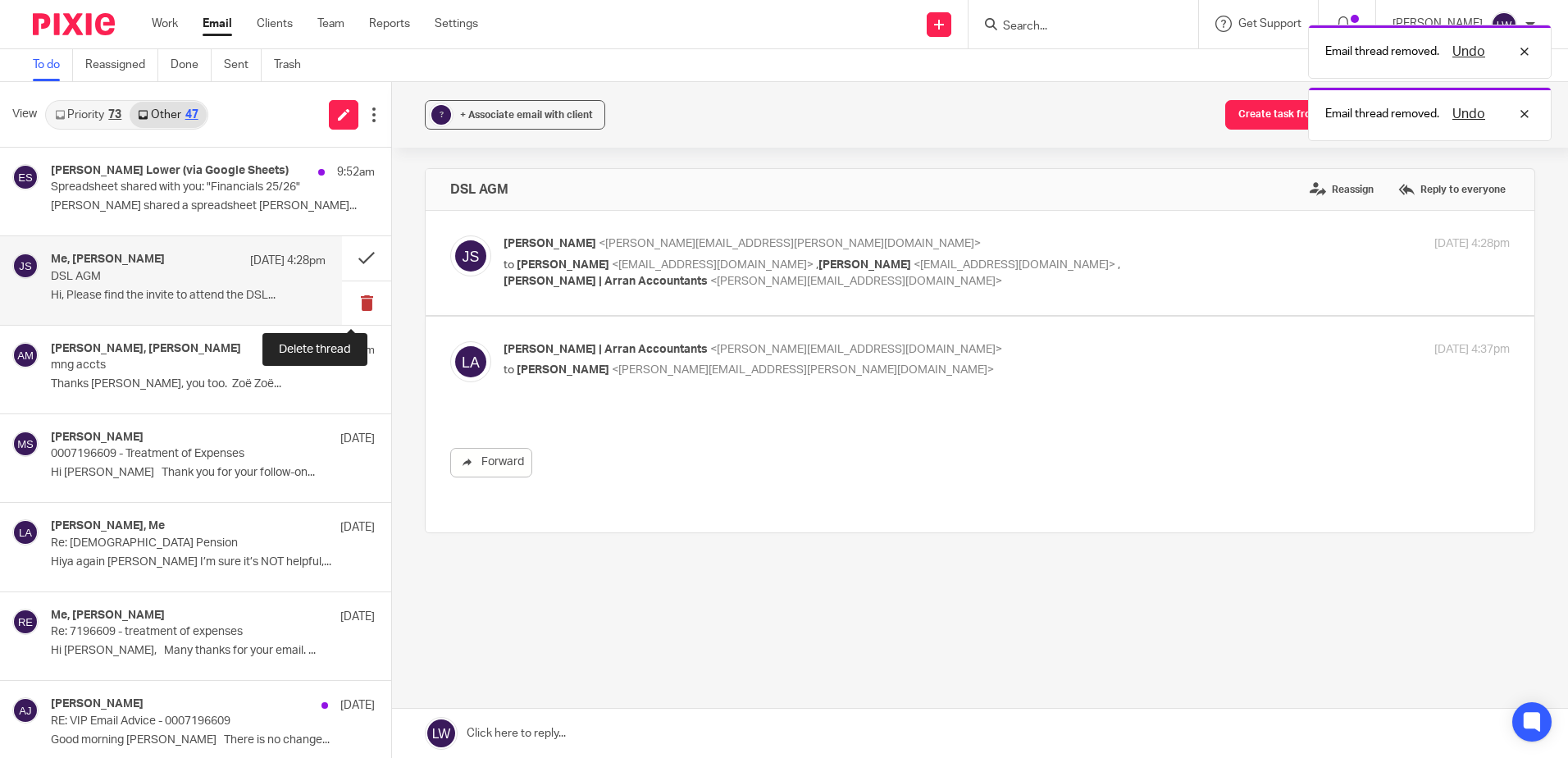
click at [349, 306] on button at bounding box center [367, 302] width 49 height 44
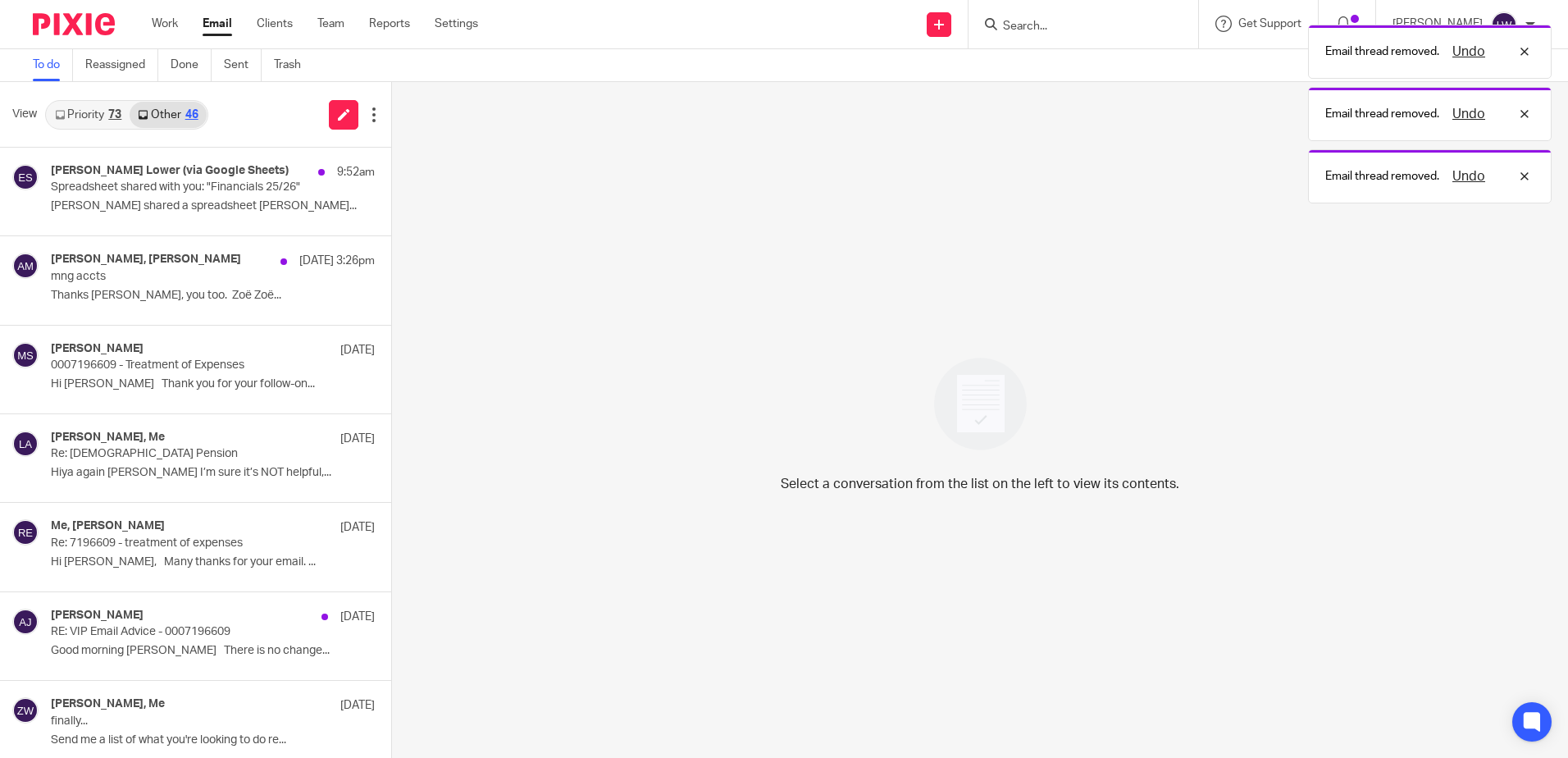
click at [101, 109] on link "Priority 73" at bounding box center [88, 114] width 83 height 26
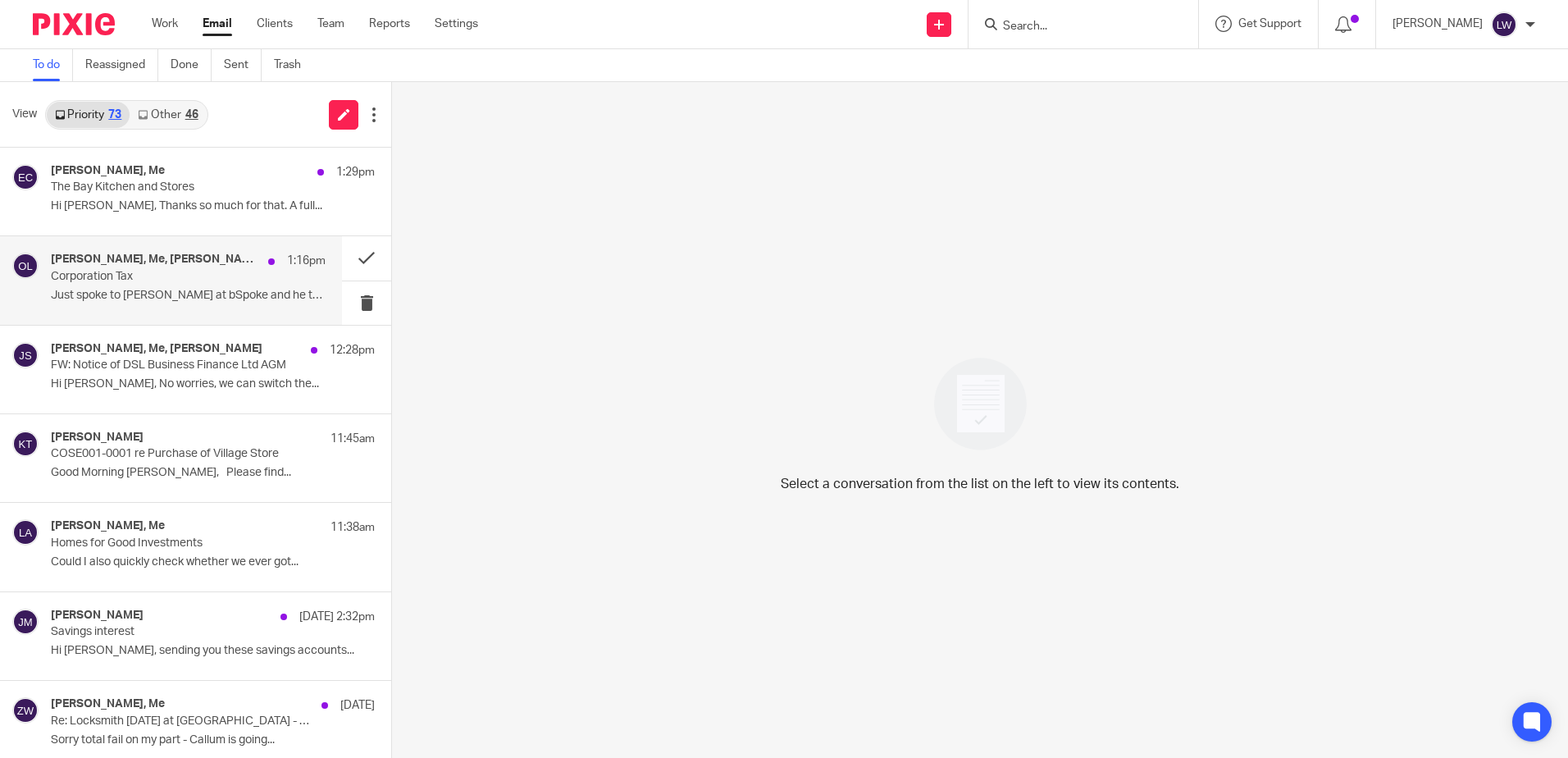
click at [136, 285] on div "Neil Stewart, Me, Jude Watt 1:16pm Corporation Tax Just spoke to Andrew at bSpo…" at bounding box center [188, 280] width 275 height 55
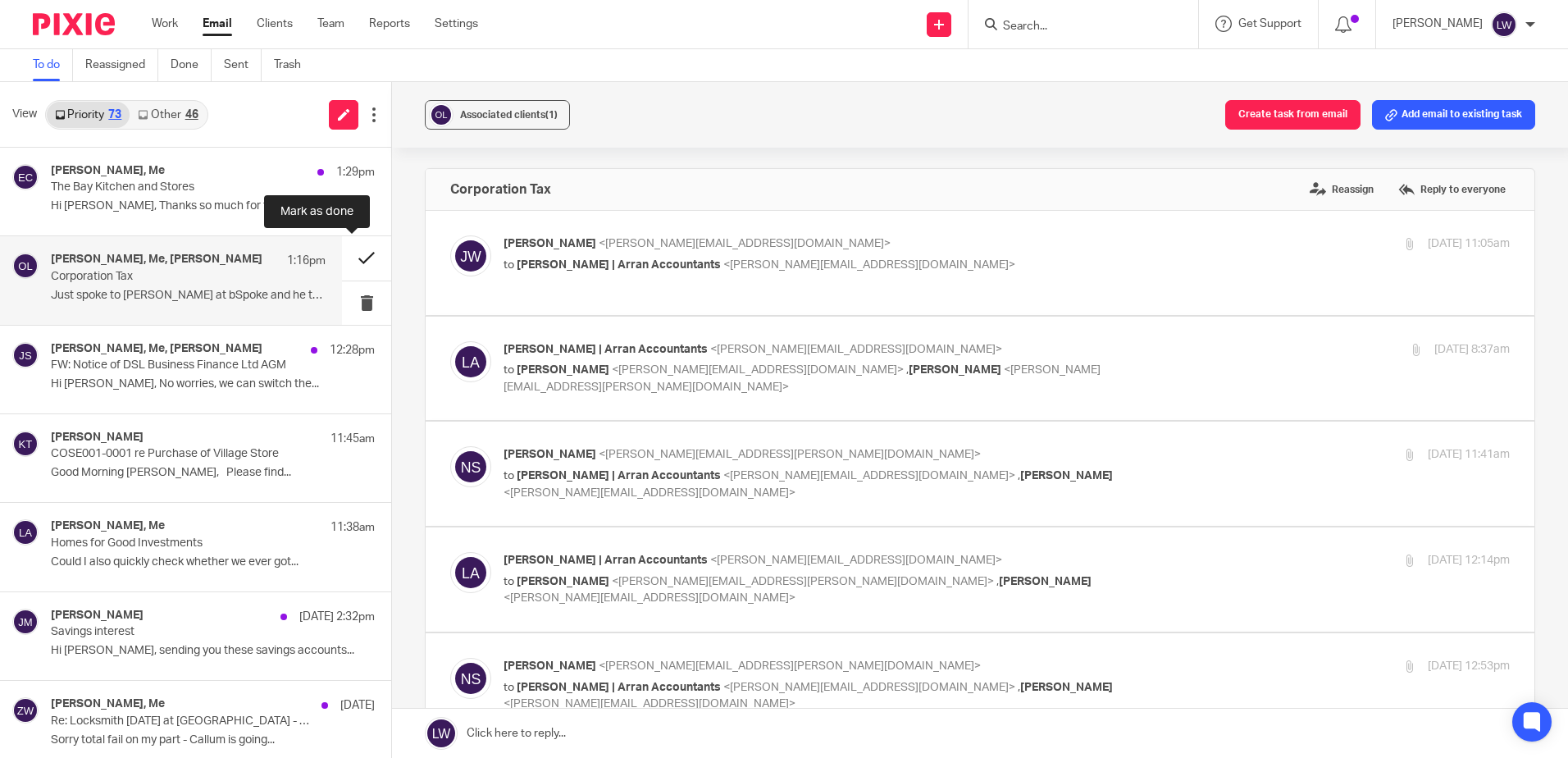
click at [352, 256] on button at bounding box center [367, 258] width 49 height 44
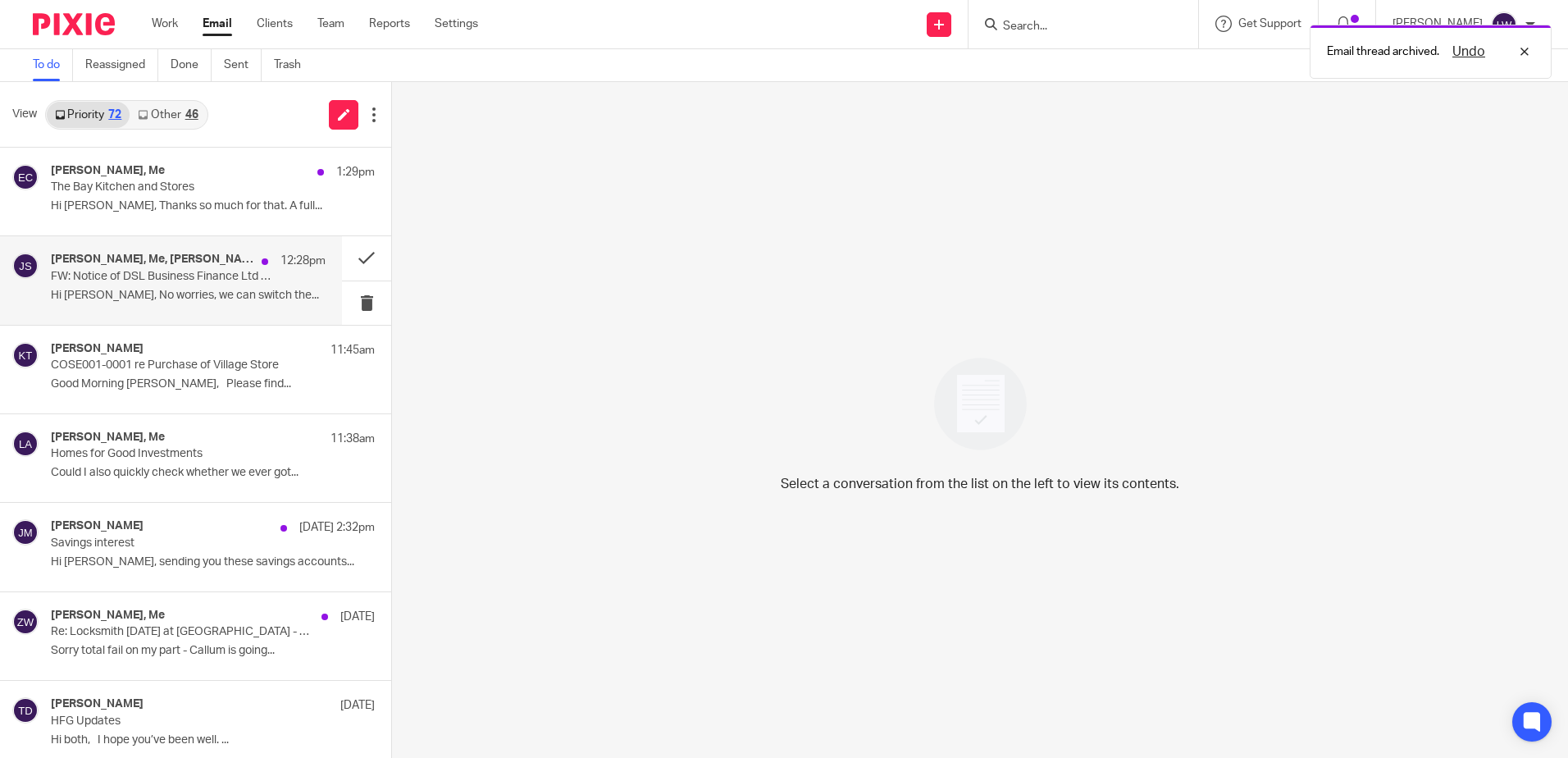
click at [210, 299] on p "Hi Lorna, No worries, we can switch the..." at bounding box center [188, 296] width 275 height 14
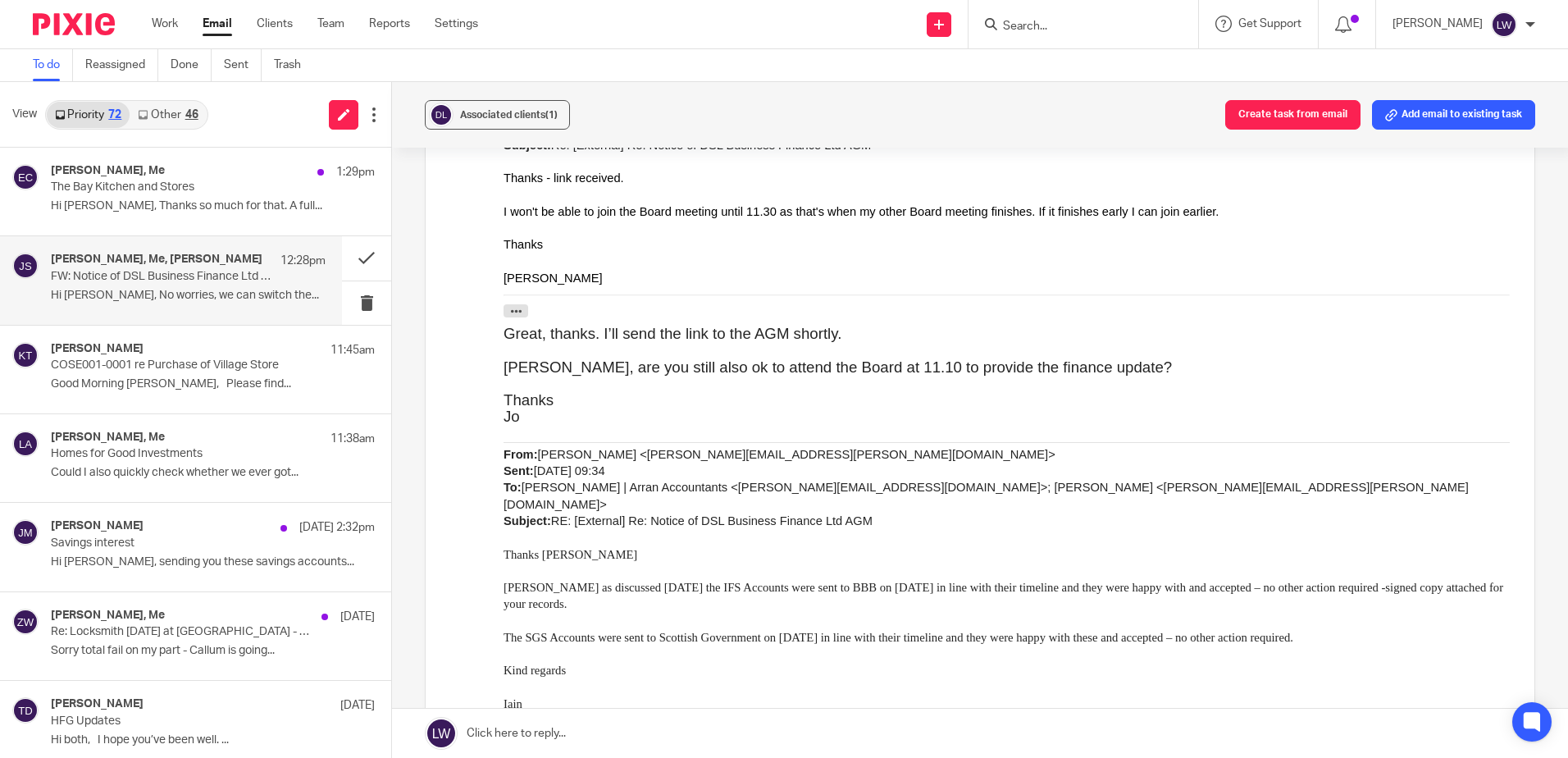
scroll to position [1312, 0]
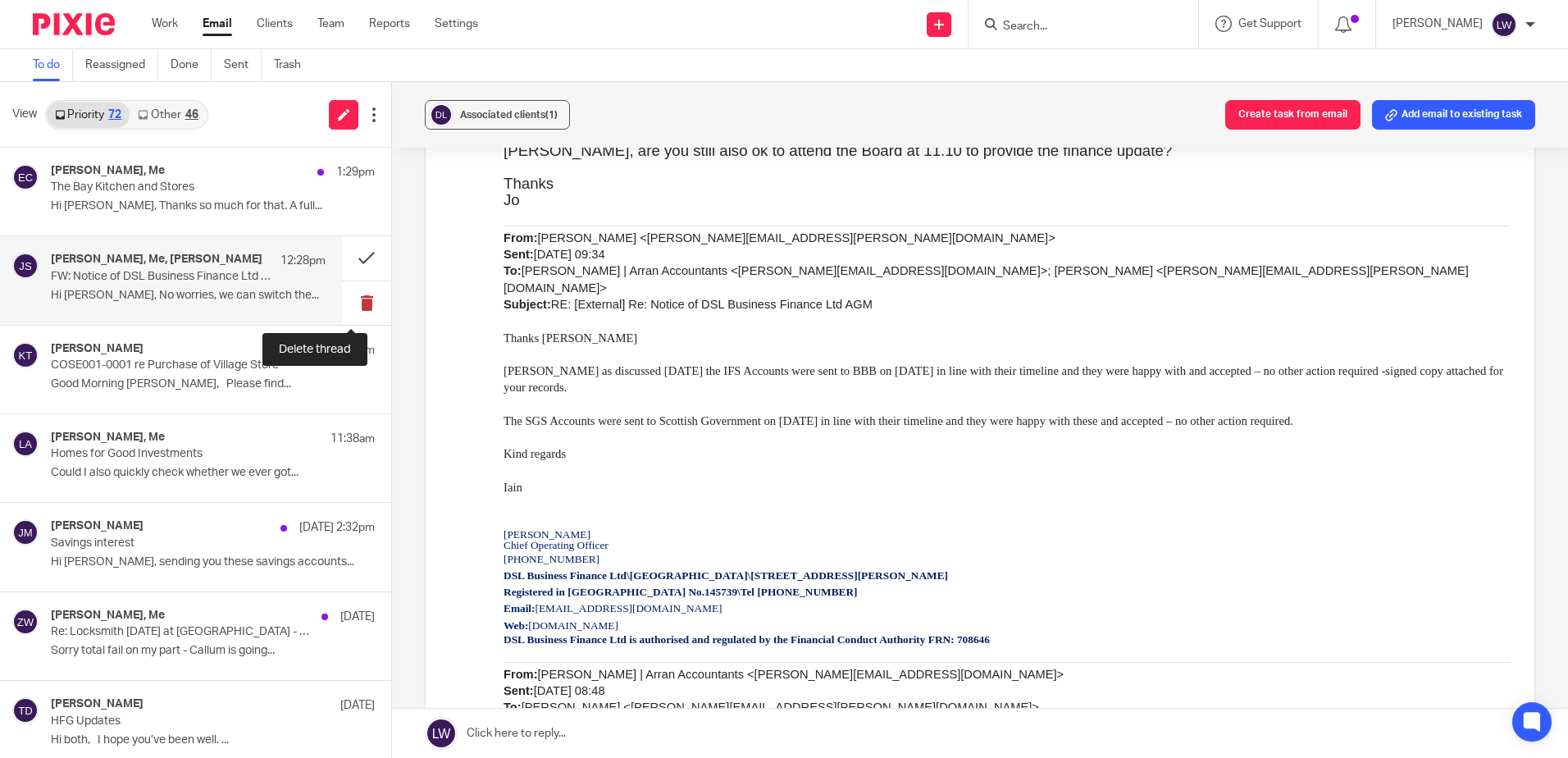
click at [347, 302] on button at bounding box center [367, 302] width 49 height 44
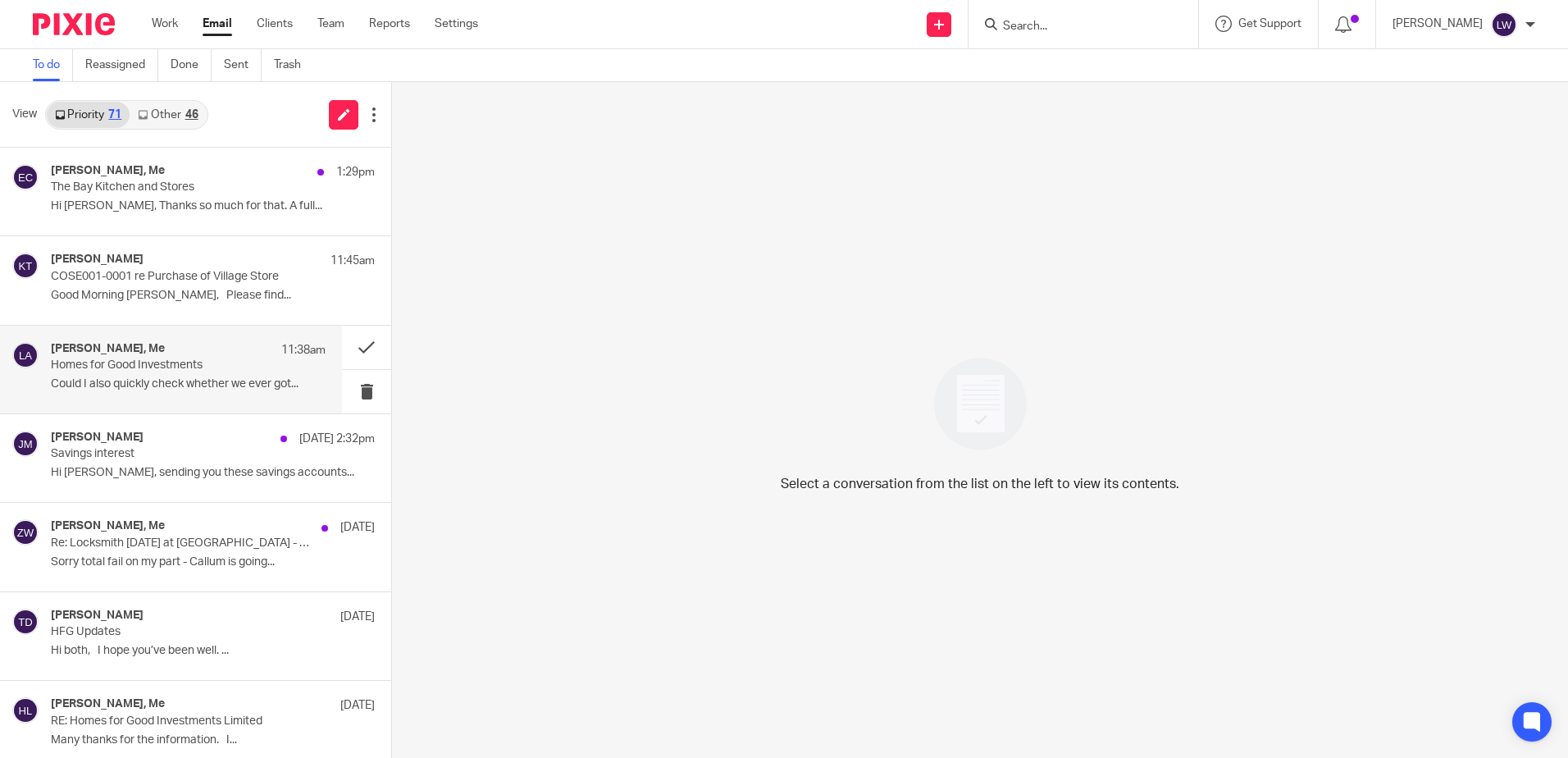
click at [126, 388] on p "Could I also quickly check whether we ever got..." at bounding box center [188, 384] width 275 height 14
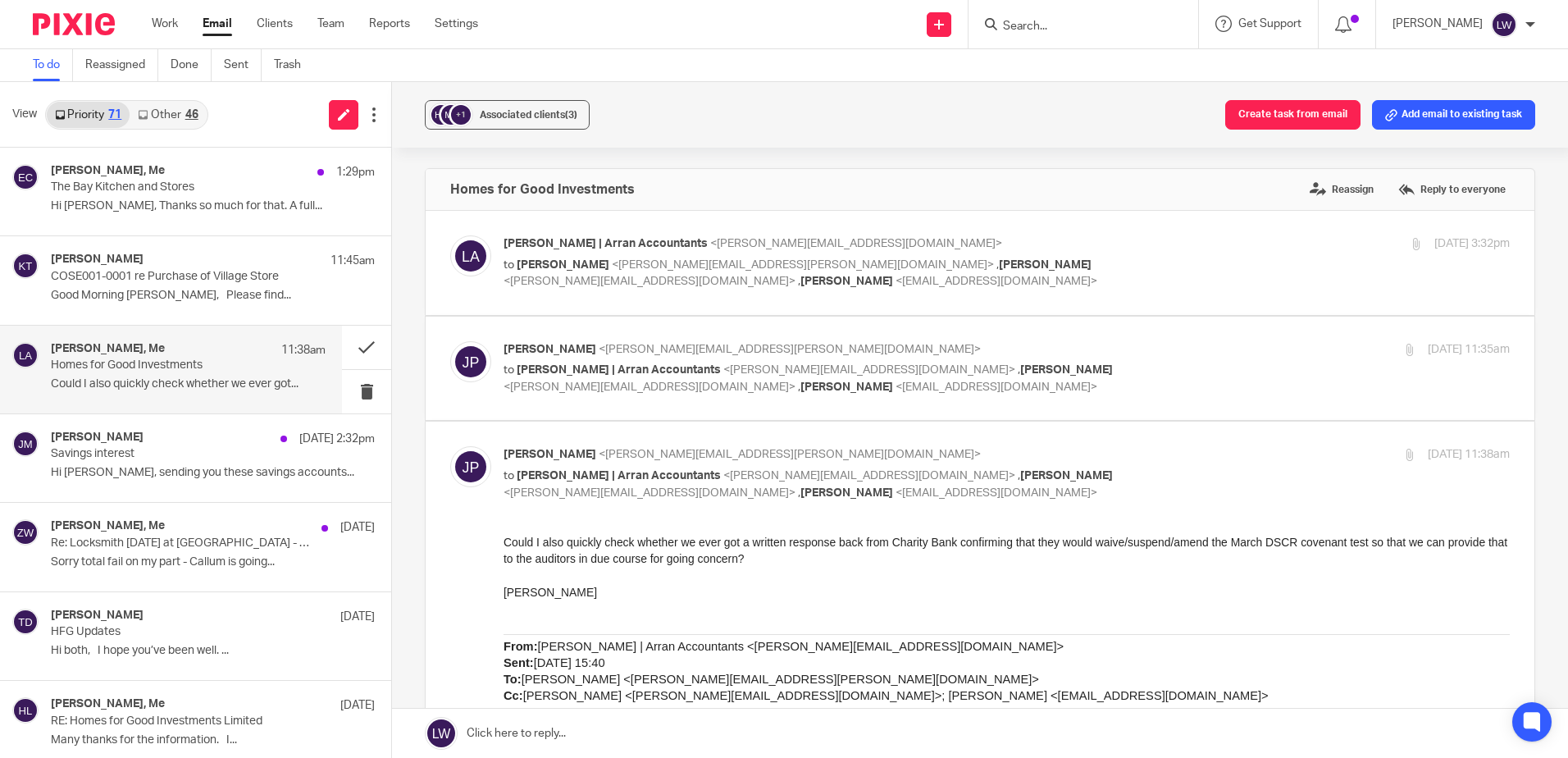
scroll to position [0, 0]
click at [224, 21] on link "Email" at bounding box center [218, 23] width 29 height 17
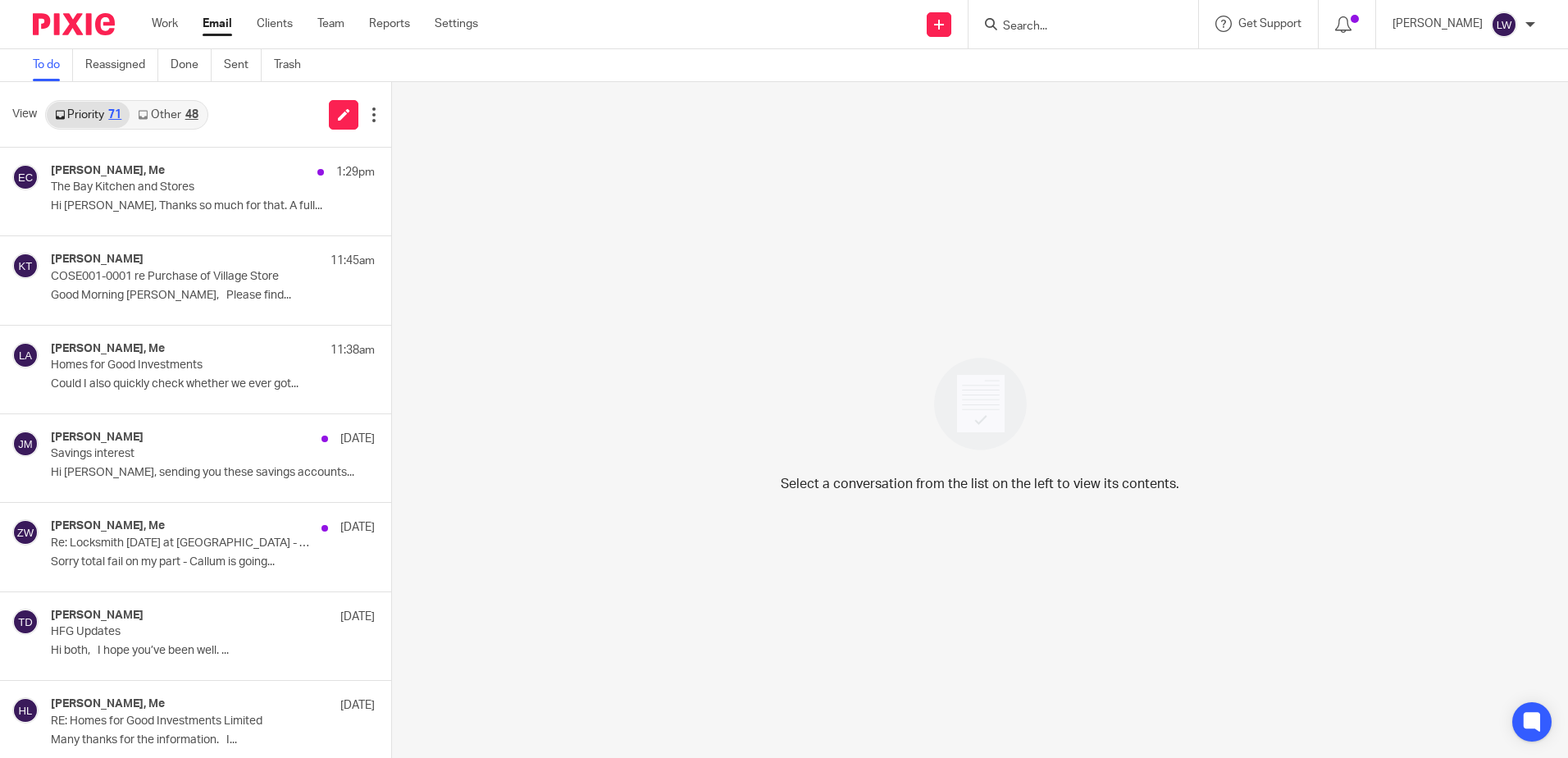
click at [163, 118] on link "Other 48" at bounding box center [168, 114] width 76 height 26
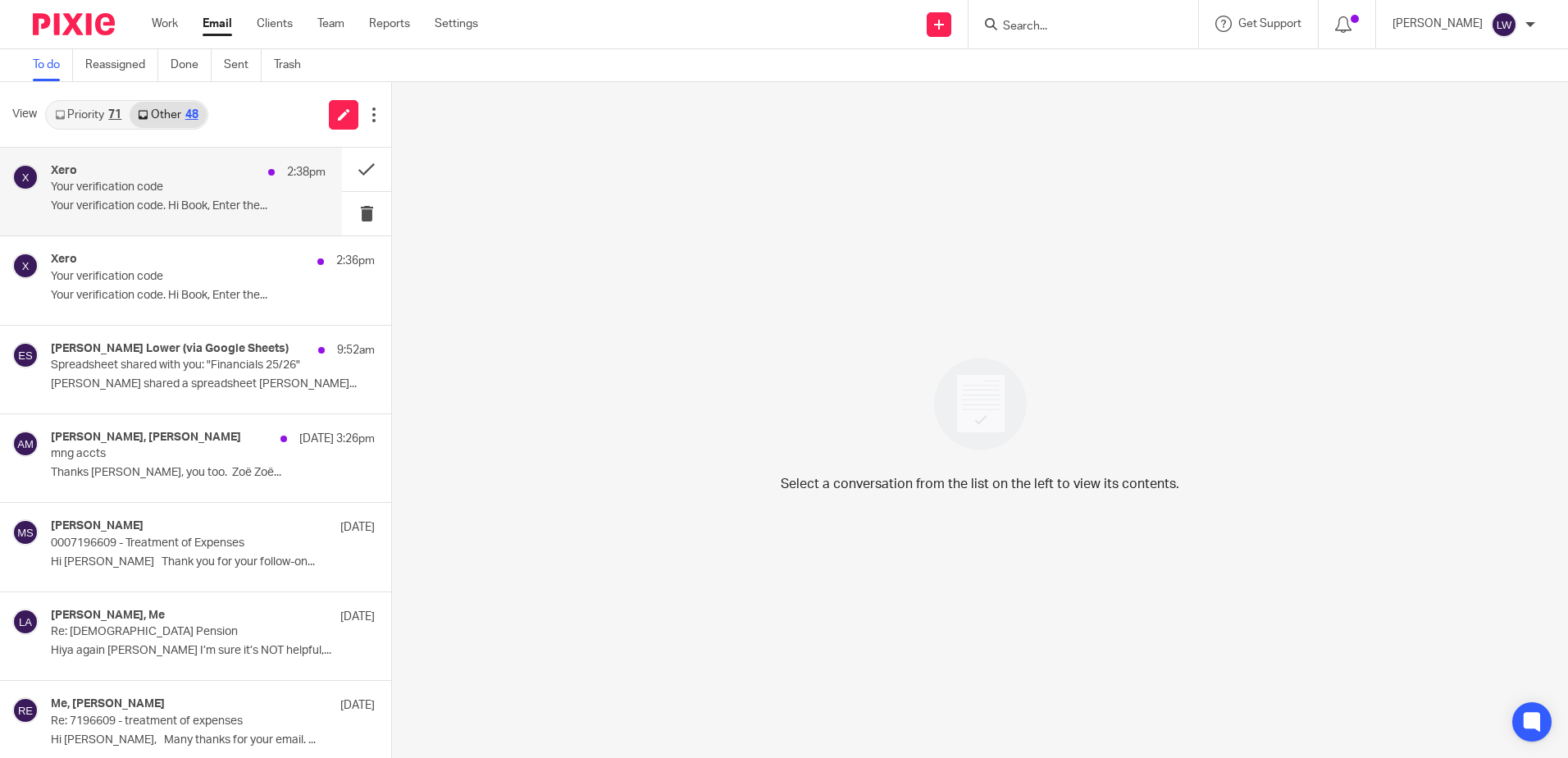
click at [142, 194] on p "Your verification code" at bounding box center [160, 187] width 220 height 14
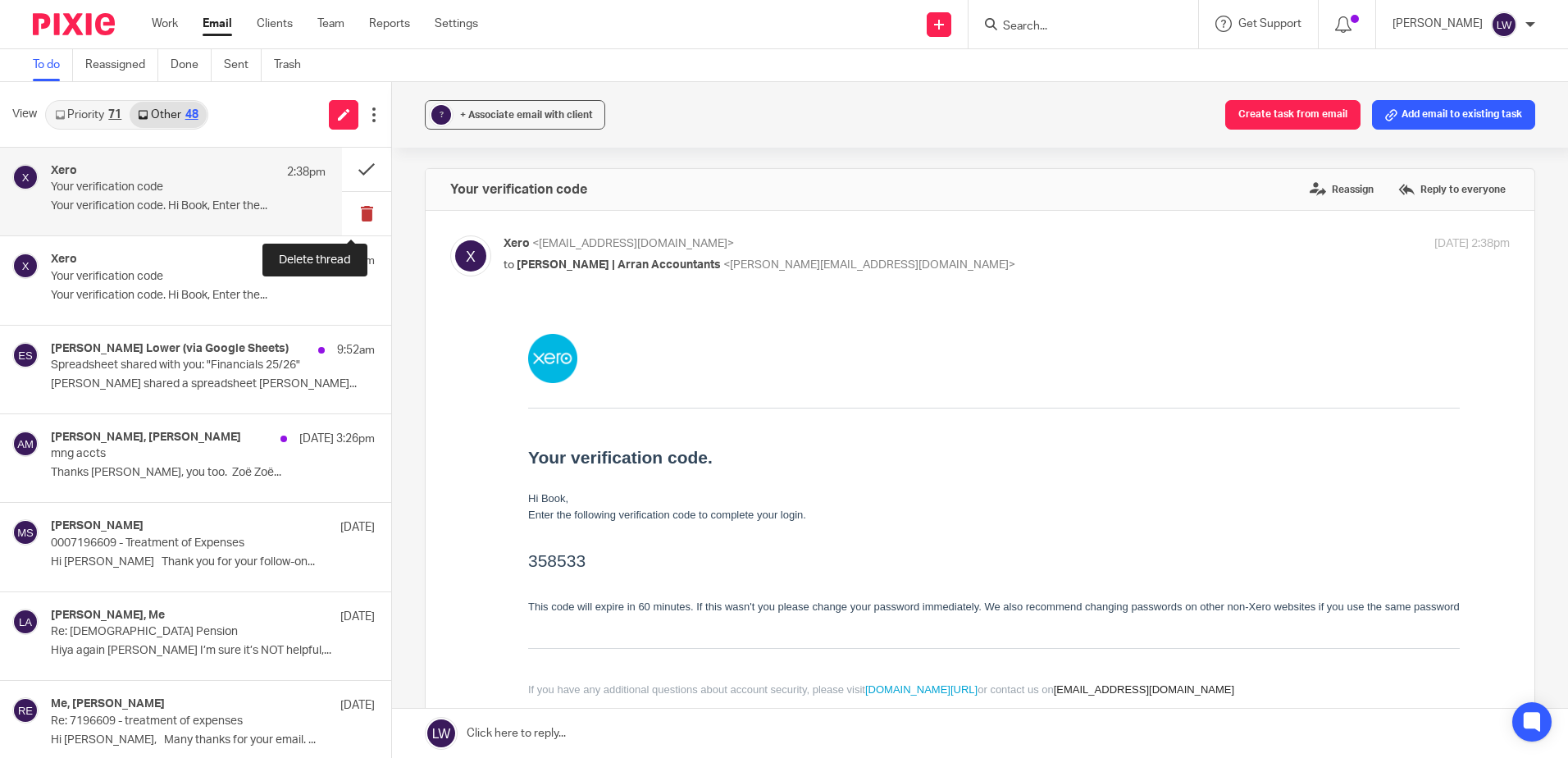
click at [347, 219] on button at bounding box center [367, 214] width 49 height 44
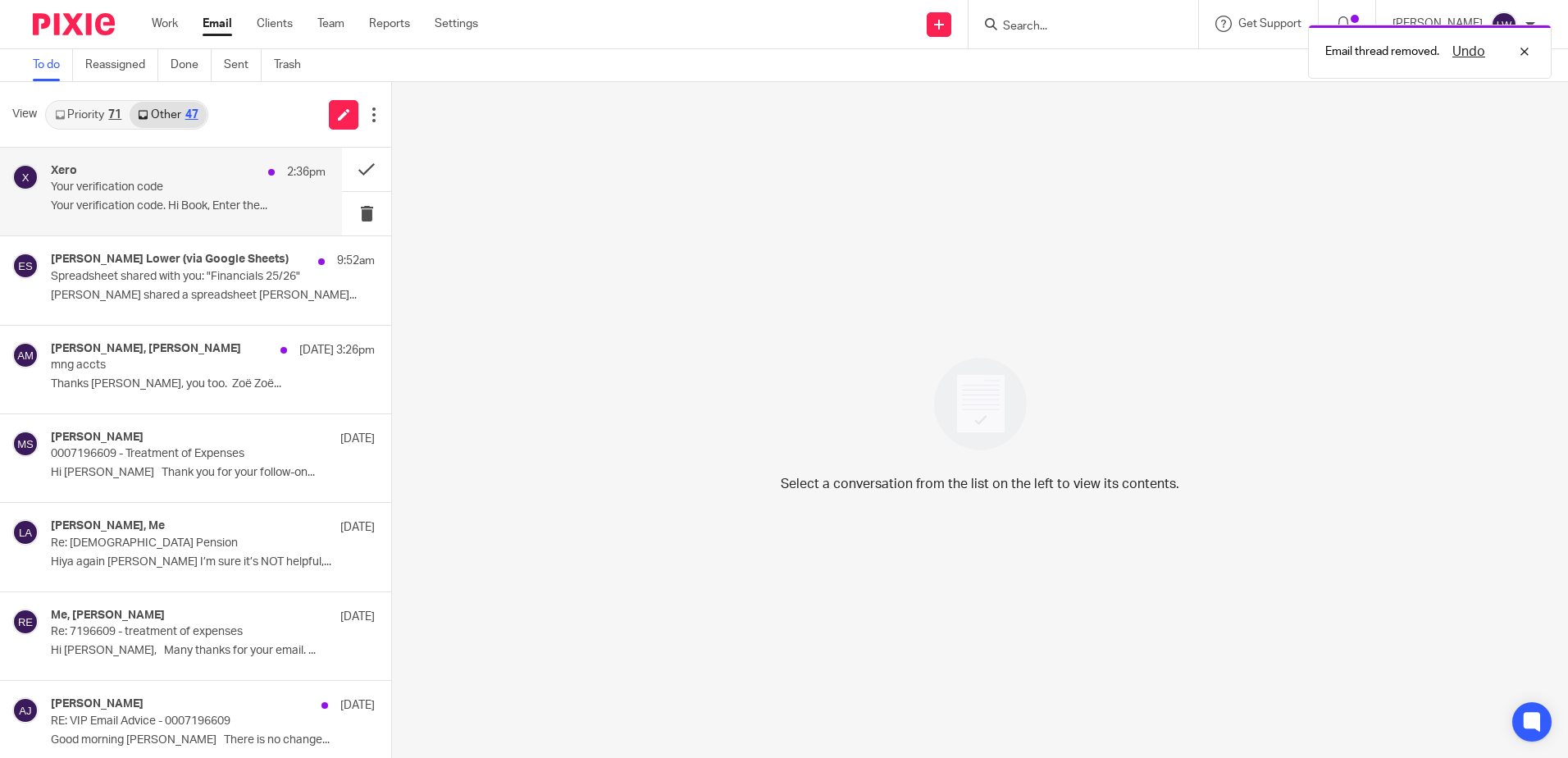
click at [132, 215] on div "Xero 2:36pm Your verification code Your verification code. Hi Book, Enter the..." at bounding box center [188, 191] width 275 height 55
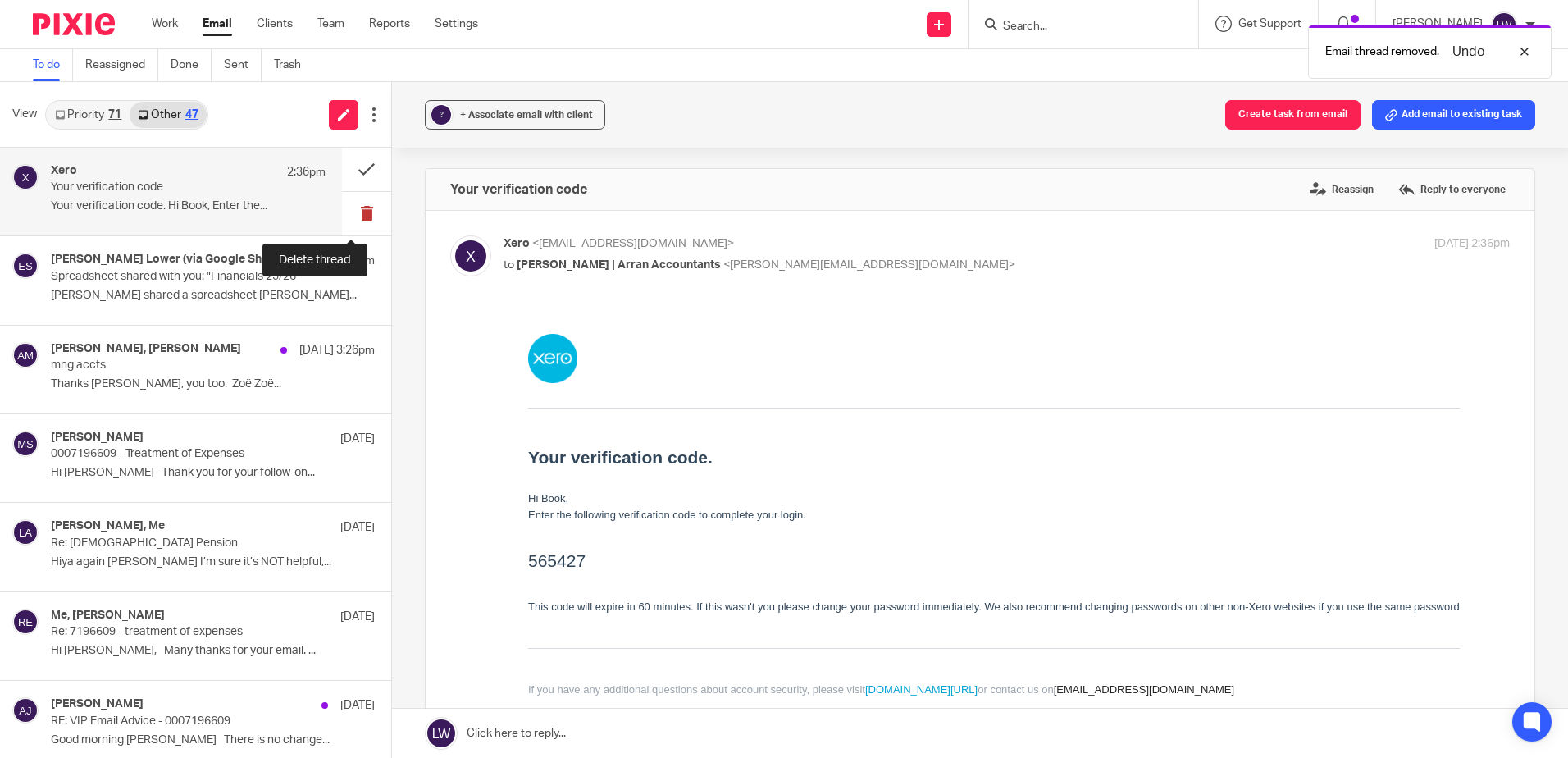
click at [352, 212] on button at bounding box center [367, 214] width 49 height 44
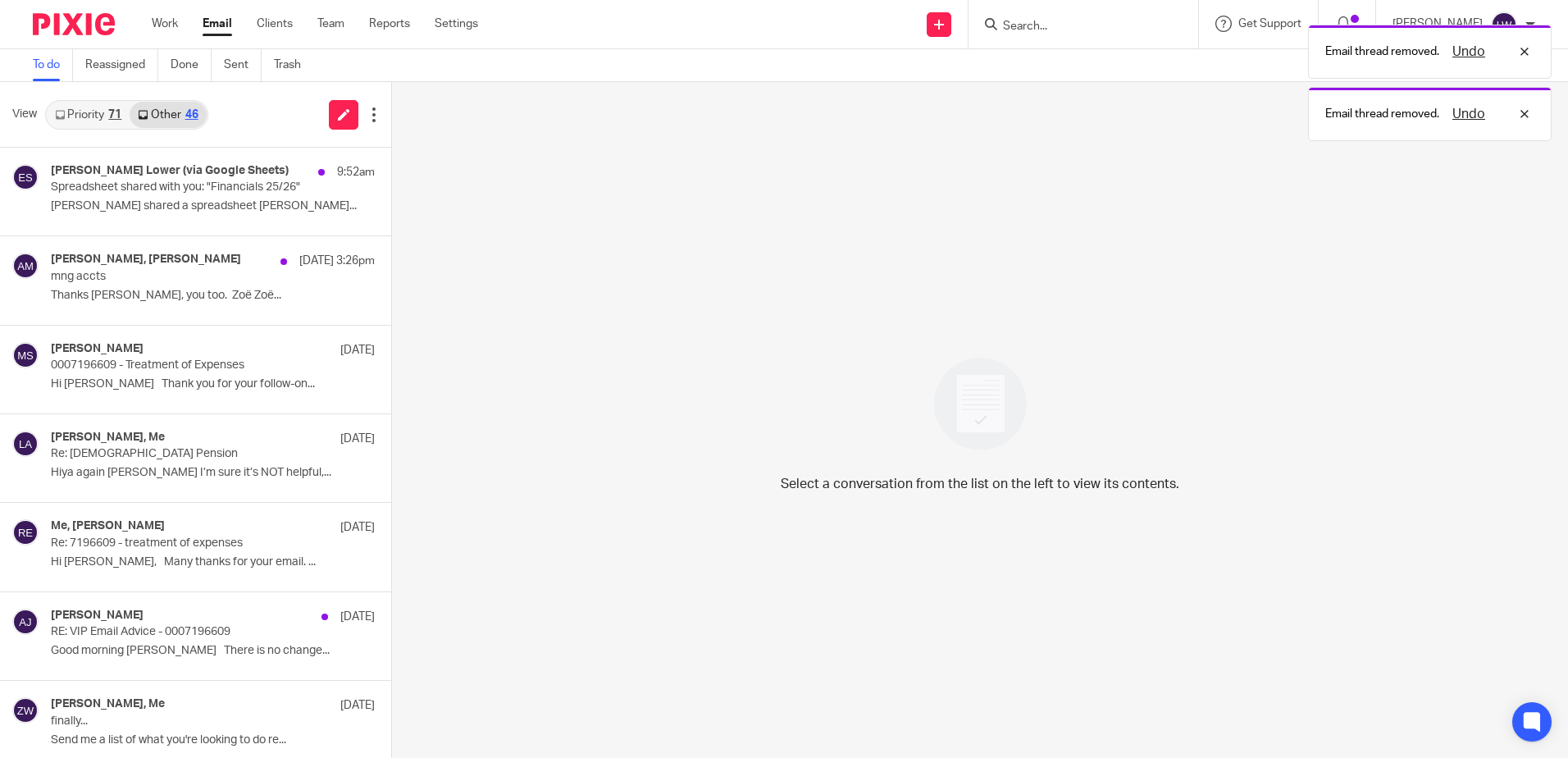
click at [91, 123] on link "Priority 71" at bounding box center [88, 114] width 83 height 26
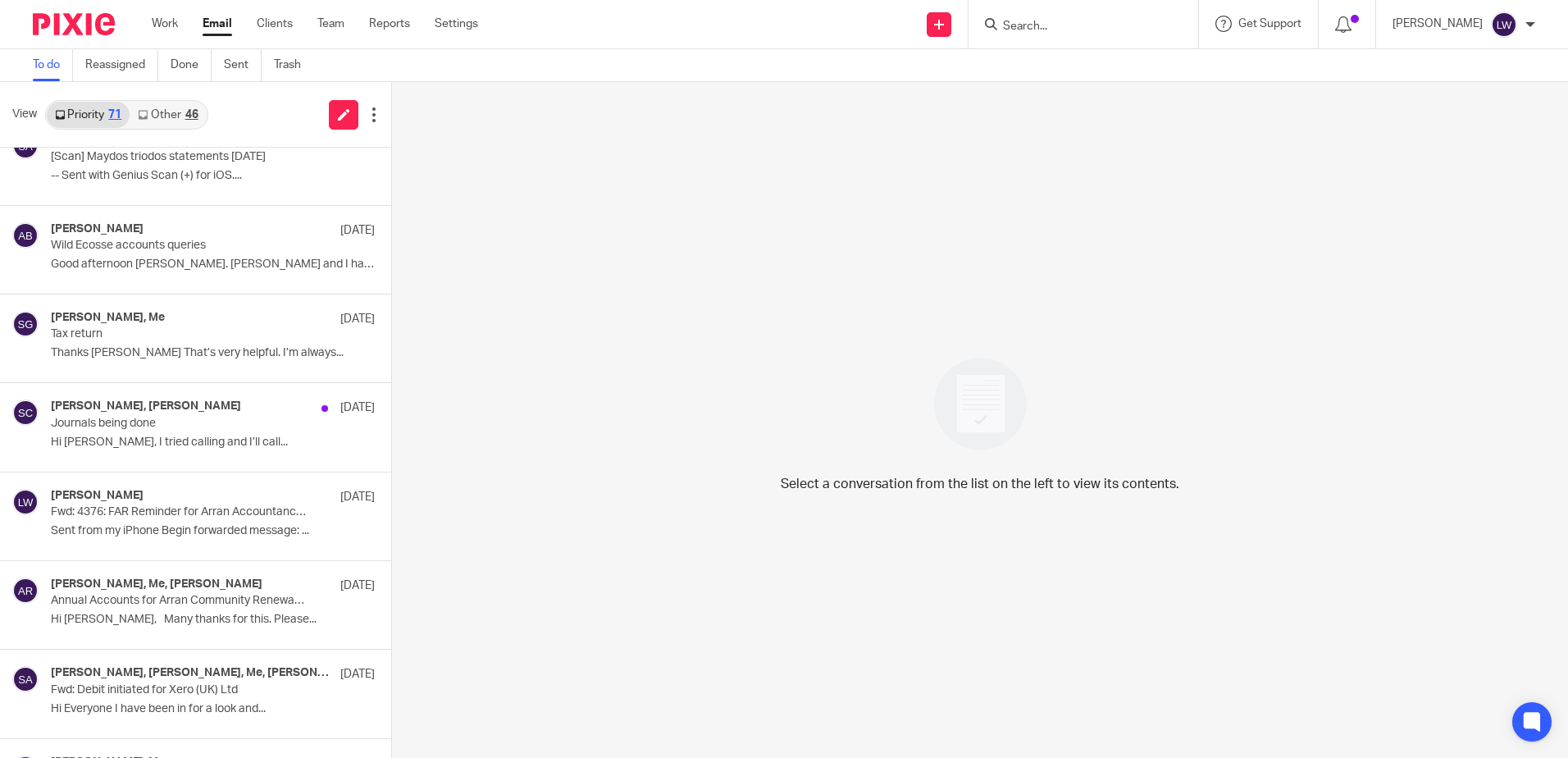
scroll to position [4707, 0]
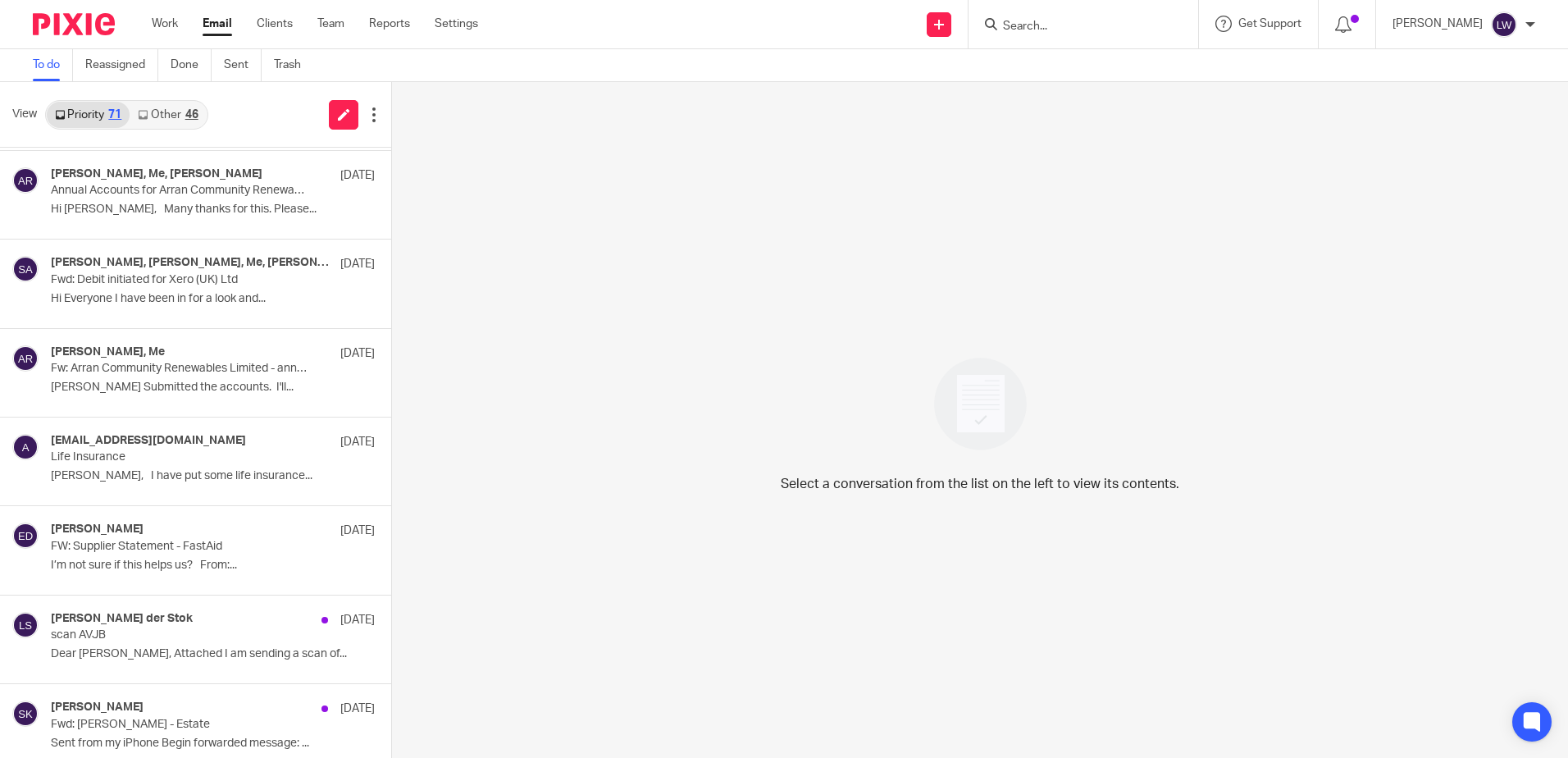
click at [190, 117] on div "46" at bounding box center [191, 115] width 13 height 12
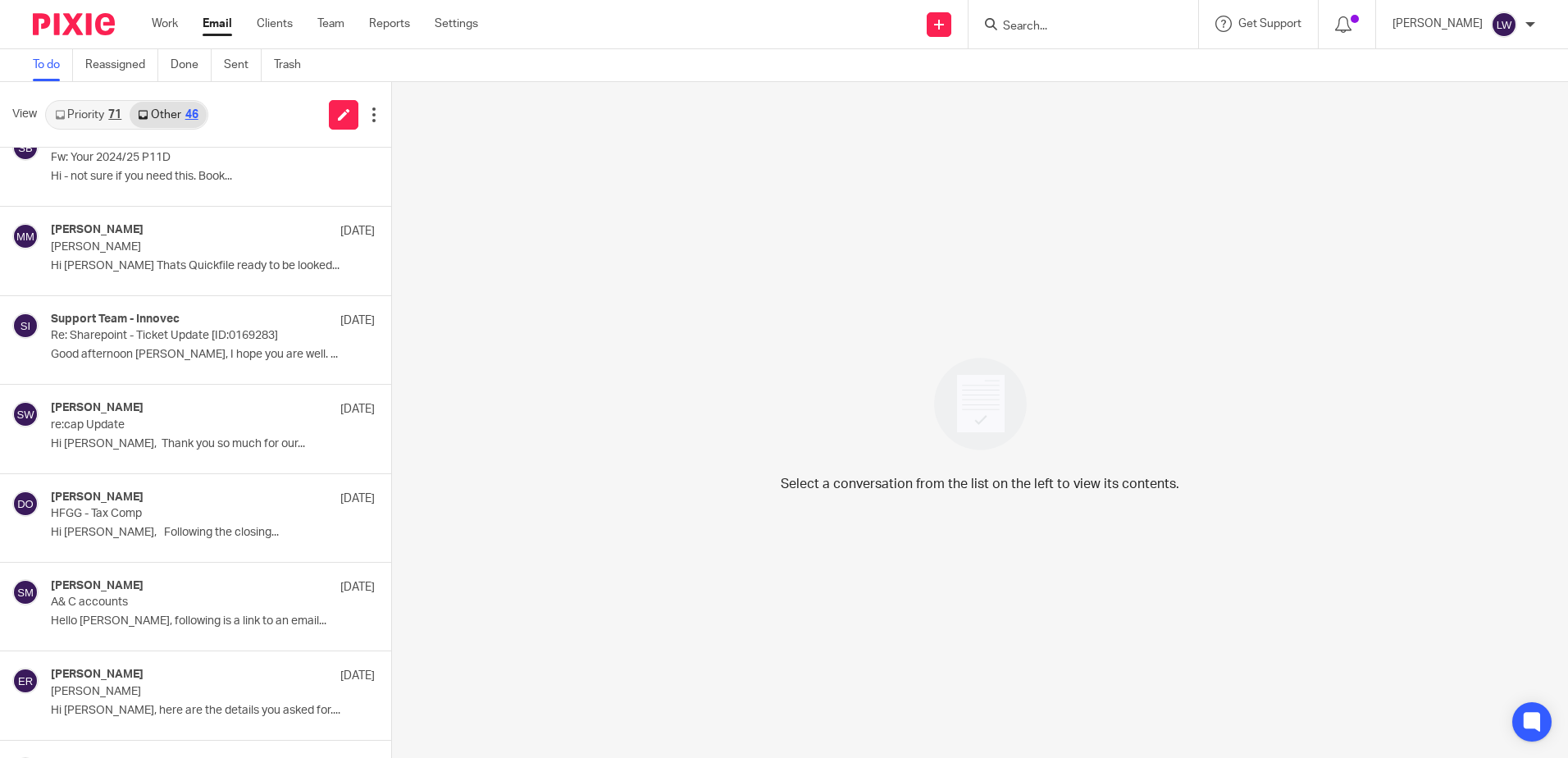
scroll to position [2587, 0]
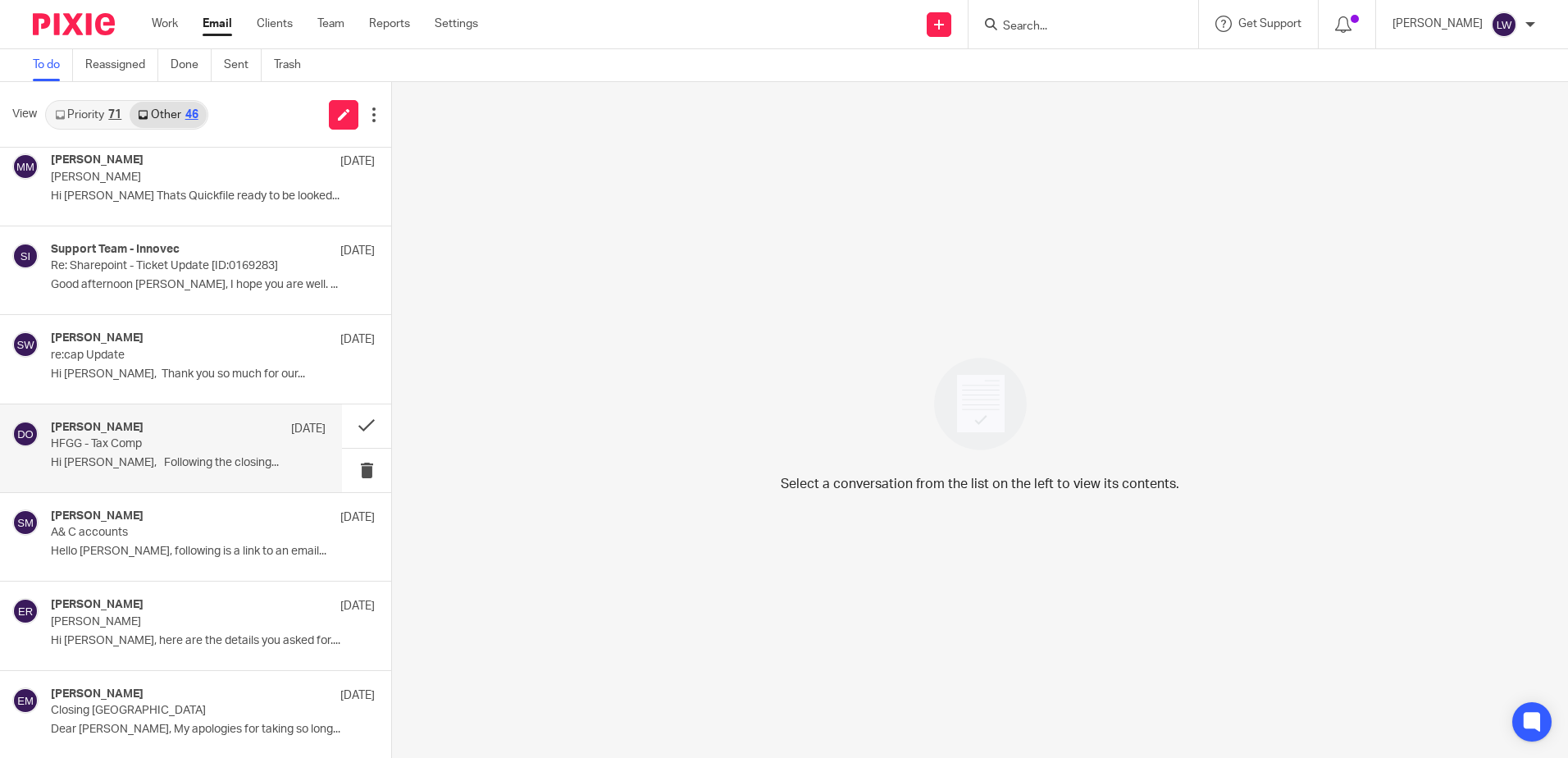
click at [173, 447] on p "HFGG - Tax Comp" at bounding box center [160, 444] width 220 height 14
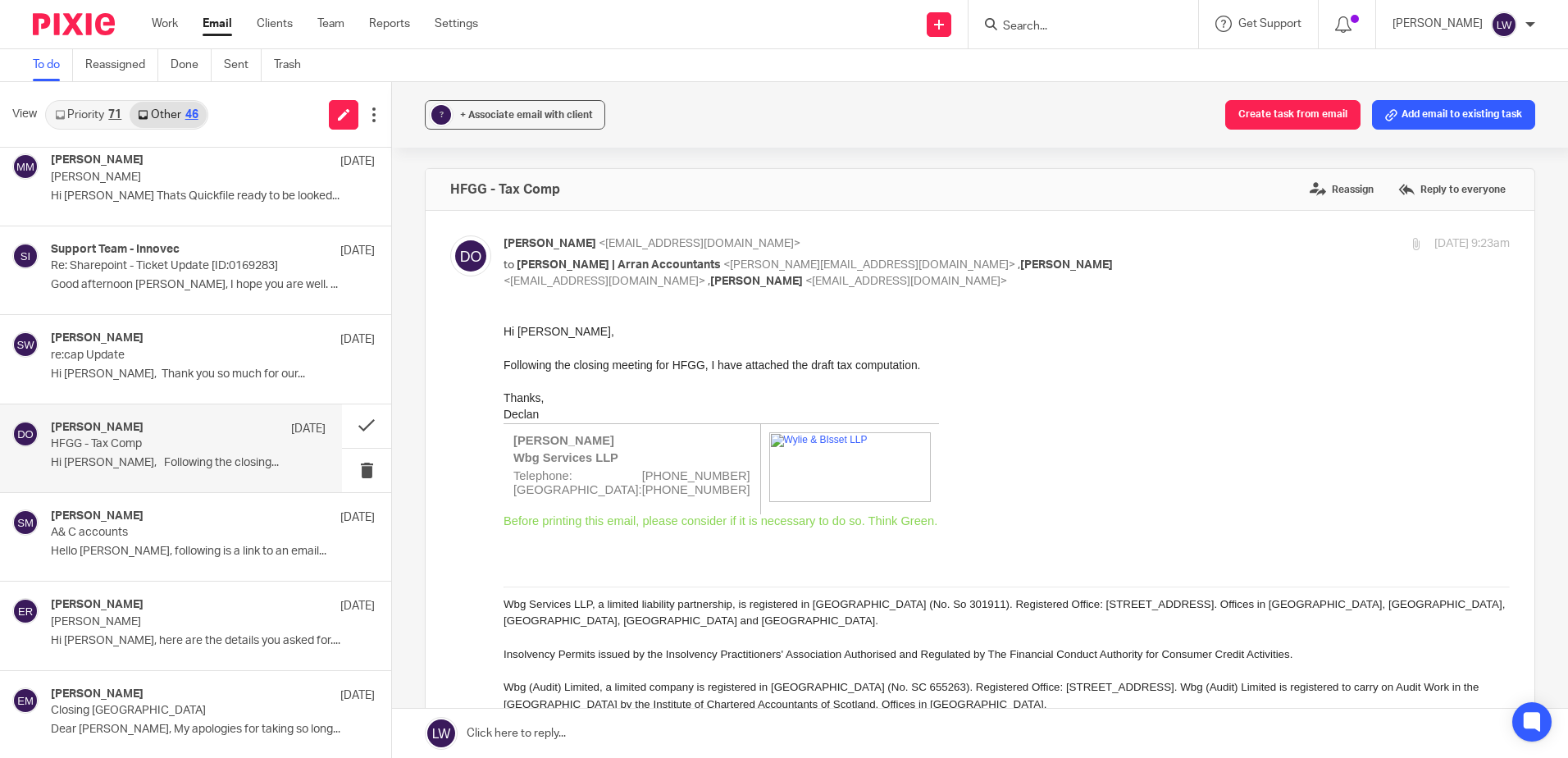
scroll to position [0, 0]
click at [499, 116] on span "+ Associate email with client" at bounding box center [527, 115] width 133 height 10
click at [508, 209] on input "text" at bounding box center [616, 211] width 347 height 17
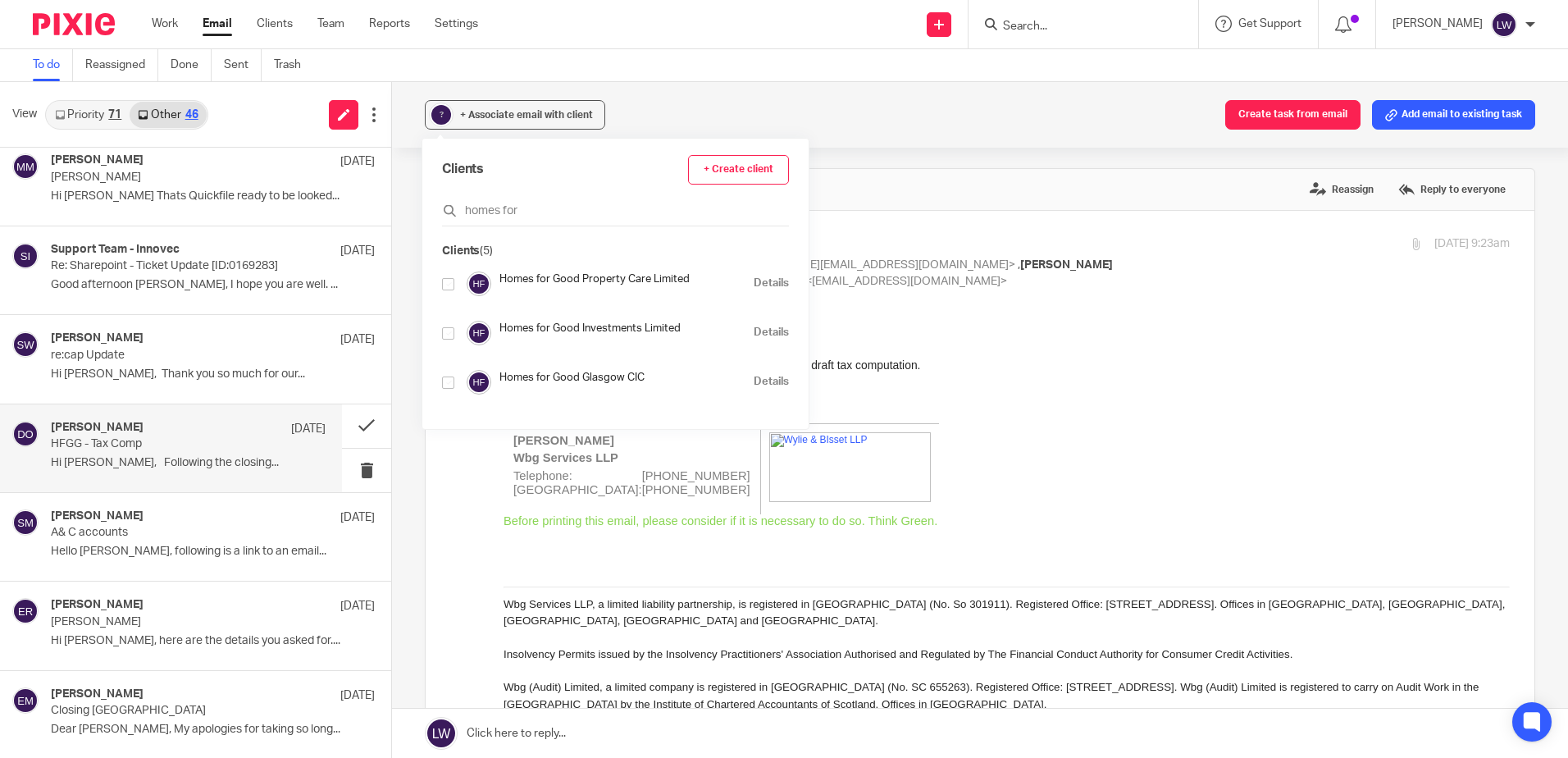
type input "homes for"
click at [449, 377] on input "checkbox" at bounding box center [448, 382] width 13 height 13
checkbox input "true"
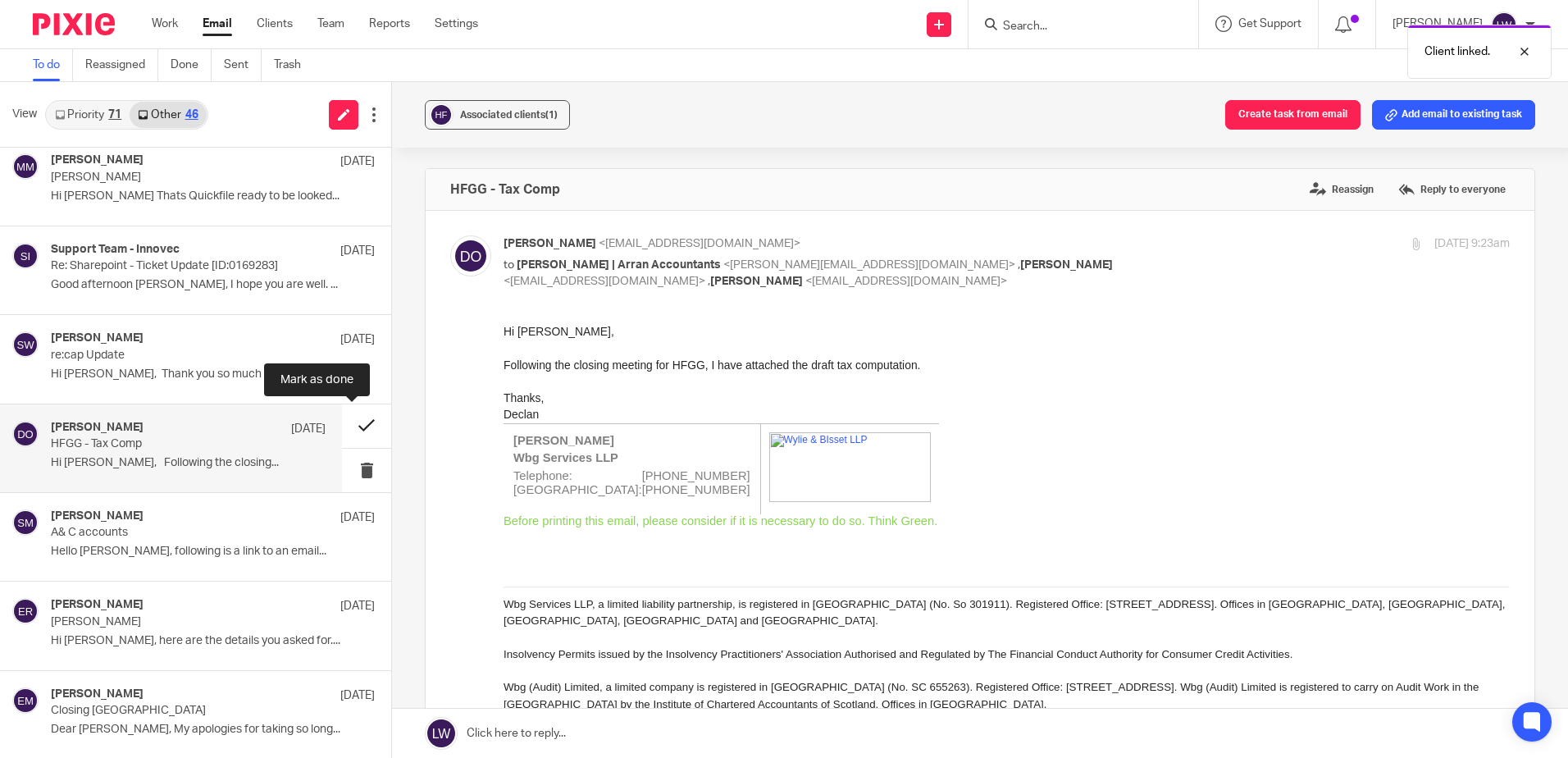
click at [347, 426] on button at bounding box center [367, 425] width 49 height 44
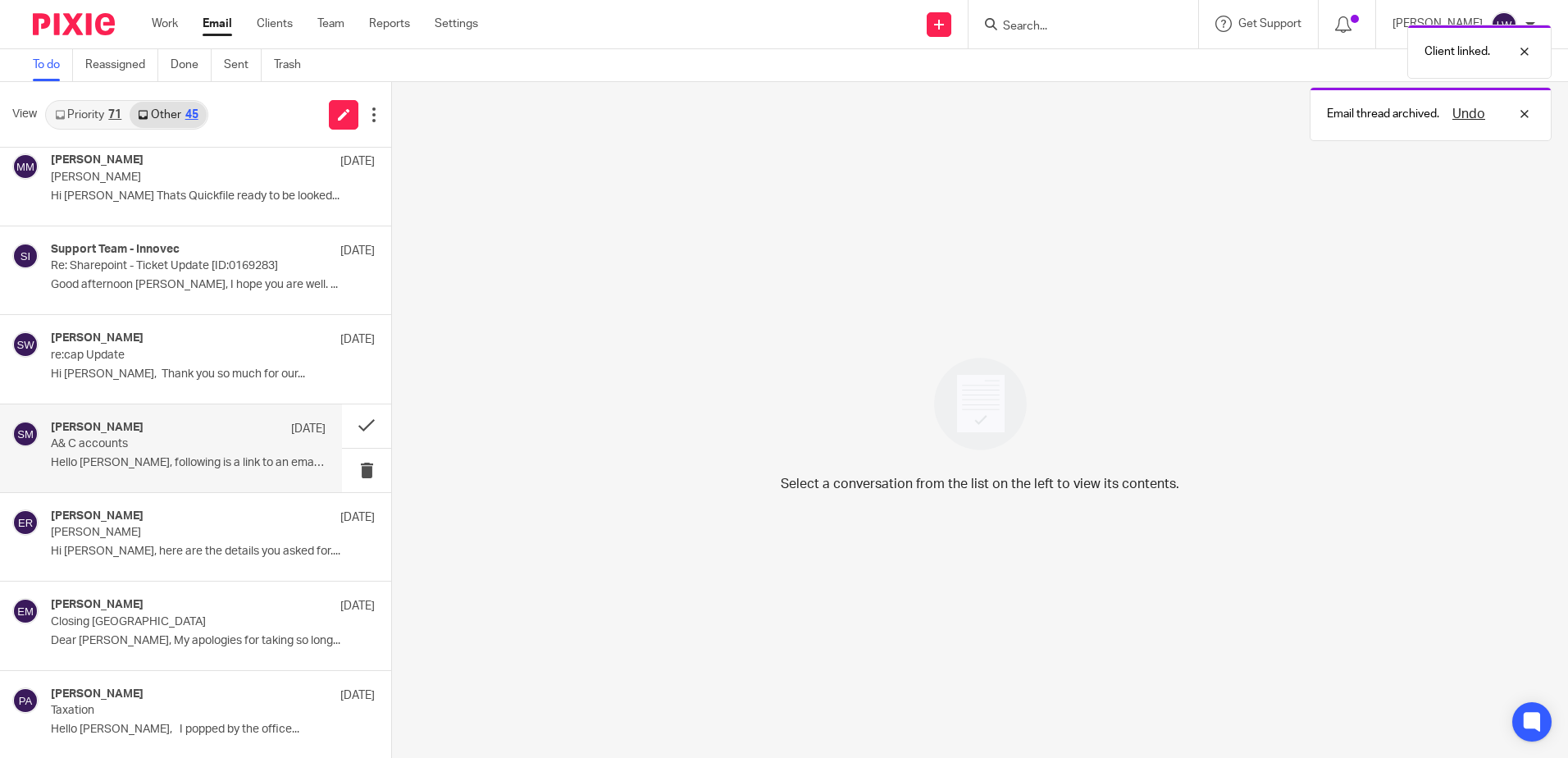
click at [164, 454] on div "[PERSON_NAME] [DATE] A& C accounts Hello [PERSON_NAME], following is a link to …" at bounding box center [188, 448] width 275 height 55
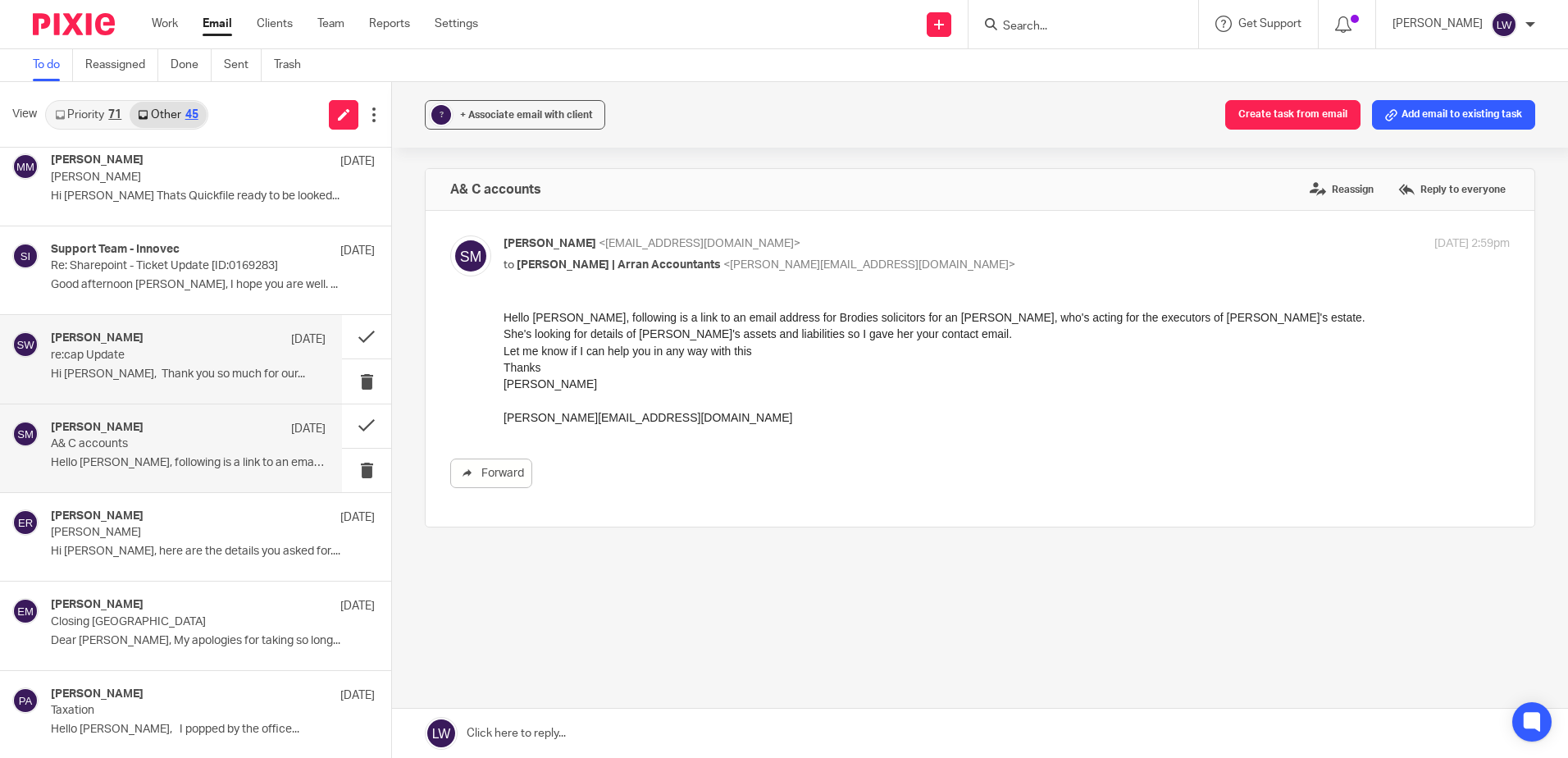
scroll to position [2259, 0]
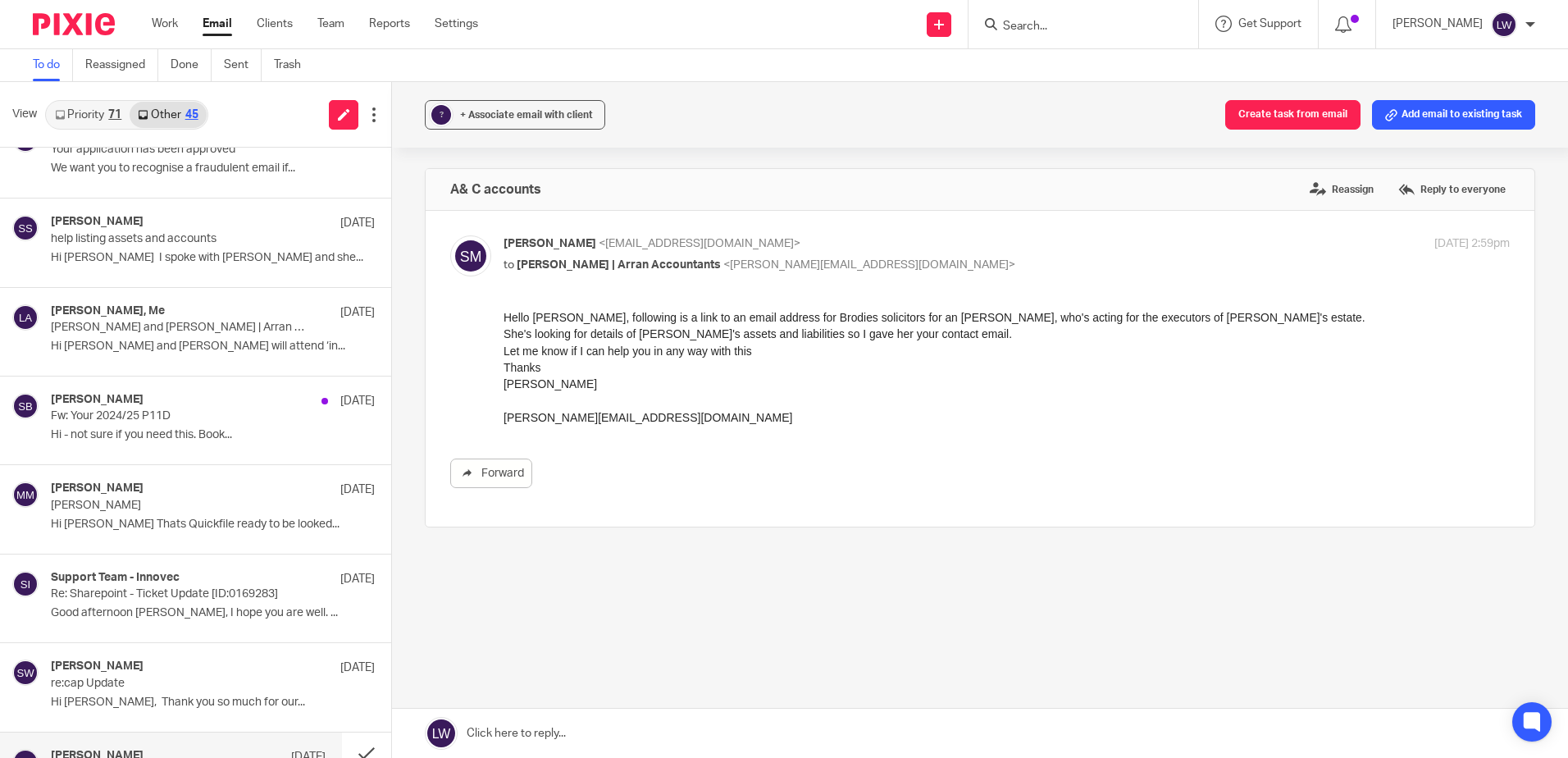
drag, startPoint x: 388, startPoint y: 539, endPoint x: 389, endPoint y: 530, distance: 9.1
click at [392, 530] on div "? + Associate email with client Create task from email Add email to existing ta…" at bounding box center [981, 419] width 1177 height 676
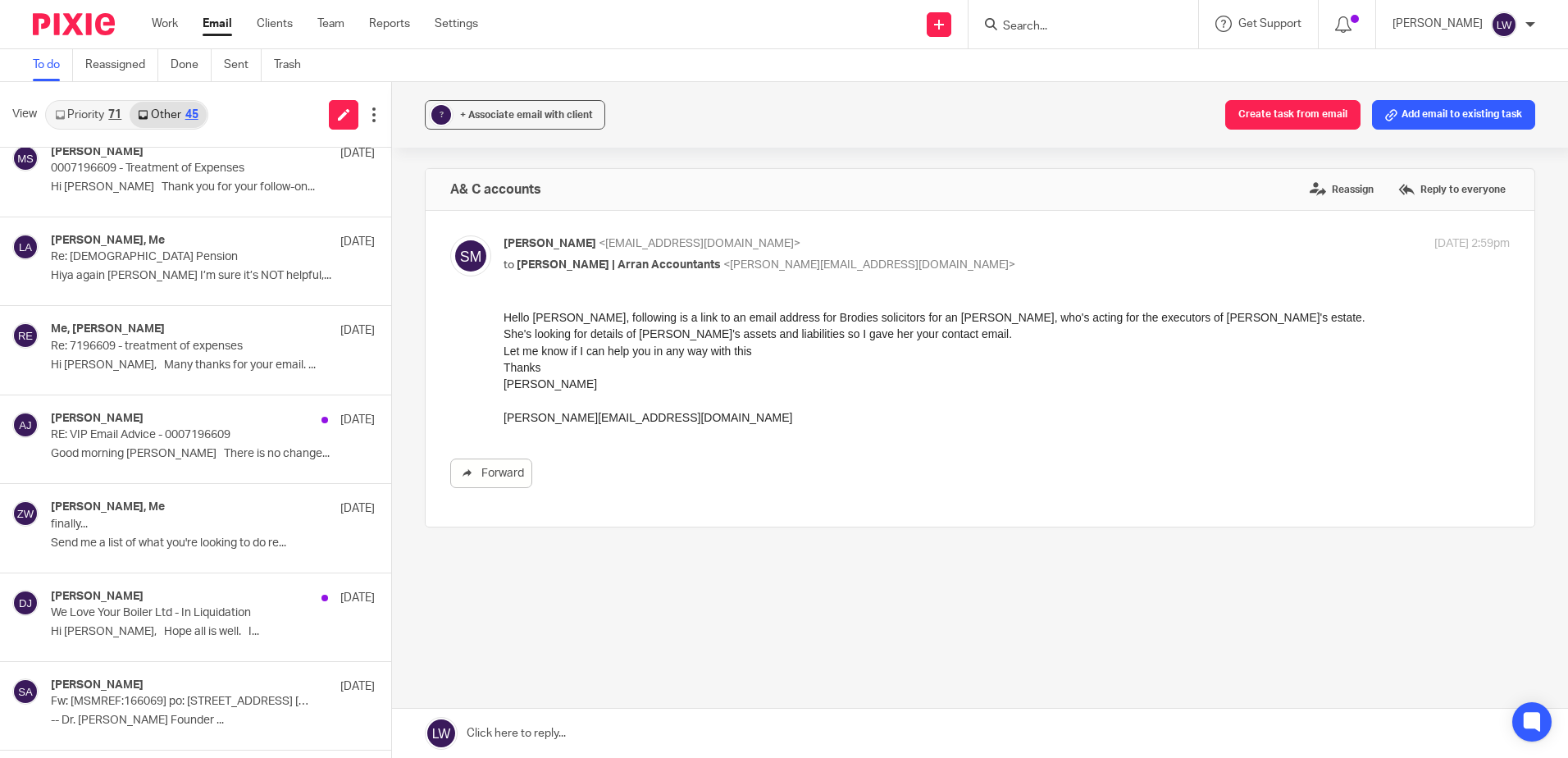
scroll to position [147, 0]
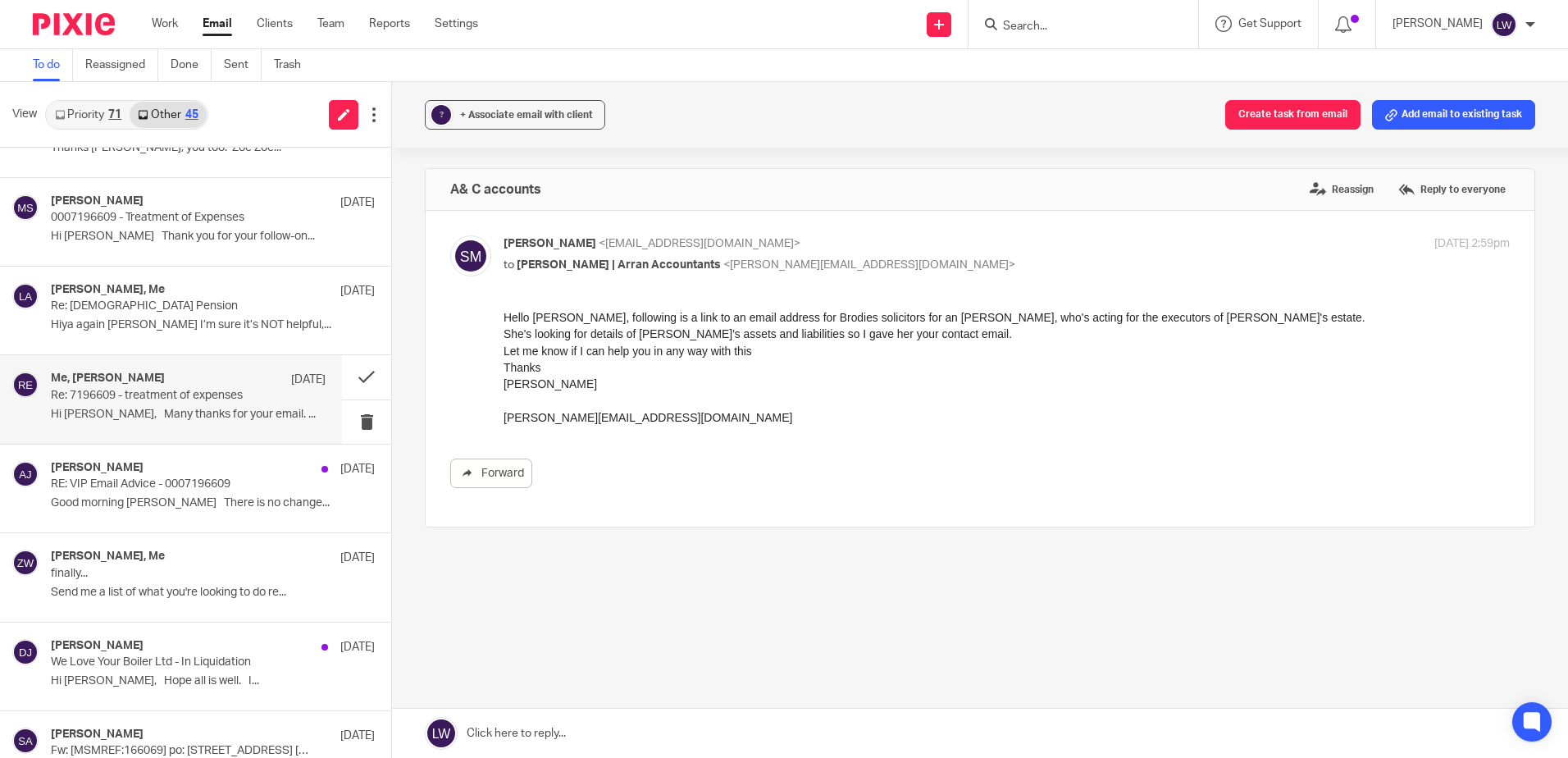
click at [173, 417] on p "Hi [PERSON_NAME], Many thanks for your email. ..." at bounding box center [188, 415] width 275 height 14
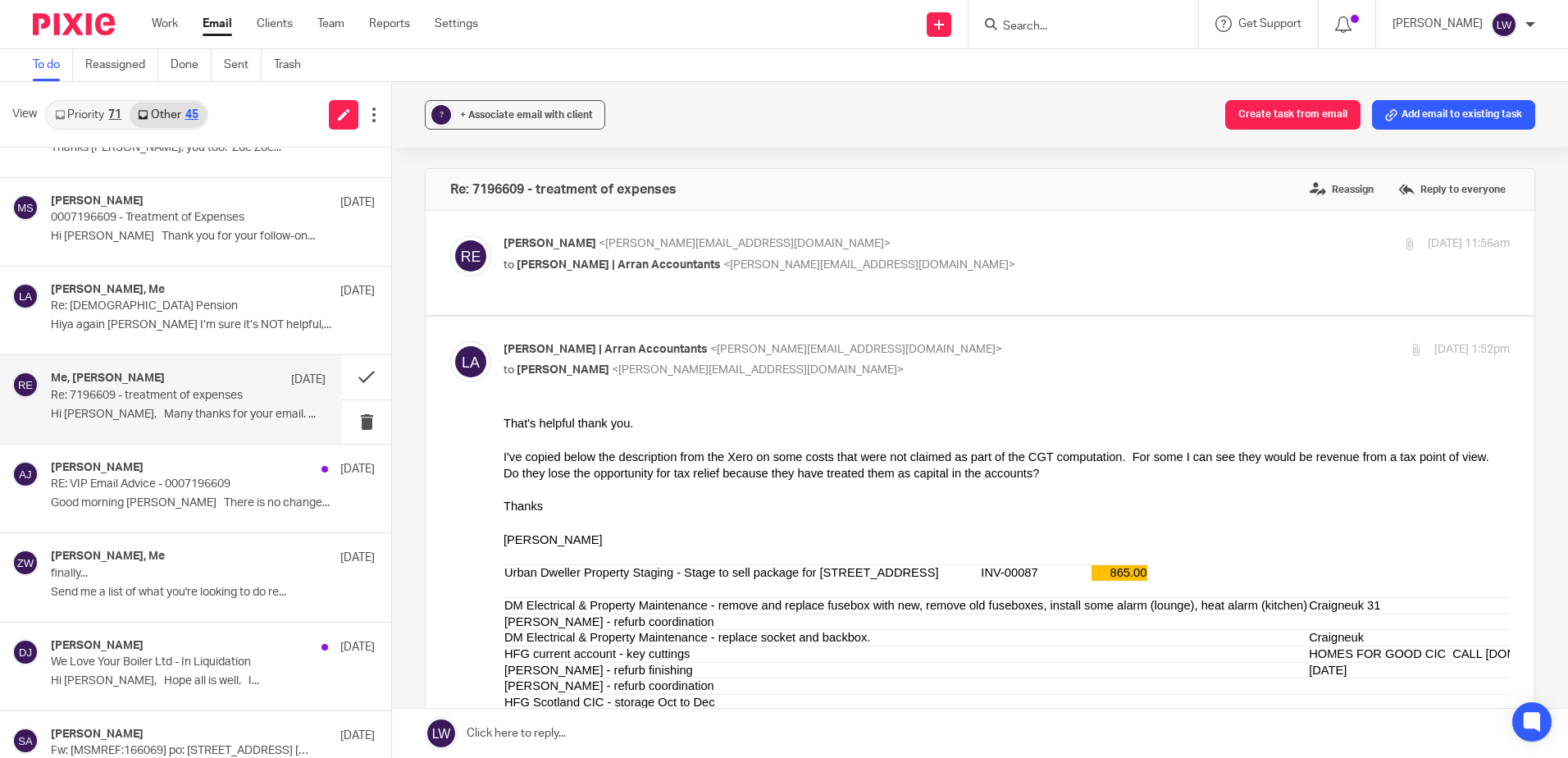
scroll to position [0, 0]
click at [114, 416] on p "Hi [PERSON_NAME], Many thanks for your email. ..." at bounding box center [188, 415] width 275 height 14
click at [528, 111] on span "+ Associate email with client" at bounding box center [527, 115] width 133 height 10
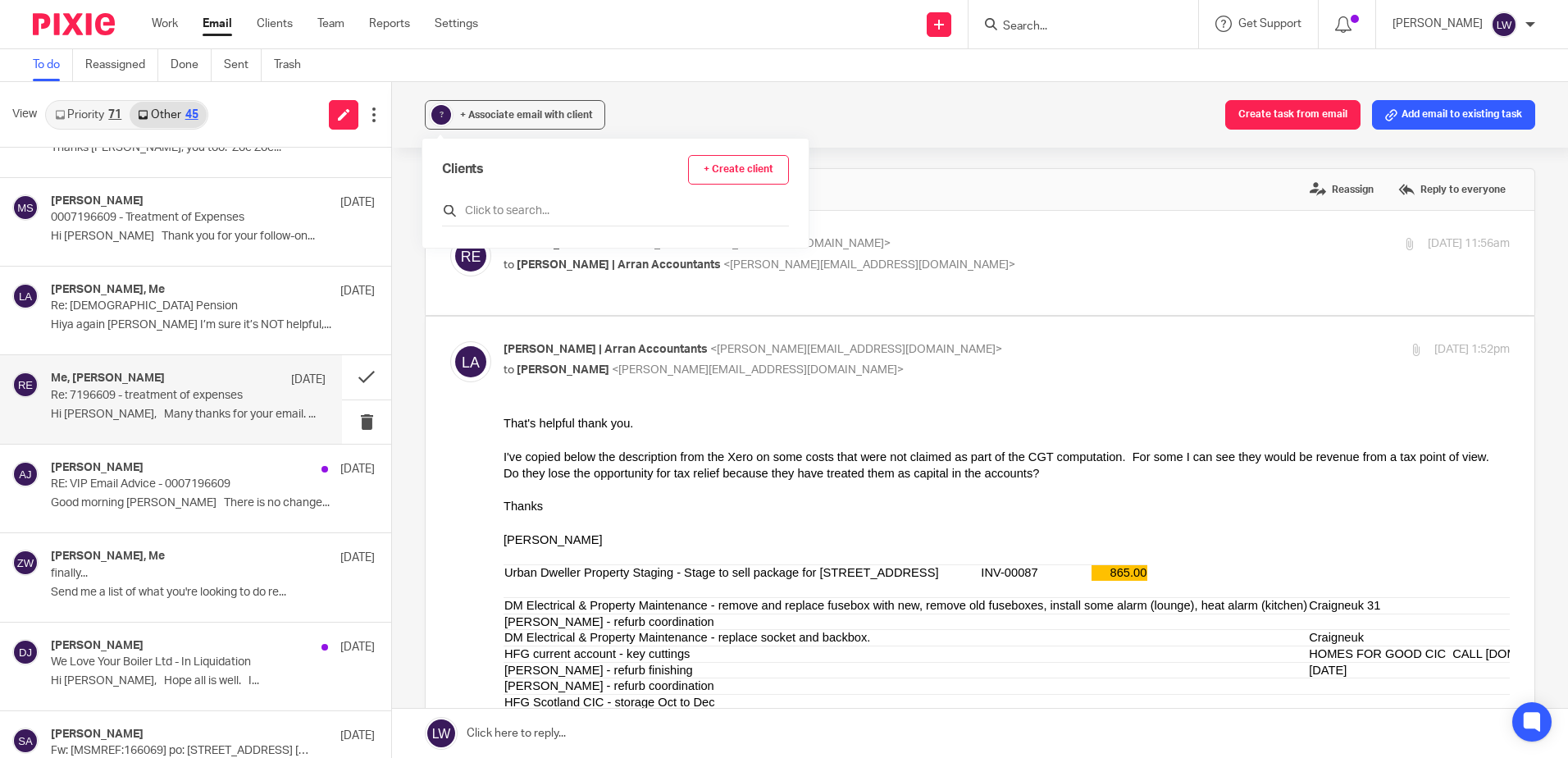
click at [511, 207] on input "text" at bounding box center [616, 211] width 347 height 17
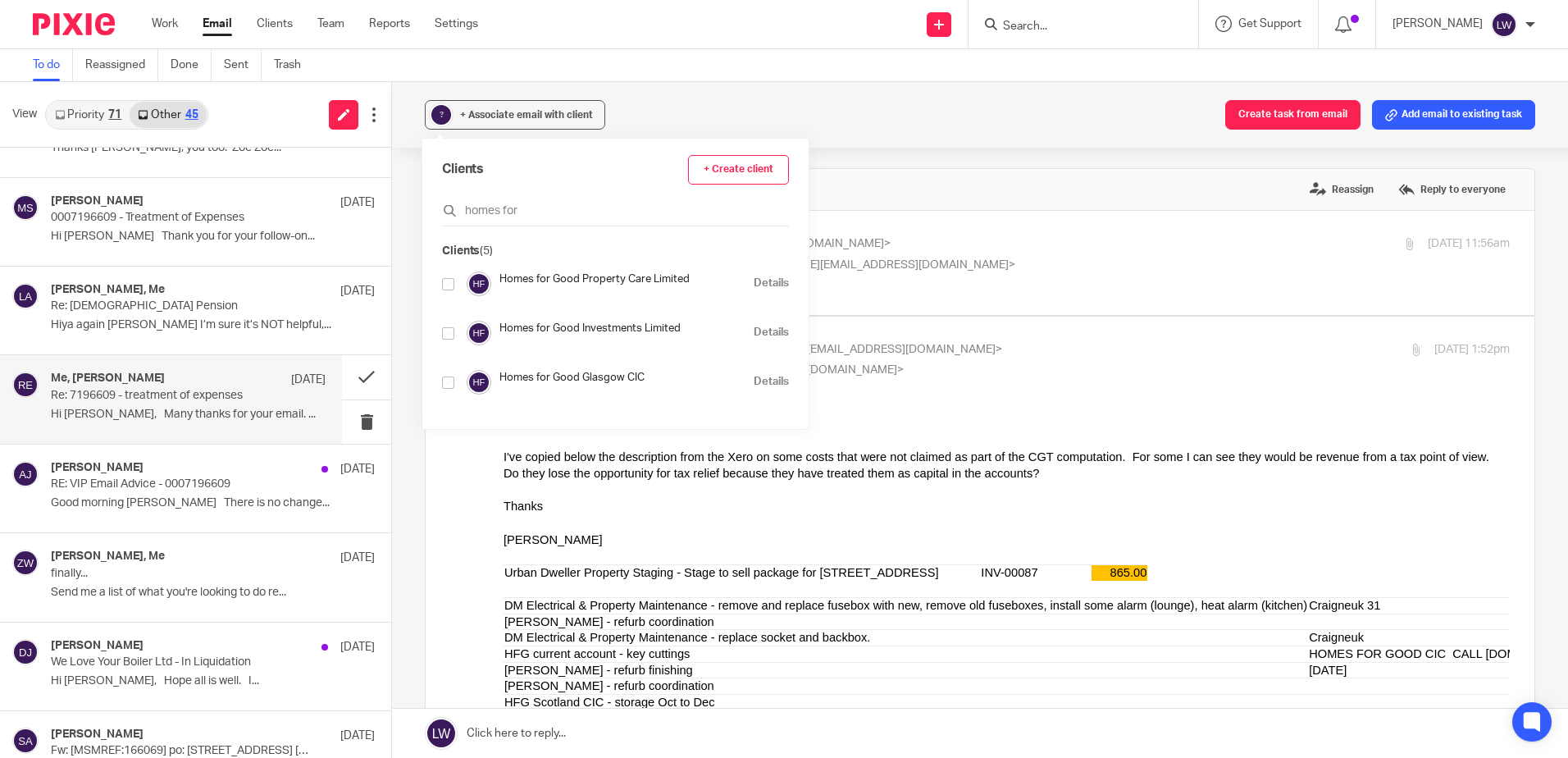
type input "homes for"
click at [447, 331] on input "checkbox" at bounding box center [448, 333] width 13 height 13
checkbox input "true"
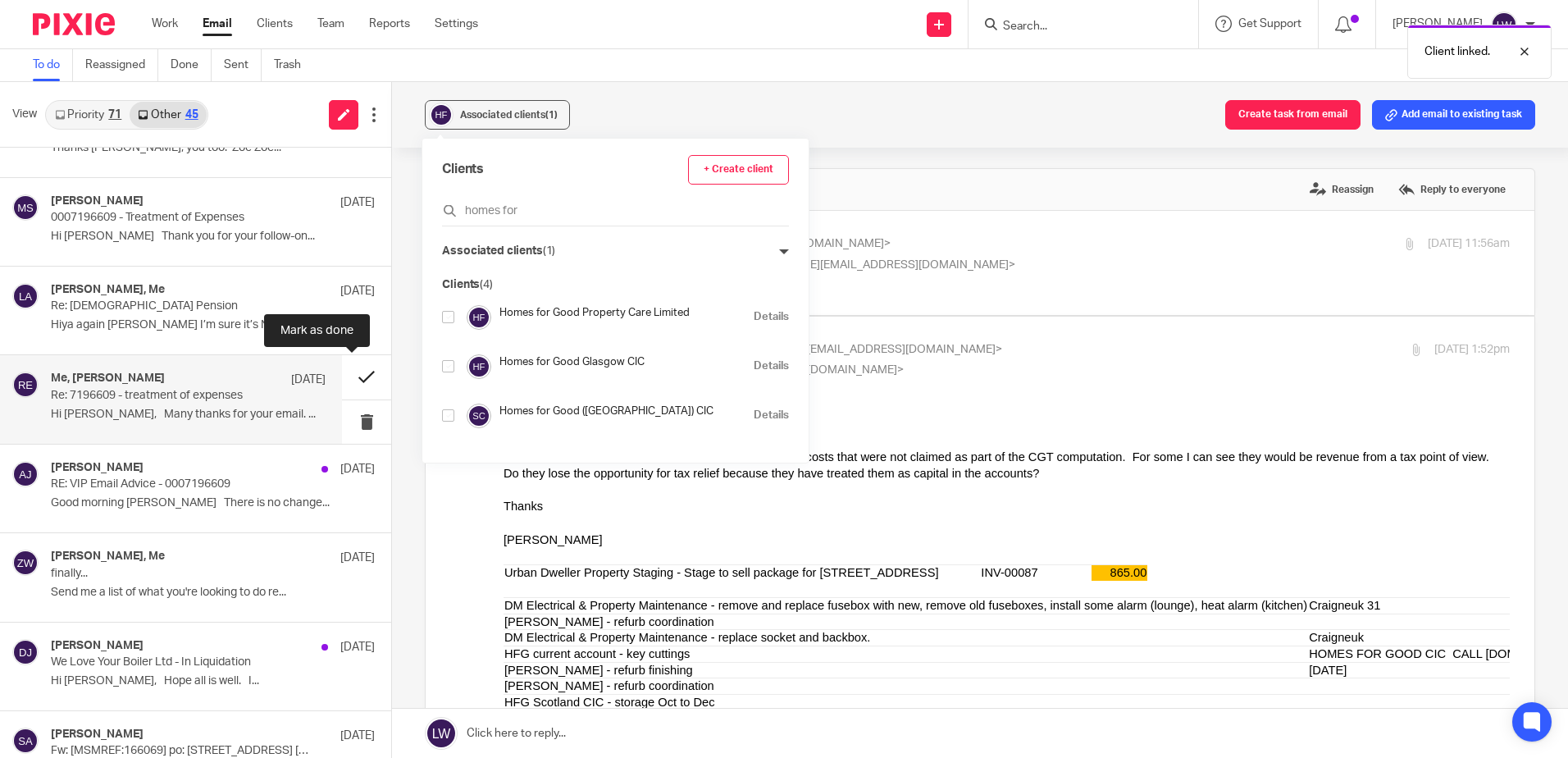
click at [358, 375] on button at bounding box center [367, 377] width 49 height 44
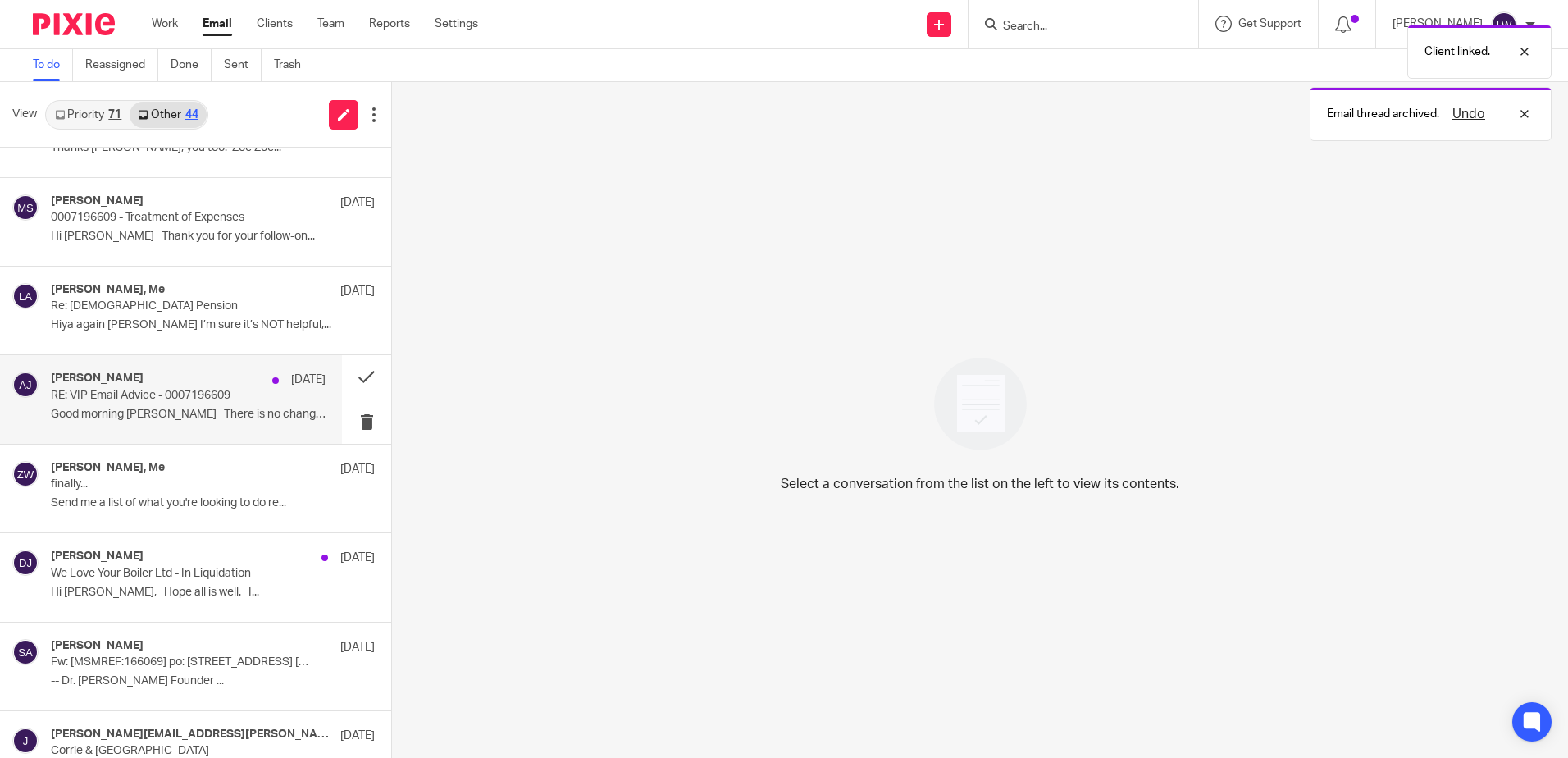
click at [137, 409] on p "Good morning [PERSON_NAME] There is no change..." at bounding box center [188, 415] width 275 height 14
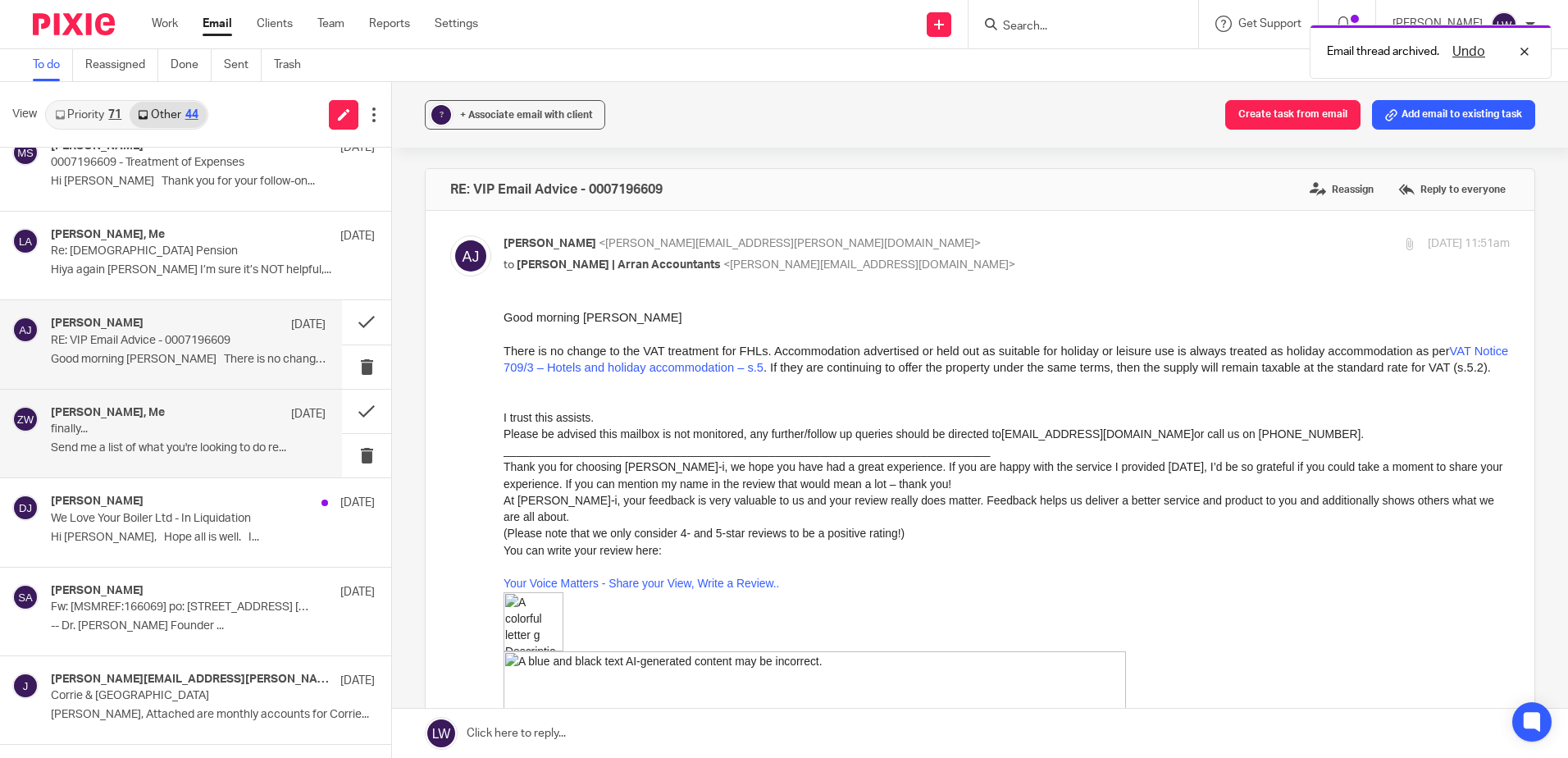
scroll to position [229, 0]
